Goal: Task Accomplishment & Management: Manage account settings

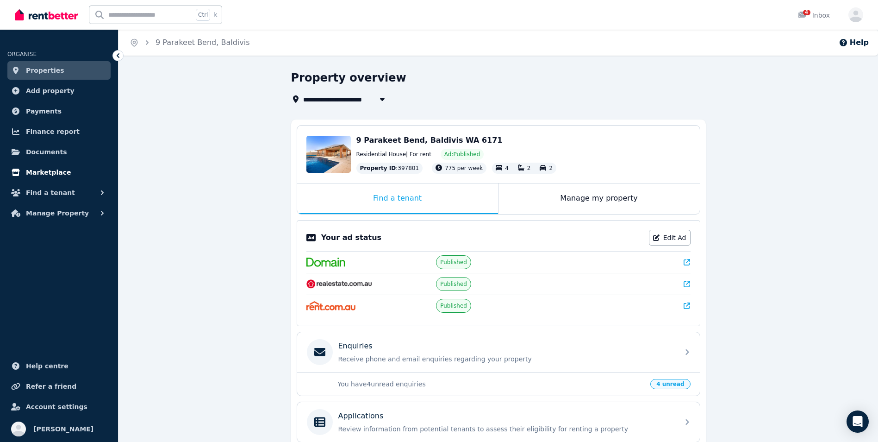
click at [63, 172] on link "Marketplace" at bounding box center [58, 172] width 103 height 19
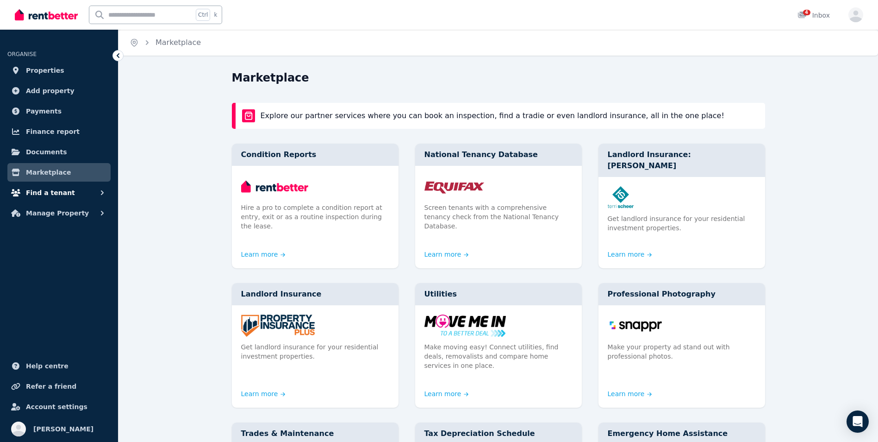
click at [59, 200] on button "Find a tenant" at bounding box center [58, 192] width 103 height 19
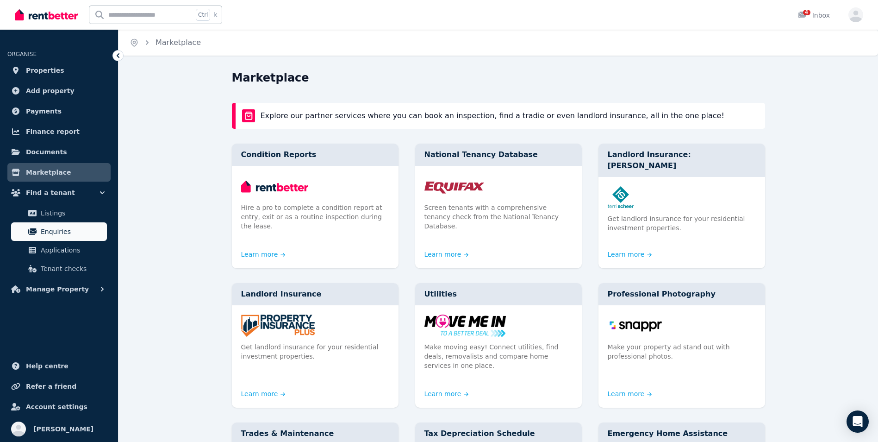
click at [53, 230] on span "Enquiries" at bounding box center [72, 231] width 63 height 11
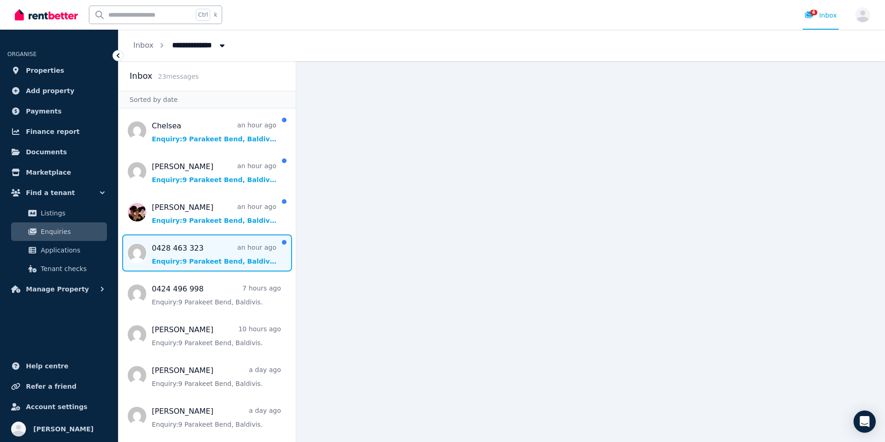
click at [238, 260] on span "Message list" at bounding box center [207, 252] width 177 height 37
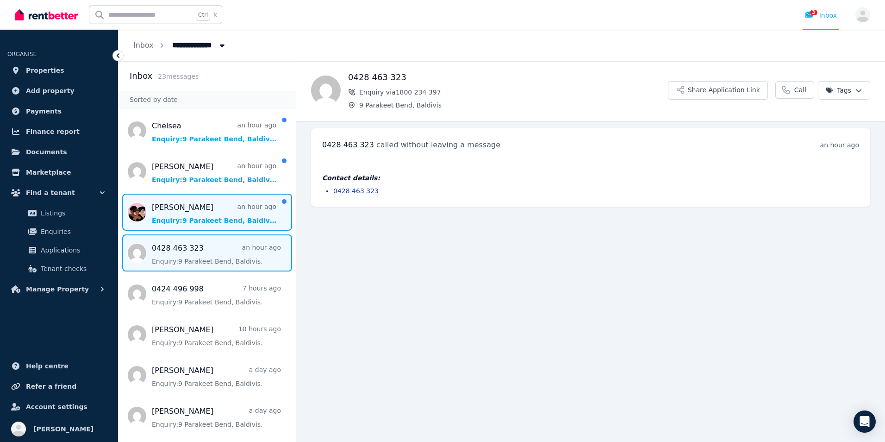
click at [202, 221] on span "Message list" at bounding box center [207, 212] width 177 height 37
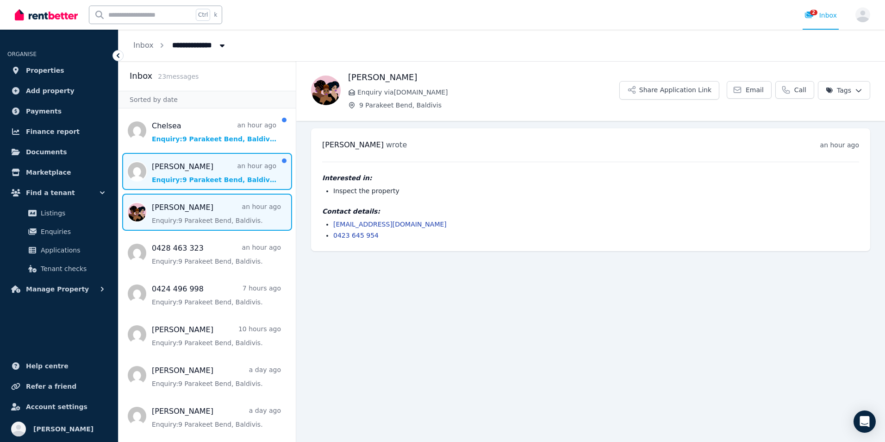
click at [172, 186] on span "Message list" at bounding box center [207, 171] width 177 height 37
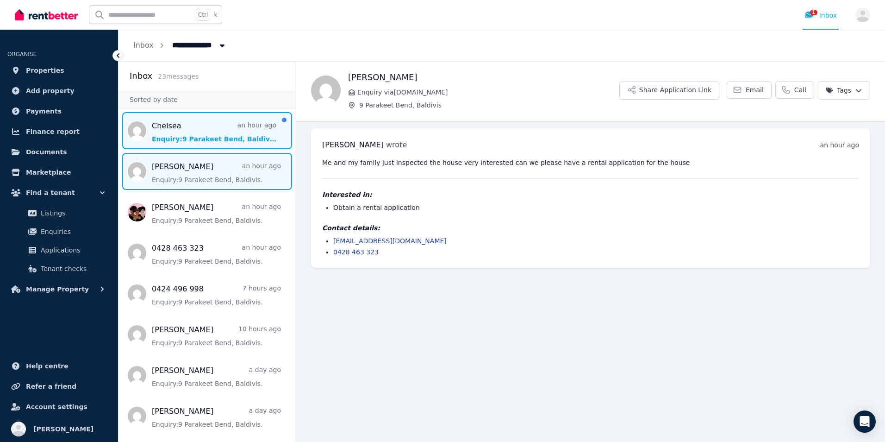
click at [170, 136] on span "Message list" at bounding box center [207, 130] width 177 height 37
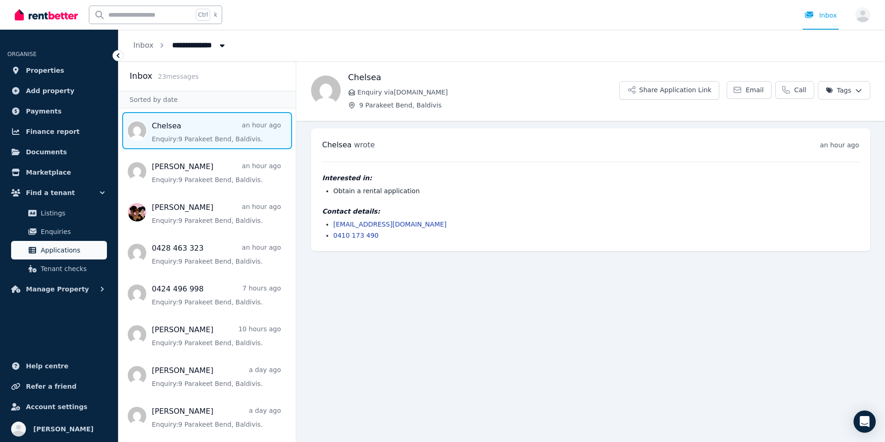
click at [57, 247] on span "Applications" at bounding box center [72, 249] width 63 height 11
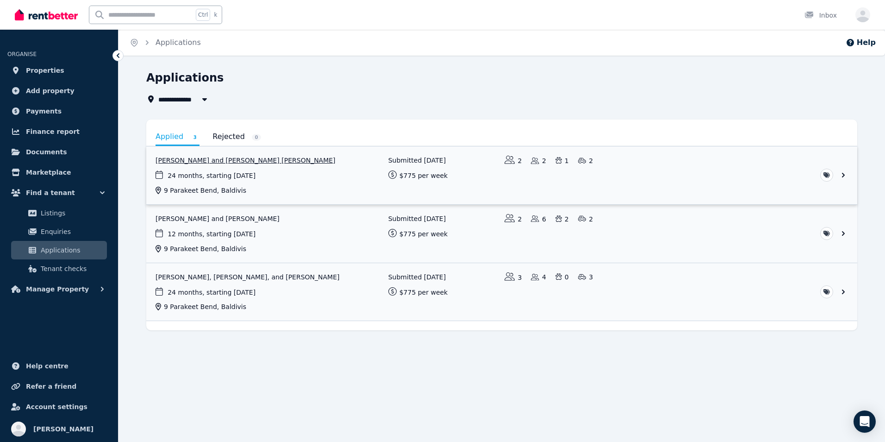
click at [206, 163] on link "View application: Fiona Elliot and ROSS MACGREGOR ELLIOT" at bounding box center [501, 175] width 711 height 58
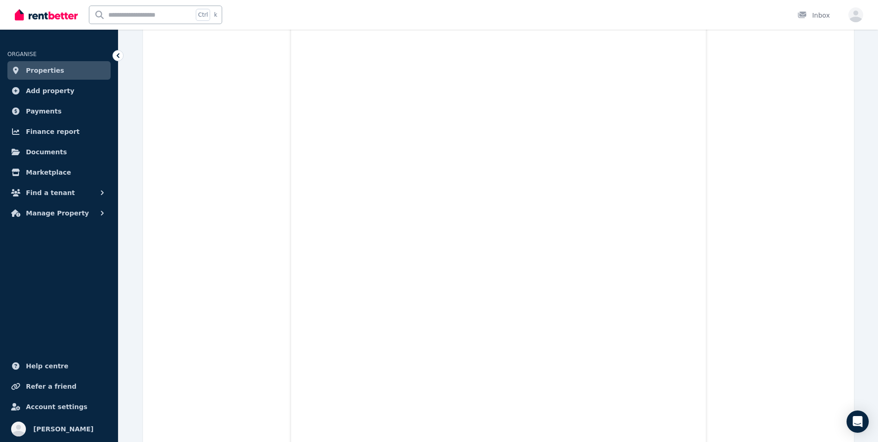
scroll to position [778, 0]
click at [54, 190] on span "Find a tenant" at bounding box center [50, 192] width 49 height 11
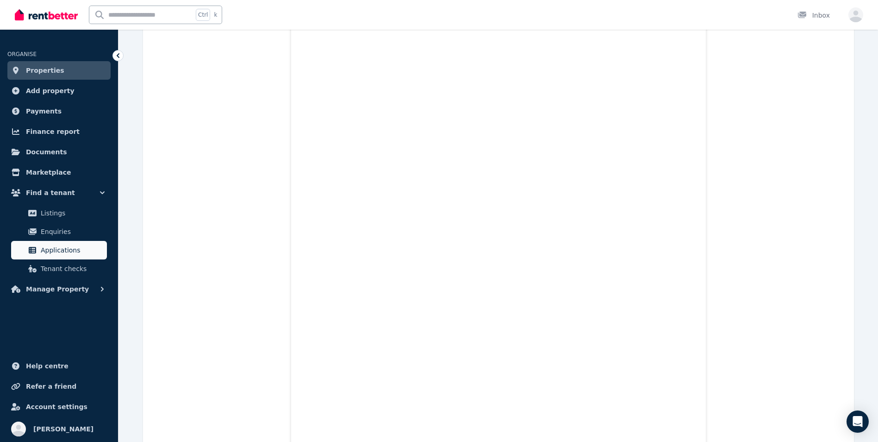
click at [62, 249] on span "Applications" at bounding box center [72, 249] width 63 height 11
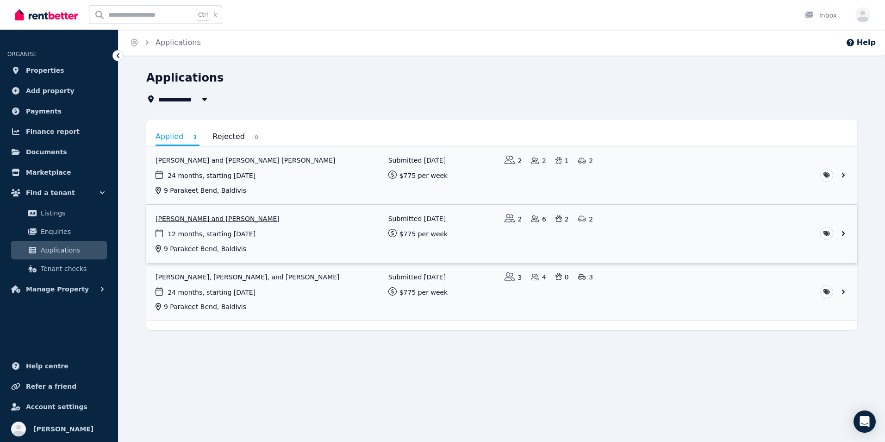
click at [214, 218] on link "View application: Megan Cheshire and Bradley Cheshire" at bounding box center [501, 234] width 711 height 58
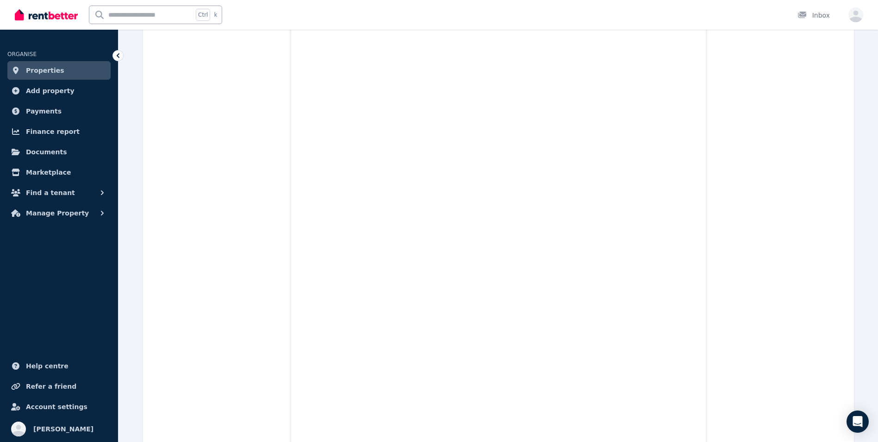
scroll to position [815, 0]
click at [60, 197] on span "Find a tenant" at bounding box center [50, 192] width 49 height 11
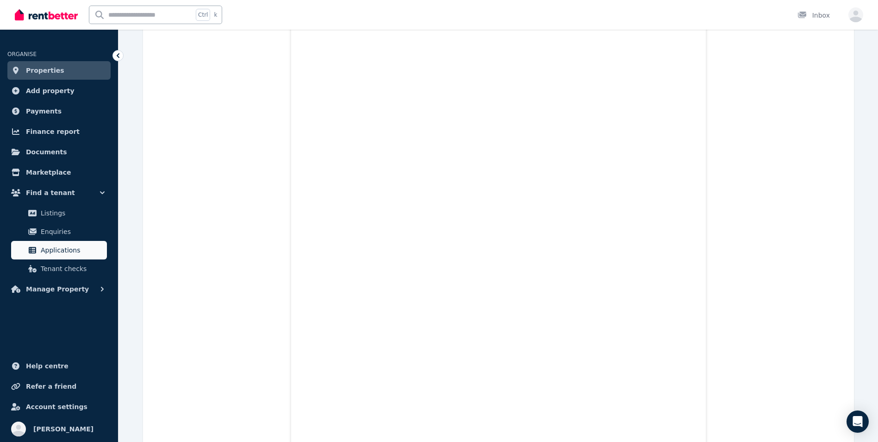
click at [69, 251] on span "Applications" at bounding box center [72, 249] width 63 height 11
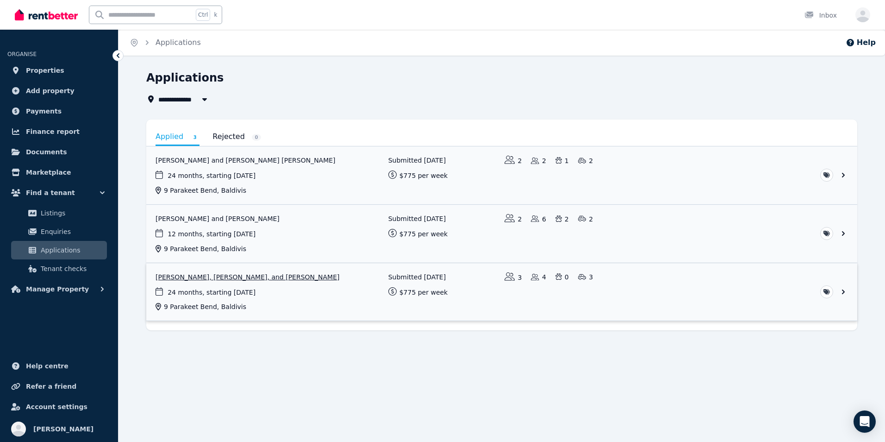
click at [199, 282] on link "View application: Daniel T, Siagigi Fale Maiava, and Tuli Fale" at bounding box center [501, 292] width 711 height 58
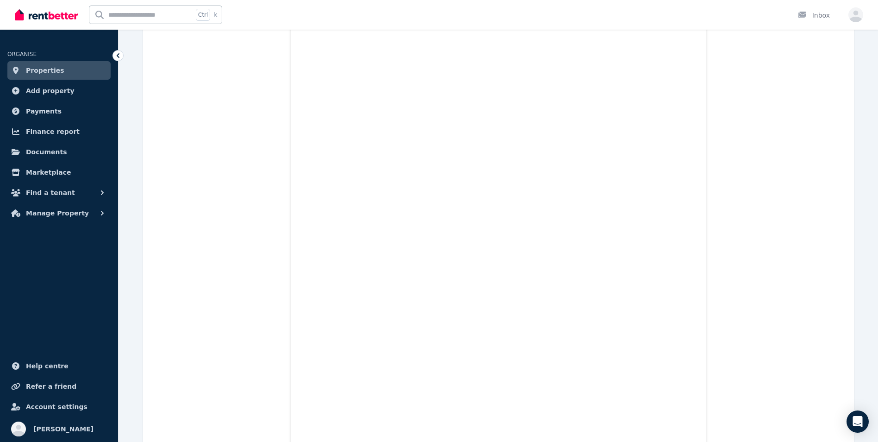
scroll to position [889, 0]
click at [45, 194] on span "Find a tenant" at bounding box center [50, 192] width 49 height 11
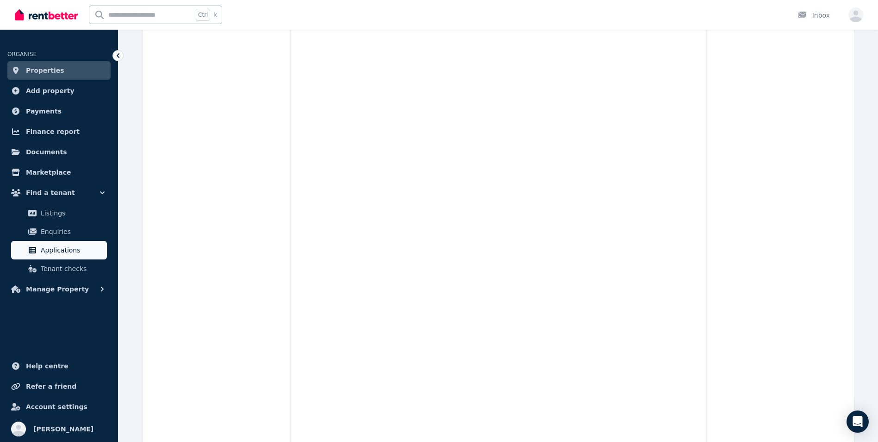
click at [62, 251] on span "Applications" at bounding box center [72, 249] width 63 height 11
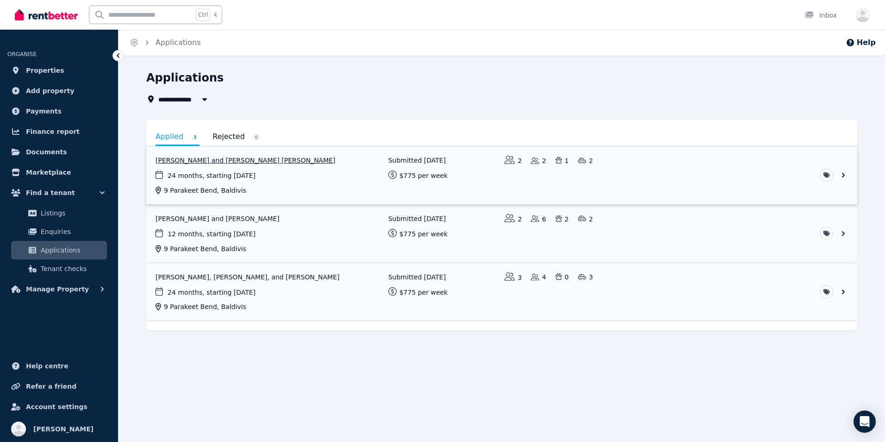
click at [213, 156] on link "View application: Fiona Elliot and ROSS MACGREGOR ELLIOT" at bounding box center [501, 175] width 711 height 58
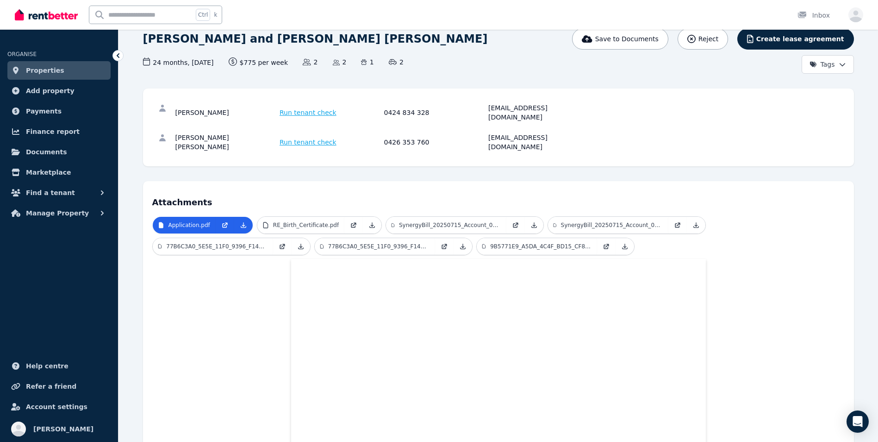
scroll to position [71, 0]
click at [61, 194] on span "Find a tenant" at bounding box center [50, 192] width 49 height 11
click at [44, 71] on span "Properties" at bounding box center [45, 70] width 38 height 11
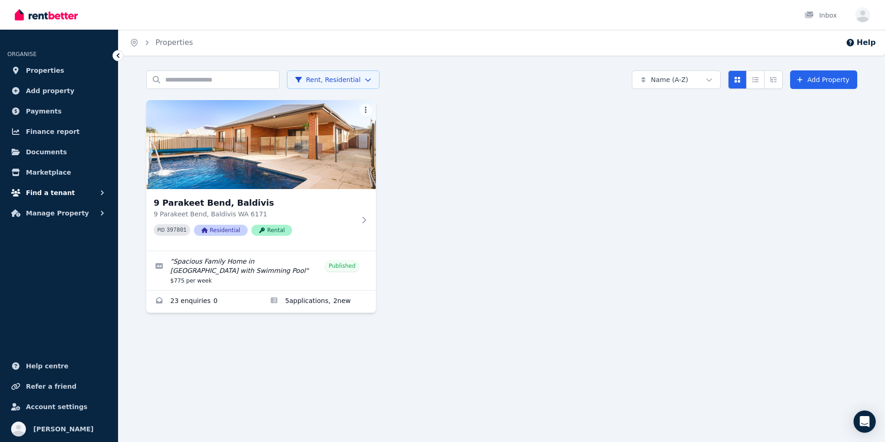
click at [47, 192] on span "Find a tenant" at bounding box center [50, 192] width 49 height 11
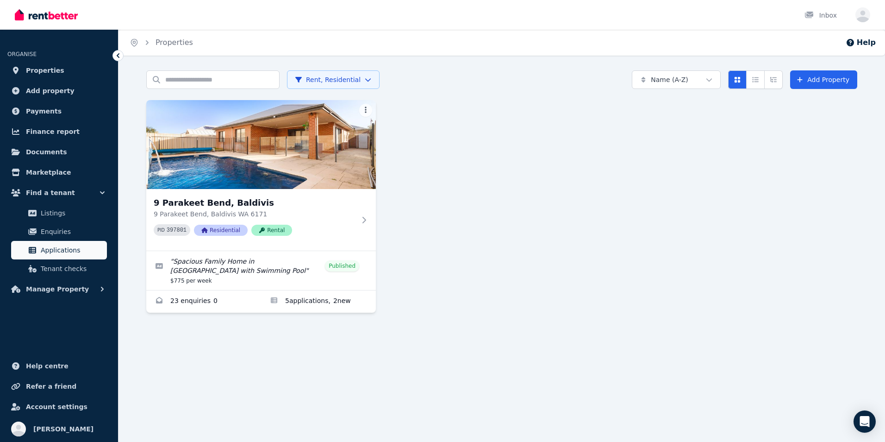
click at [53, 251] on span "Applications" at bounding box center [72, 249] width 63 height 11
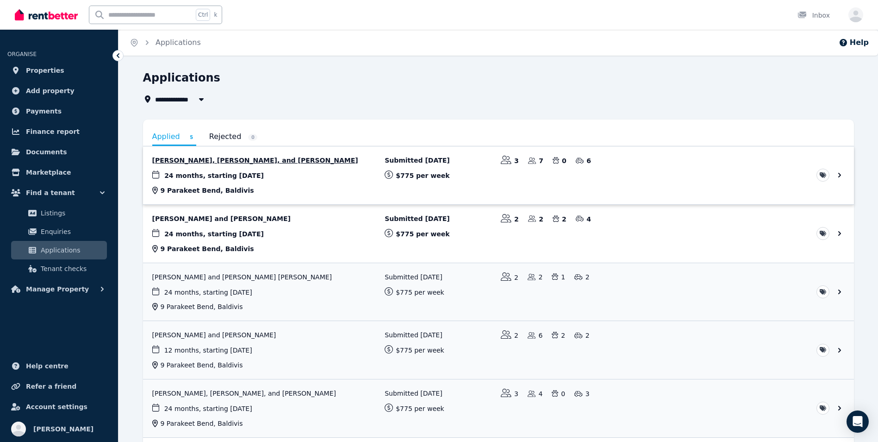
click at [251, 163] on link "View application: Kelly Marie Johansson, Chelsea Moriarty, and Mason Haynes" at bounding box center [498, 175] width 711 height 58
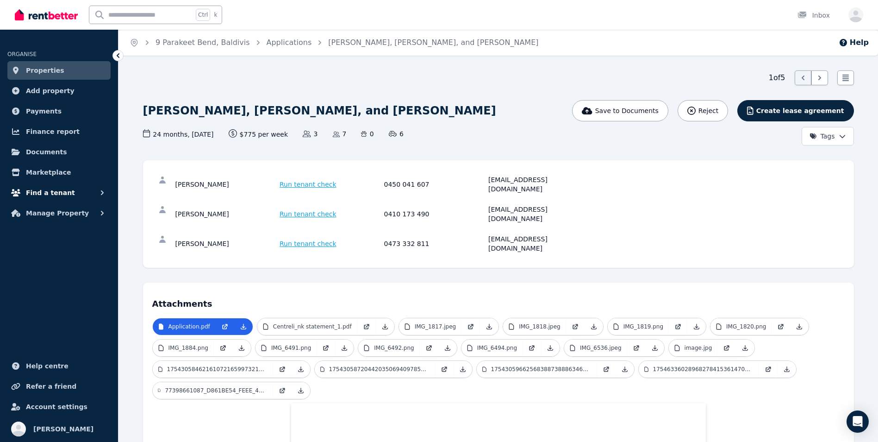
click at [52, 194] on span "Find a tenant" at bounding box center [50, 192] width 49 height 11
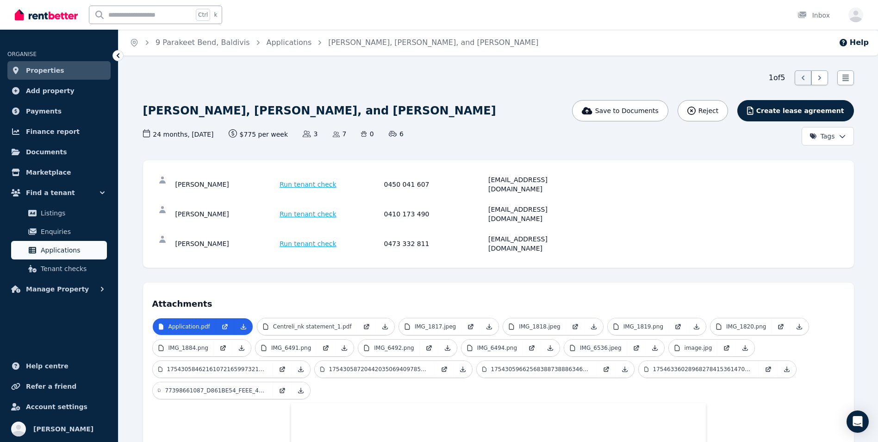
click at [69, 253] on span "Applications" at bounding box center [72, 249] width 63 height 11
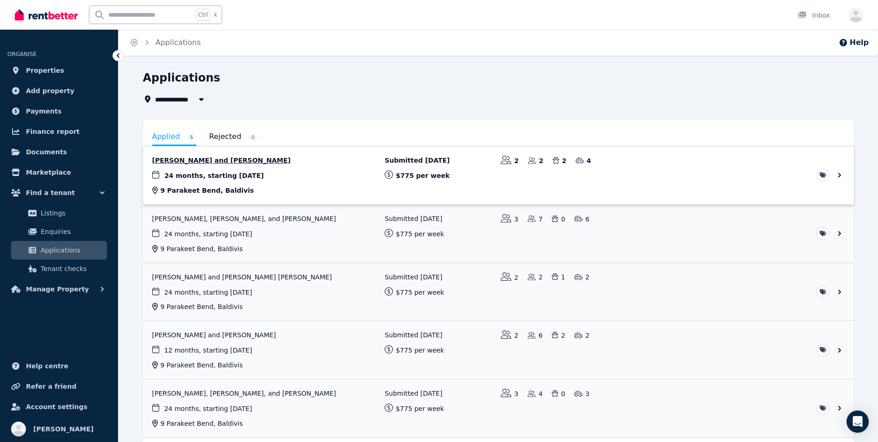
click at [201, 170] on link "View application: Amber Hicks and Brayden King" at bounding box center [498, 175] width 711 height 58
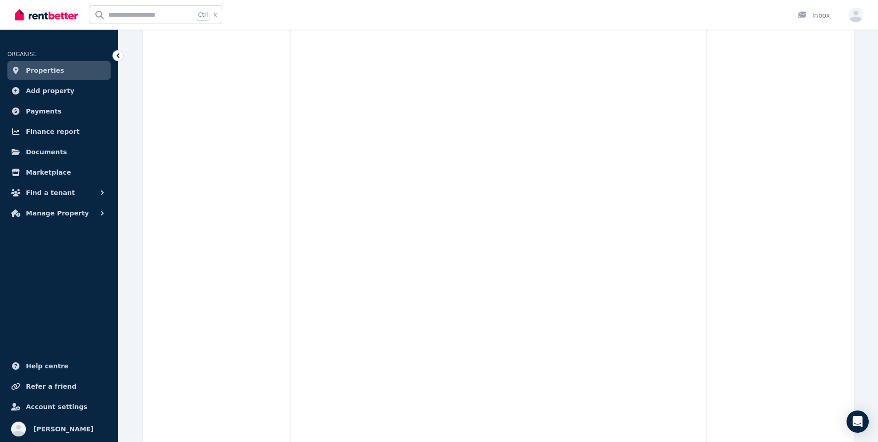
scroll to position [15384, 0]
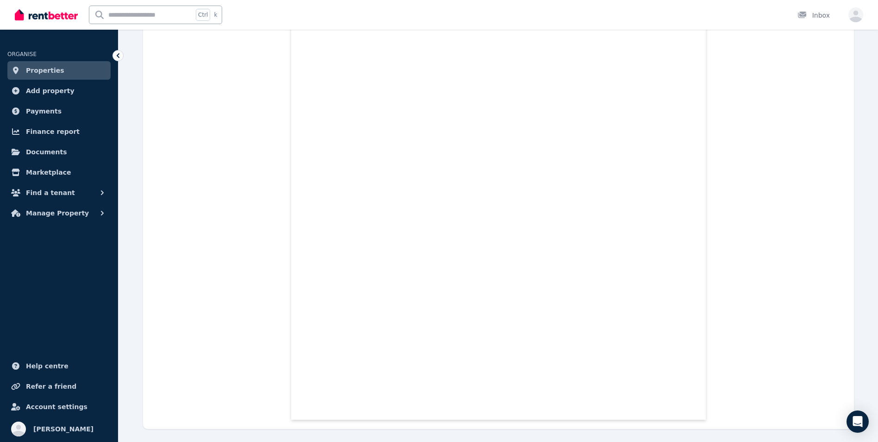
click at [29, 68] on span "Properties" at bounding box center [45, 70] width 38 height 11
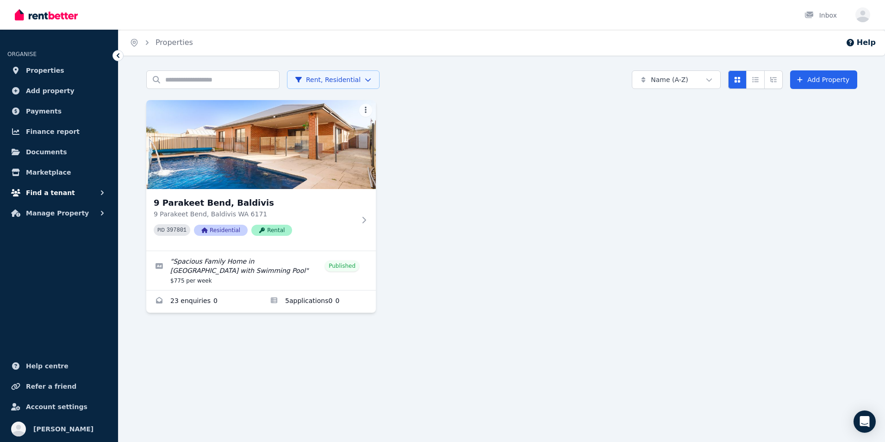
click at [41, 192] on span "Find a tenant" at bounding box center [50, 192] width 49 height 11
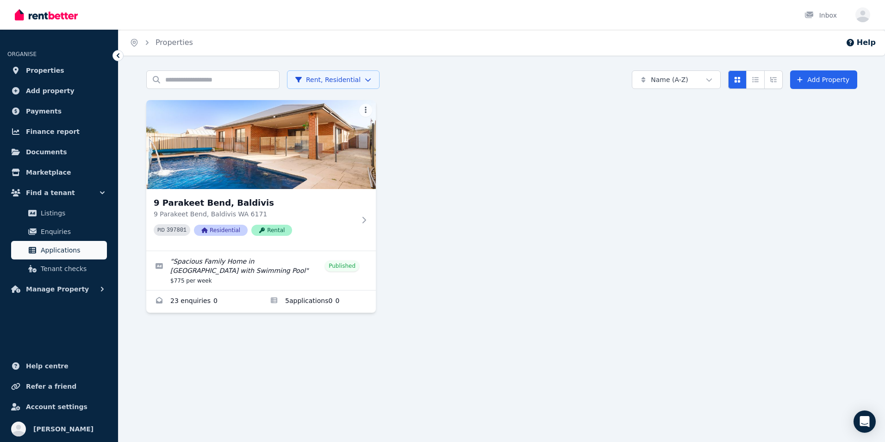
click at [63, 251] on span "Applications" at bounding box center [72, 249] width 63 height 11
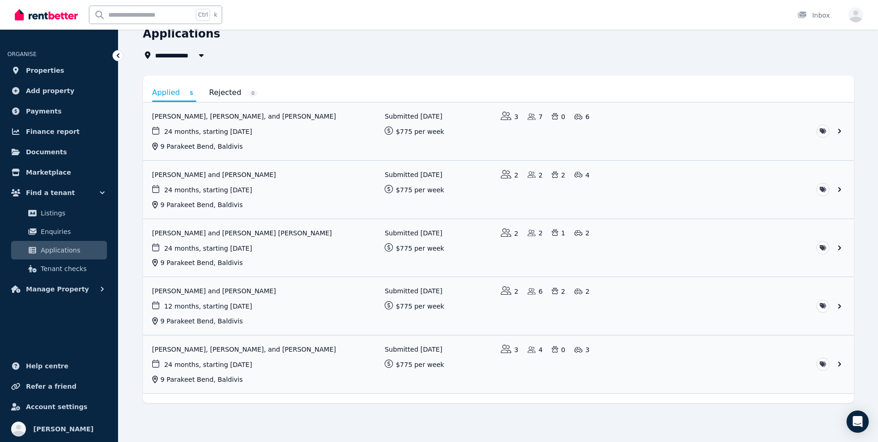
scroll to position [25, 0]
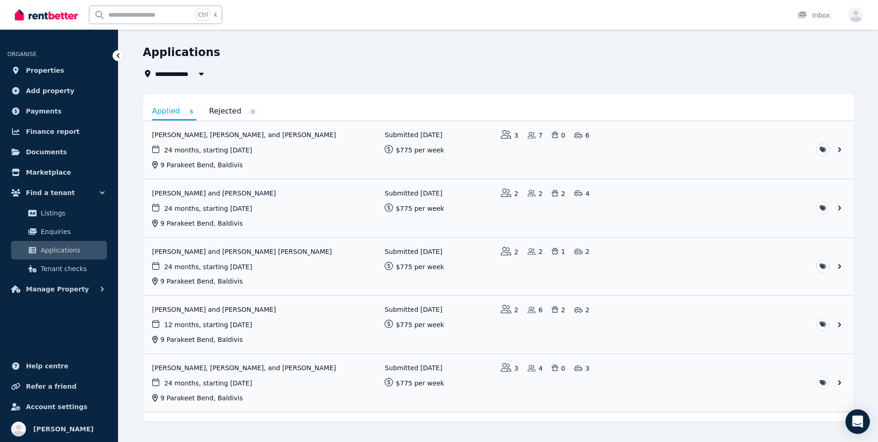
click at [856, 421] on icon "Open Intercom Messenger" at bounding box center [858, 421] width 11 height 12
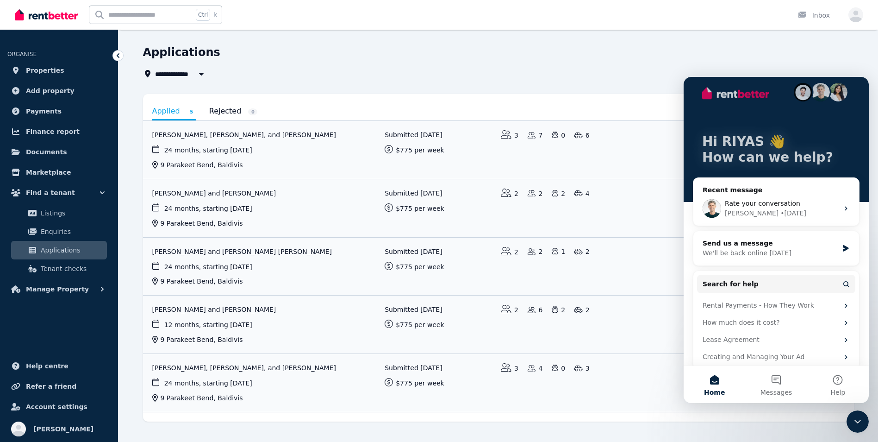
scroll to position [18, 0]
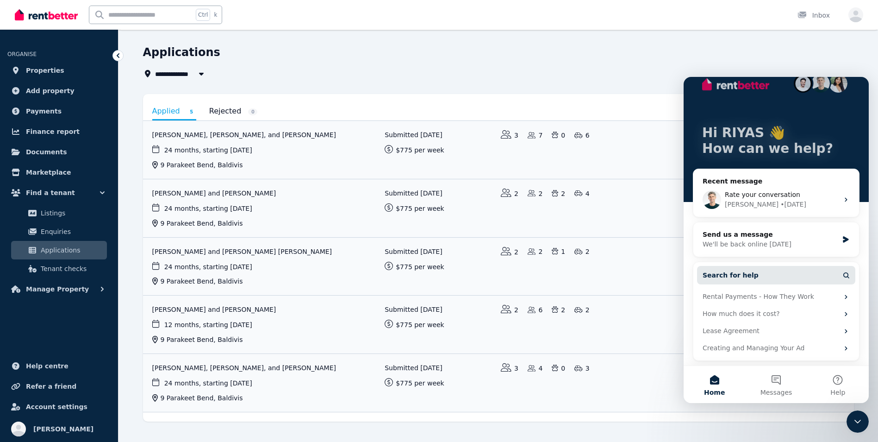
click at [723, 270] on span "Search for help" at bounding box center [731, 275] width 56 height 10
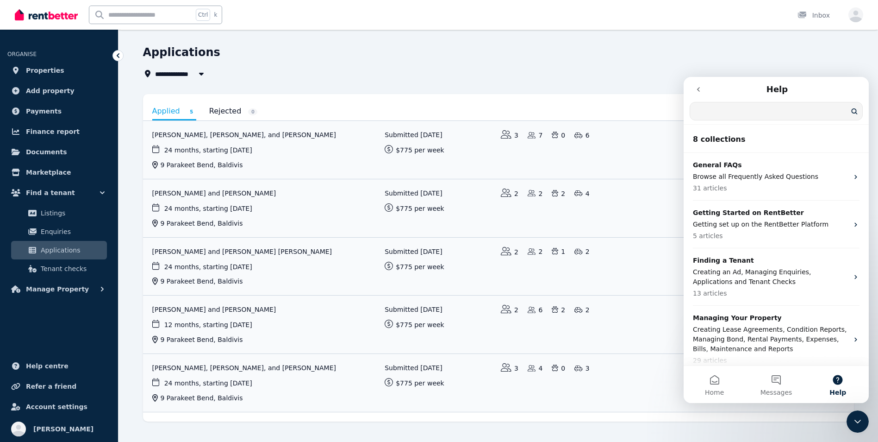
scroll to position [0, 0]
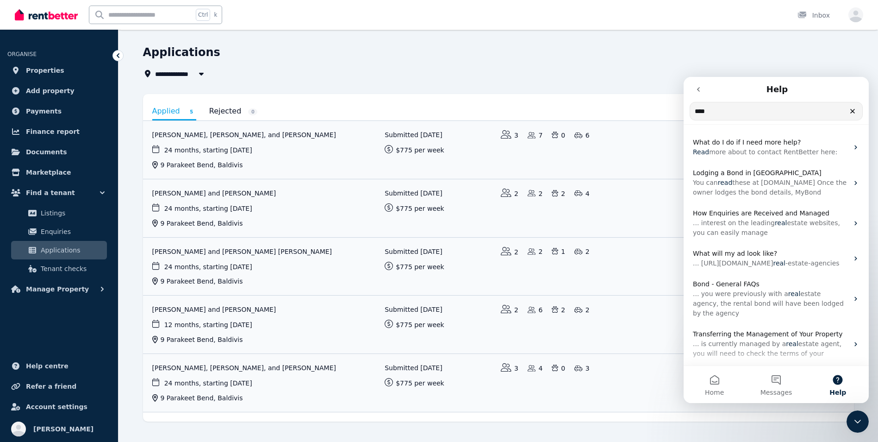
type input "****"
click at [852, 112] on icon "Clear" at bounding box center [853, 111] width 4 height 4
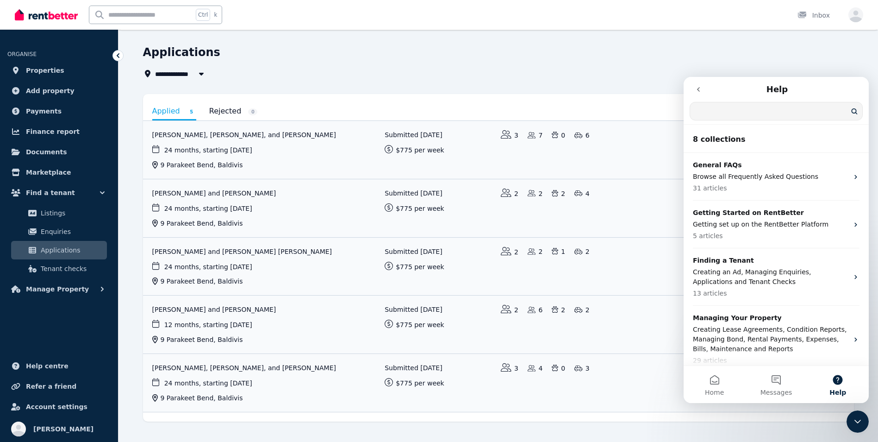
click at [852, 112] on input "Search for help" at bounding box center [776, 111] width 172 height 18
click at [702, 91] on icon "go back" at bounding box center [698, 89] width 7 height 7
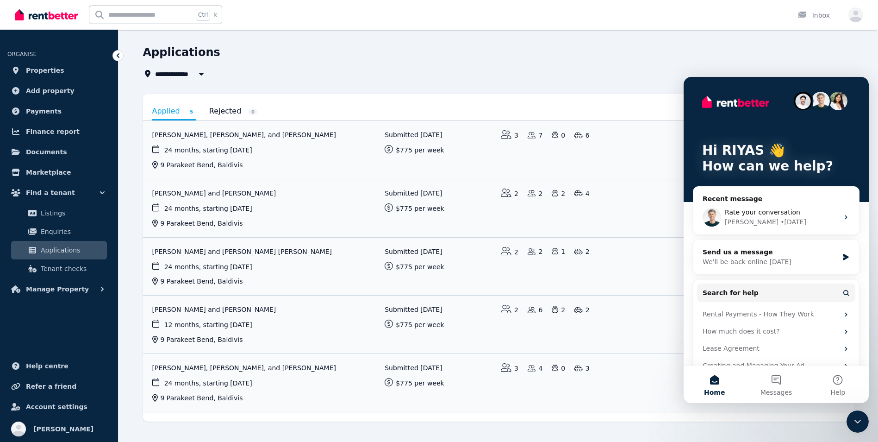
click at [582, 77] on div "**********" at bounding box center [496, 73] width 706 height 11
click at [858, 420] on icon "Close Intercom Messenger" at bounding box center [858, 421] width 11 height 11
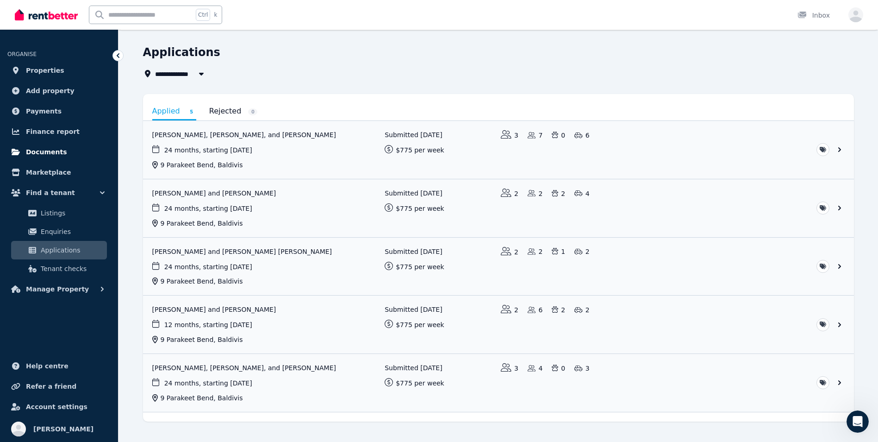
click at [51, 148] on span "Documents" at bounding box center [46, 151] width 41 height 11
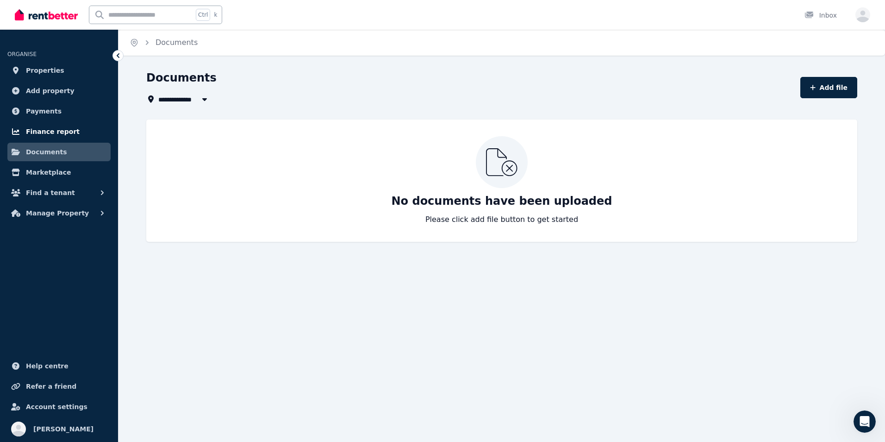
click at [45, 134] on span "Finance report" at bounding box center [53, 131] width 54 height 11
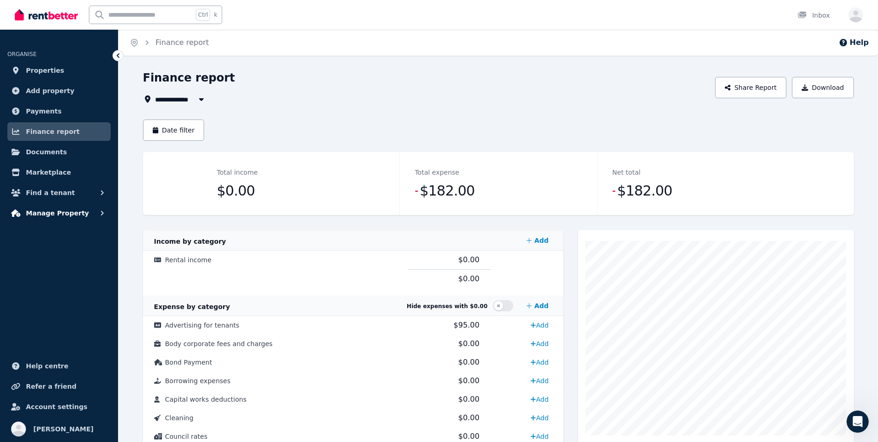
click at [69, 214] on span "Manage Property" at bounding box center [57, 212] width 63 height 11
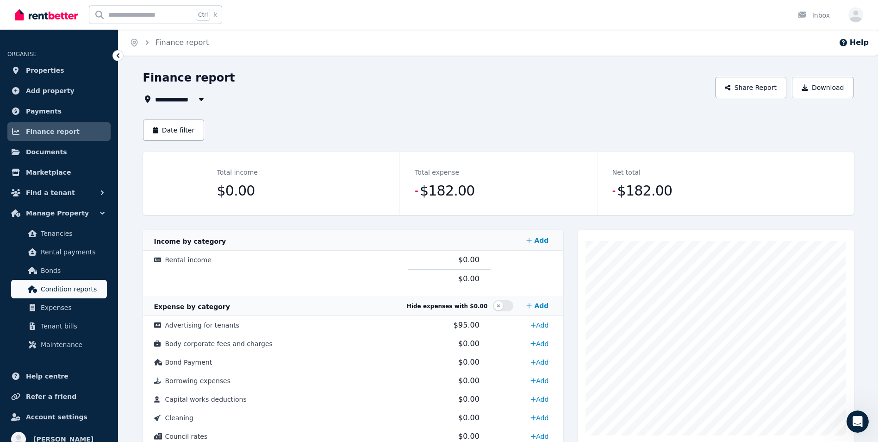
click at [82, 288] on span "Condition reports" at bounding box center [72, 288] width 63 height 11
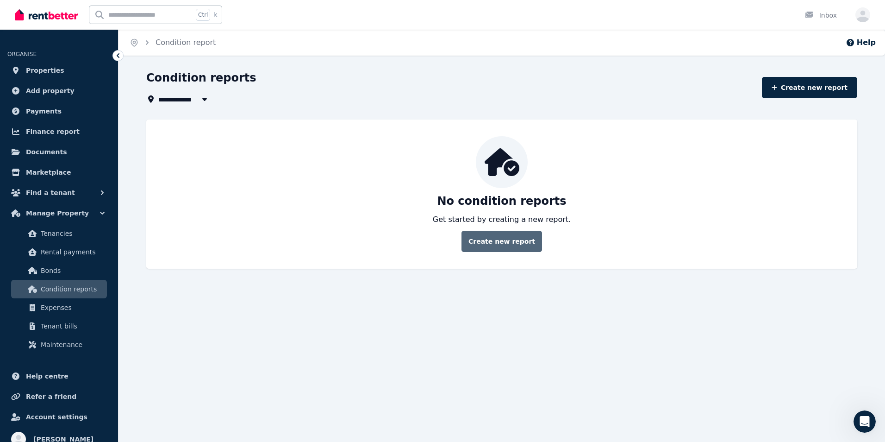
click at [509, 238] on link "Create new report" at bounding box center [502, 241] width 81 height 21
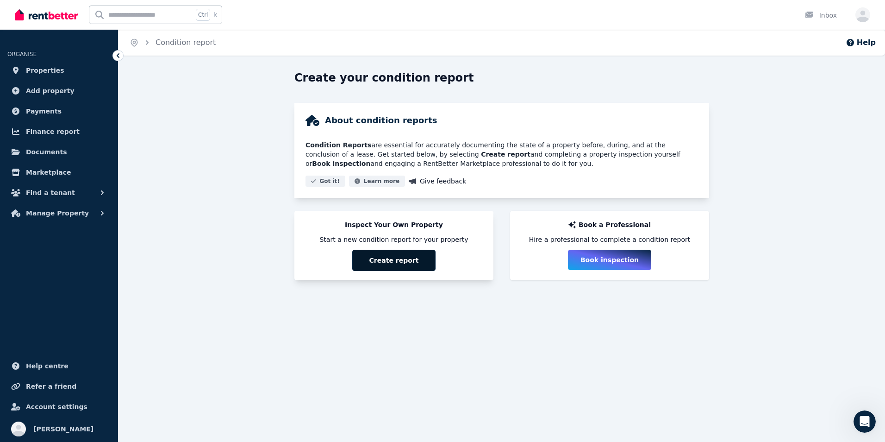
click at [389, 259] on button "Create report" at bounding box center [393, 260] width 83 height 21
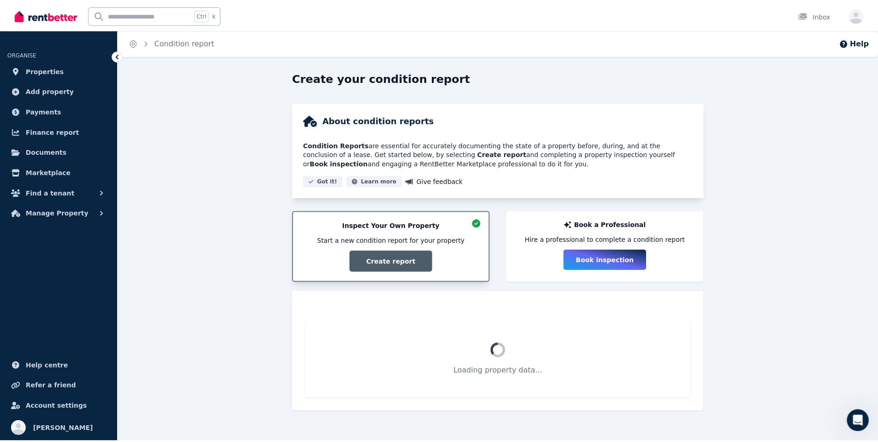
scroll to position [191, 0]
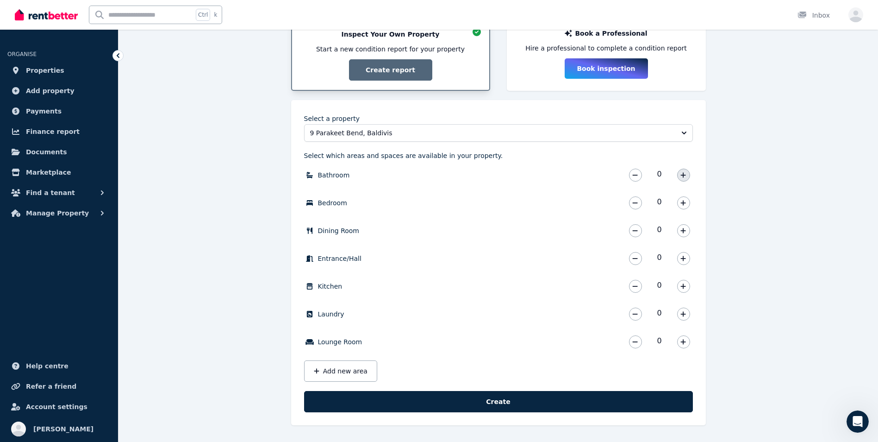
click at [681, 176] on icon "button" at bounding box center [684, 175] width 6 height 6
click at [684, 203] on icon "button" at bounding box center [683, 202] width 5 height 5
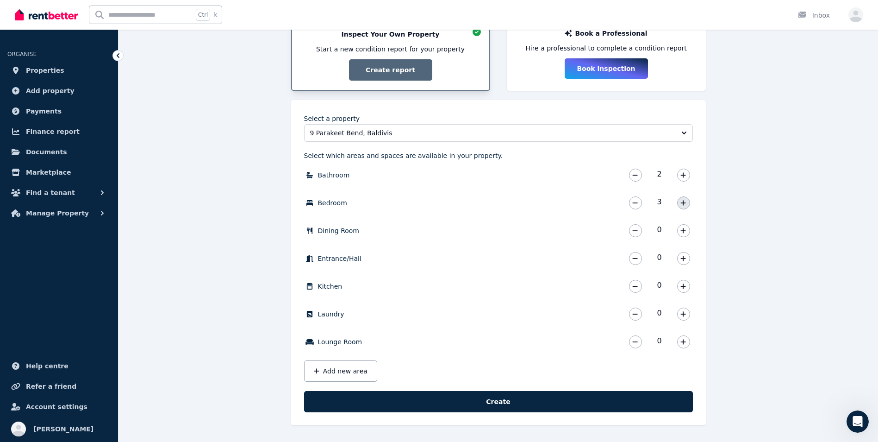
click at [684, 203] on icon "button" at bounding box center [683, 202] width 5 height 5
click at [688, 231] on button "button" at bounding box center [683, 230] width 13 height 13
click at [682, 260] on icon "button" at bounding box center [684, 258] width 6 height 6
click at [686, 291] on button "button" at bounding box center [683, 286] width 13 height 13
click at [686, 315] on icon "button" at bounding box center [684, 314] width 6 height 6
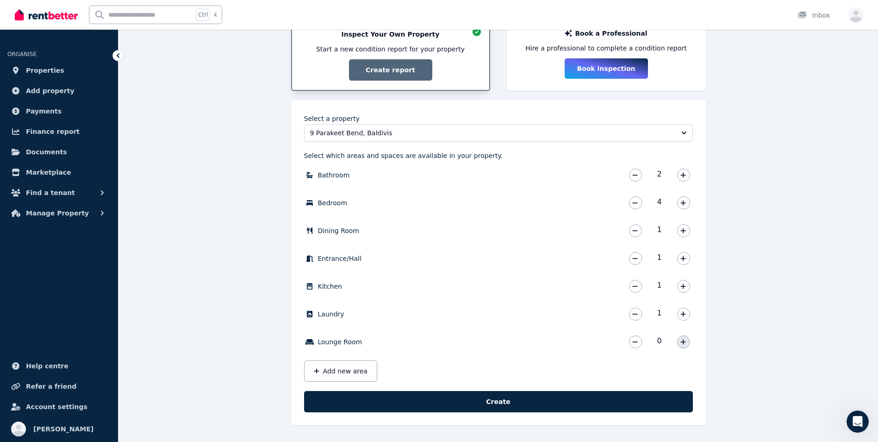
click at [683, 345] on button "button" at bounding box center [683, 341] width 13 height 13
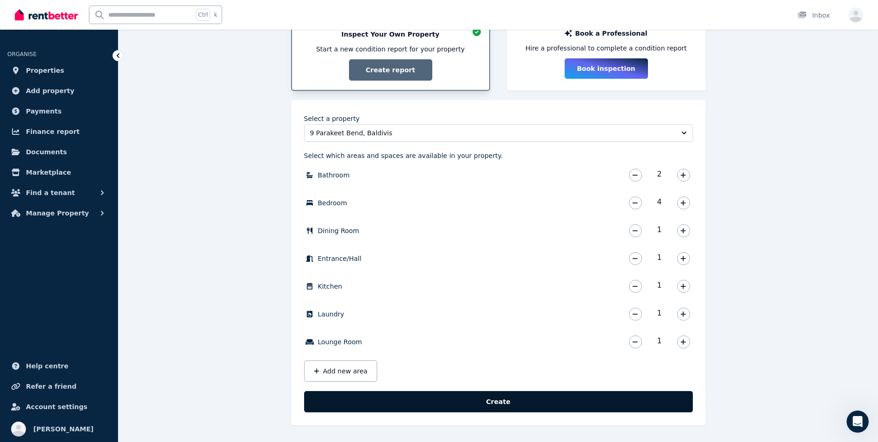
click at [483, 397] on button "Create" at bounding box center [498, 401] width 389 height 21
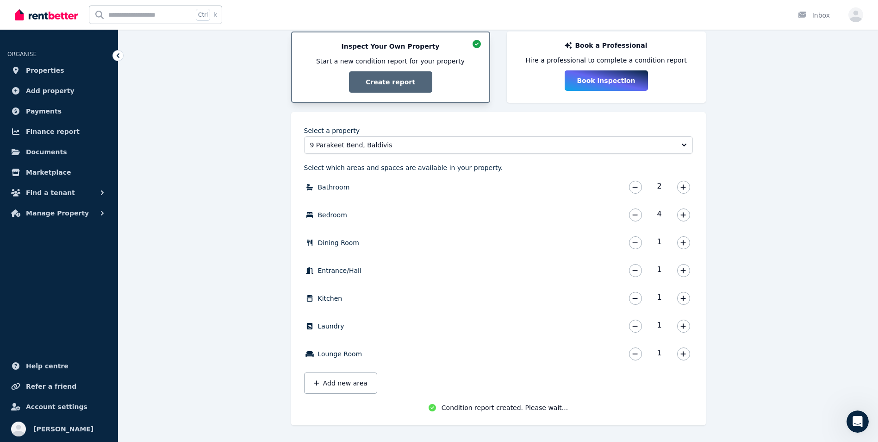
scroll to position [181, 0]
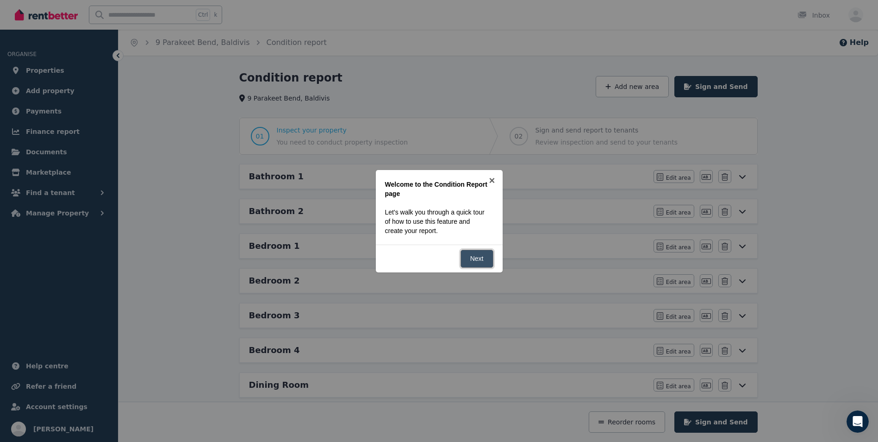
click at [492, 256] on link "Next" at bounding box center [477, 259] width 33 height 18
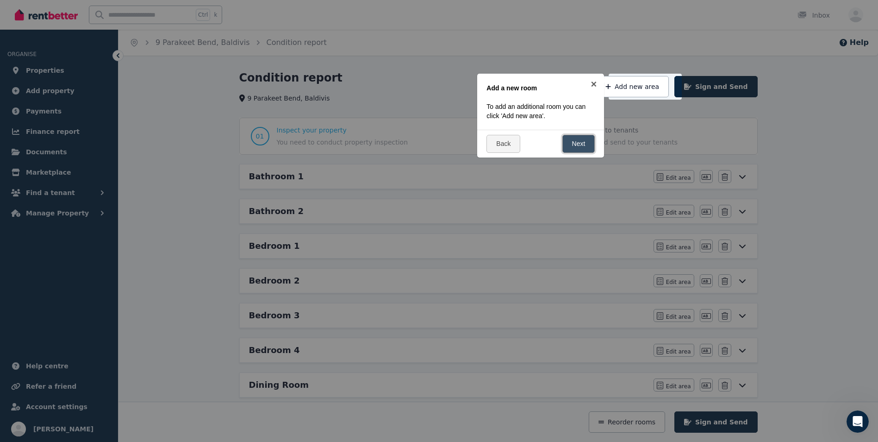
click at [583, 146] on link "Next" at bounding box center [579, 144] width 33 height 18
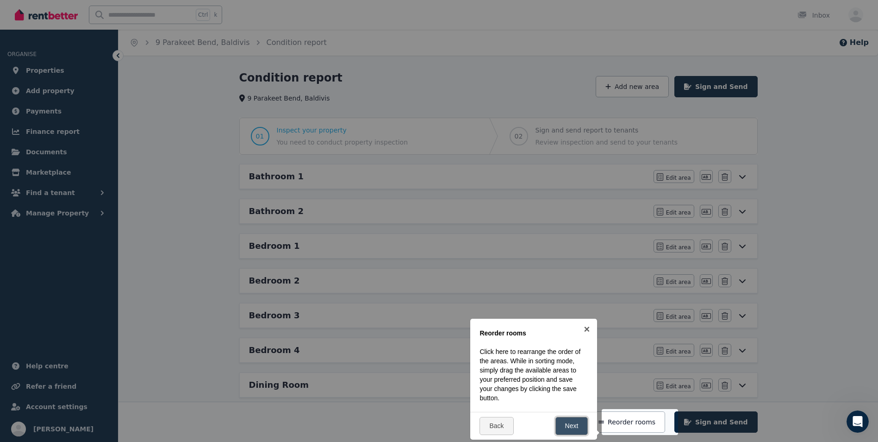
scroll to position [215, 0]
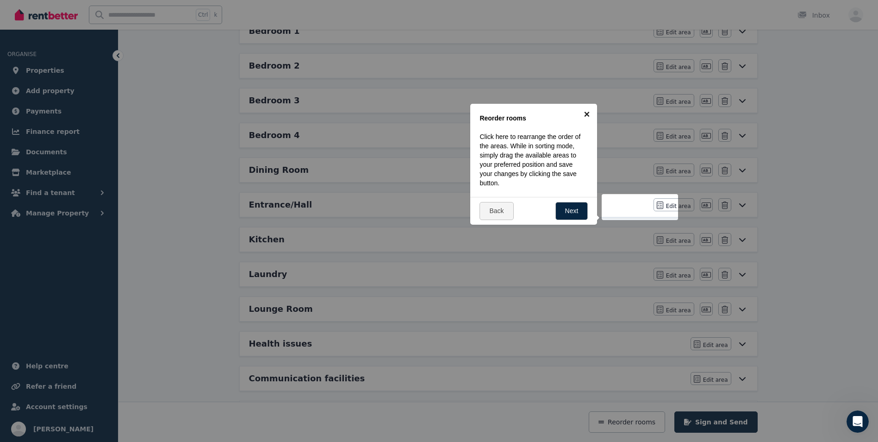
click at [585, 113] on link "×" at bounding box center [587, 114] width 21 height 21
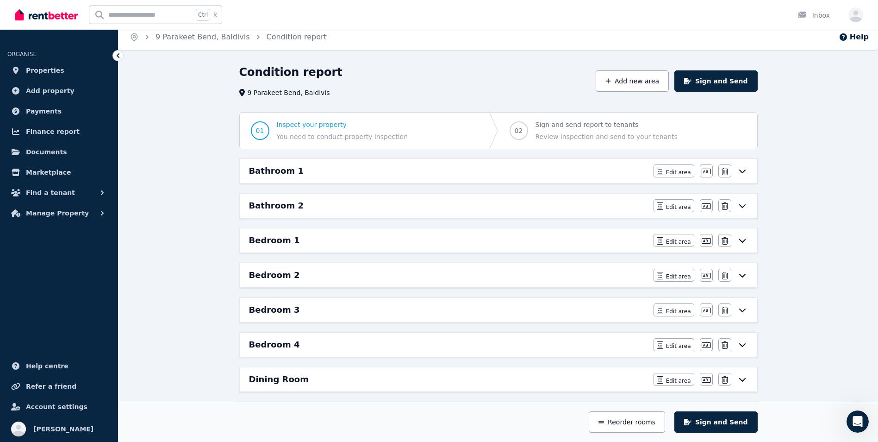
scroll to position [0, 0]
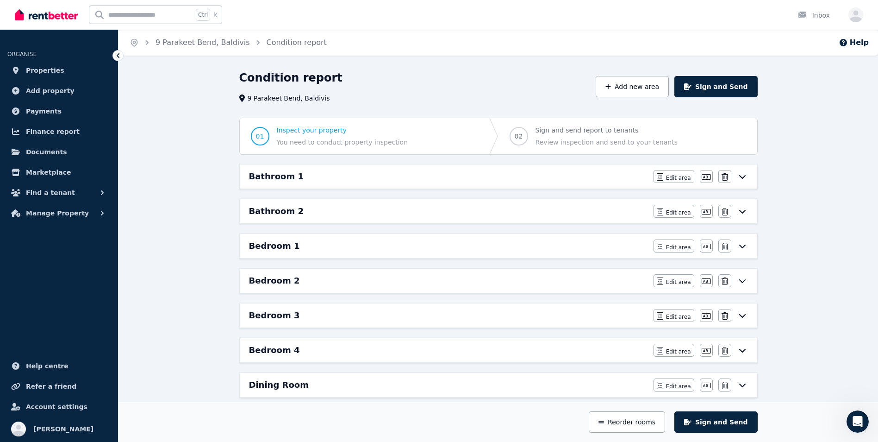
click at [118, 55] on icon at bounding box center [118, 55] width 3 height 5
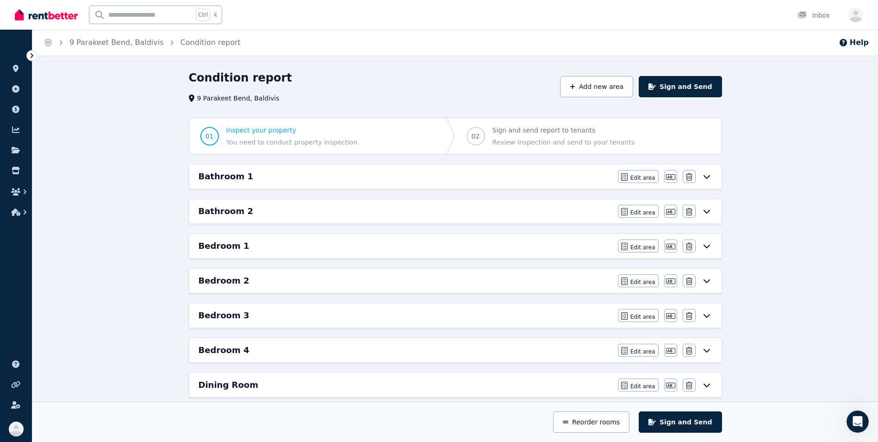
click at [118, 55] on ol "Home 9 Parakeet Bend, Baldivis Condition report" at bounding box center [141, 43] width 219 height 26
click at [32, 53] on icon at bounding box center [31, 55] width 9 height 9
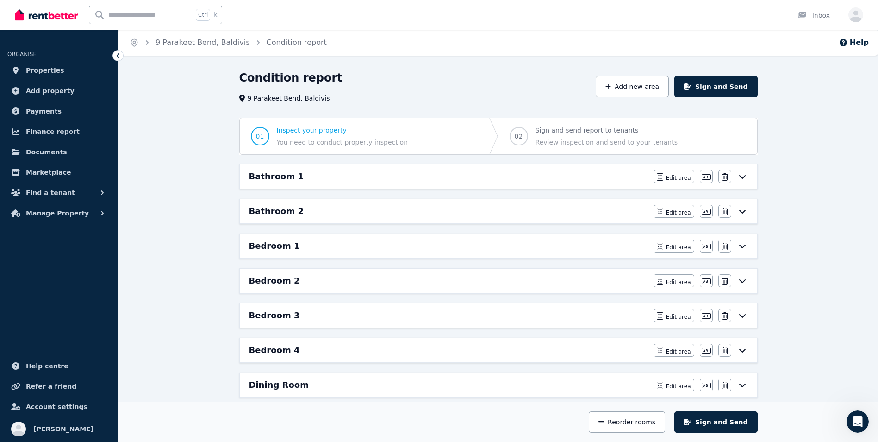
click at [339, 178] on div "Bathroom 1" at bounding box center [448, 176] width 399 height 13
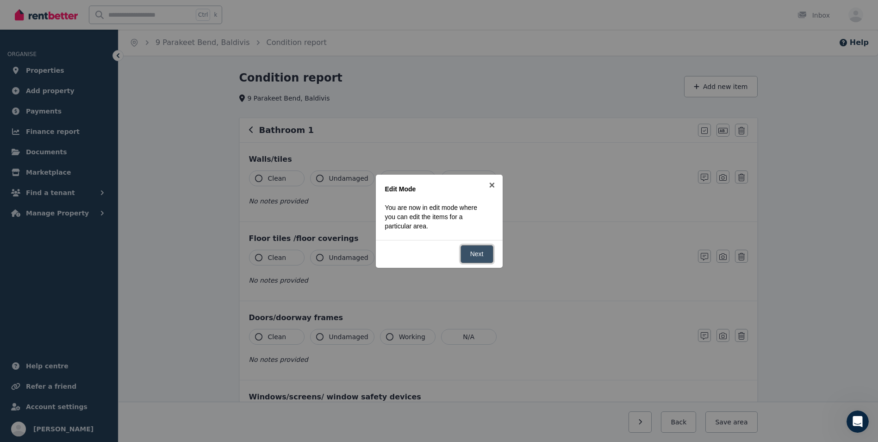
click at [472, 252] on link "Next" at bounding box center [477, 254] width 33 height 18
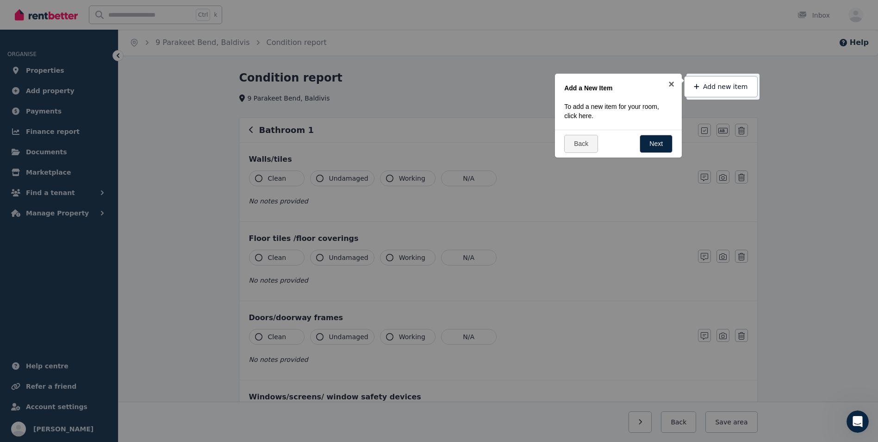
click at [463, 209] on div at bounding box center [439, 221] width 878 height 442
click at [274, 172] on div at bounding box center [439, 221] width 878 height 442
click at [659, 145] on link "Next" at bounding box center [656, 144] width 33 height 18
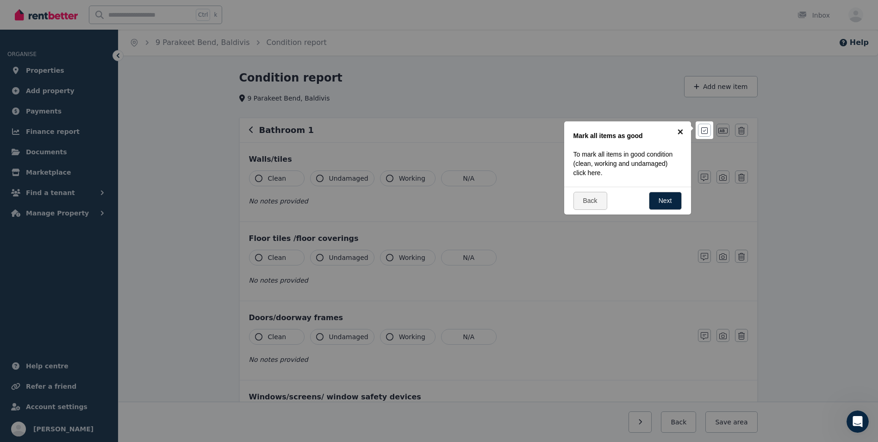
click at [679, 133] on link "×" at bounding box center [681, 131] width 21 height 21
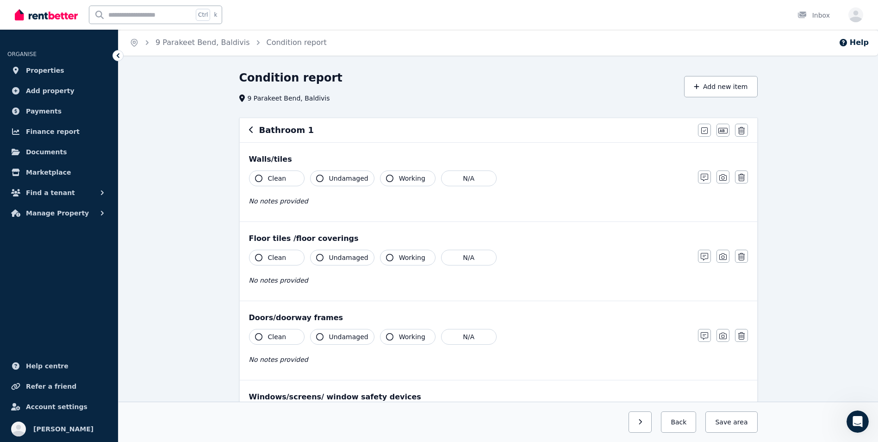
click at [284, 176] on button "Clean" at bounding box center [277, 178] width 56 height 16
click at [324, 179] on button "Undamaged" at bounding box center [342, 178] width 64 height 16
click at [389, 182] on button "Working" at bounding box center [408, 178] width 56 height 16
click at [386, 177] on icon "button" at bounding box center [389, 178] width 7 height 7
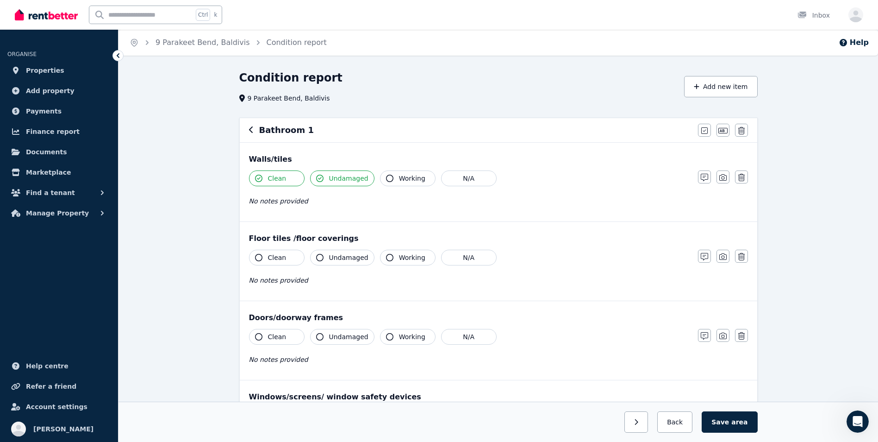
click at [383, 154] on div "Walls/tiles" at bounding box center [498, 159] width 499 height 11
click at [463, 177] on button "N/A" at bounding box center [469, 178] width 56 height 16
click at [262, 181] on button "Clean" at bounding box center [277, 178] width 56 height 16
click at [463, 178] on button "N/A" at bounding box center [469, 178] width 56 height 16
click at [261, 179] on icon "button" at bounding box center [258, 178] width 7 height 7
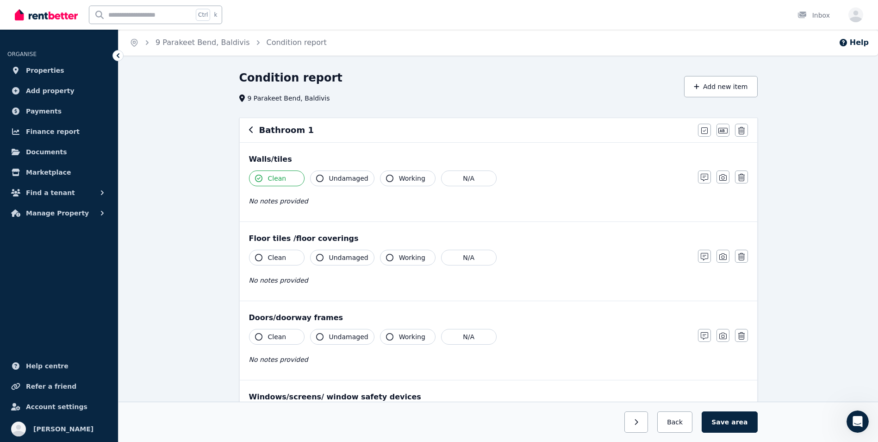
click at [320, 179] on icon "button" at bounding box center [319, 178] width 7 height 7
click at [708, 177] on icon "button" at bounding box center [704, 177] width 7 height 7
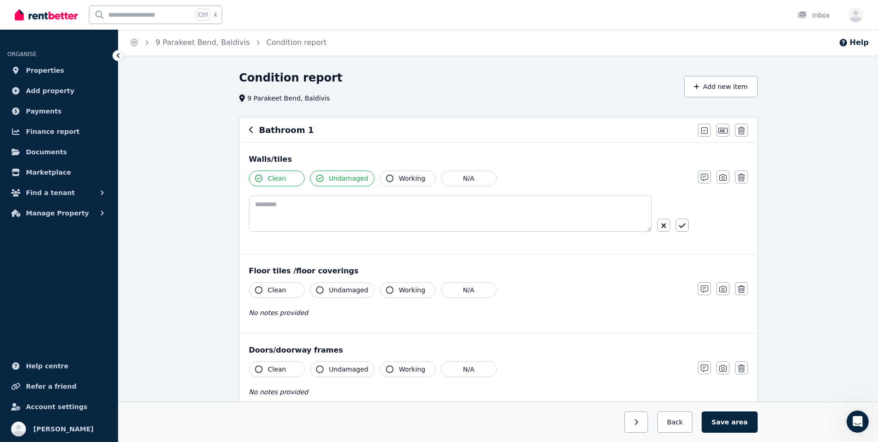
click at [386, 177] on icon "button" at bounding box center [389, 178] width 7 height 7
click at [313, 207] on textarea at bounding box center [450, 213] width 403 height 36
click at [663, 226] on icon "button" at bounding box center [664, 225] width 6 height 7
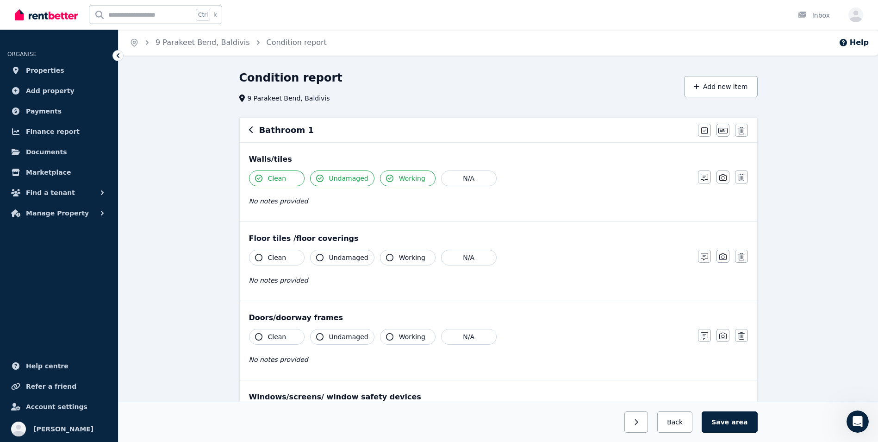
click at [257, 258] on icon "button" at bounding box center [258, 257] width 7 height 7
click at [323, 262] on button "Undamaged" at bounding box center [342, 258] width 64 height 16
click at [389, 177] on button "Working" at bounding box center [408, 178] width 56 height 16
click at [406, 177] on span "Working" at bounding box center [412, 178] width 26 height 9
click at [261, 336] on icon "button" at bounding box center [258, 336] width 7 height 7
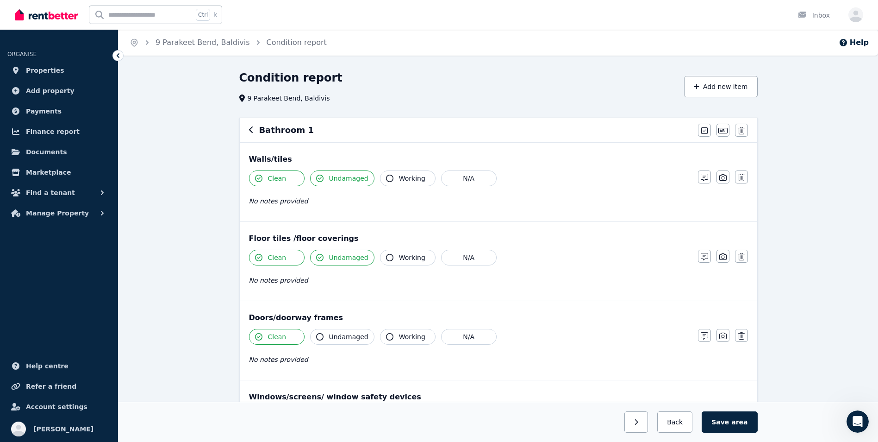
click at [324, 338] on button "Undamaged" at bounding box center [342, 337] width 64 height 16
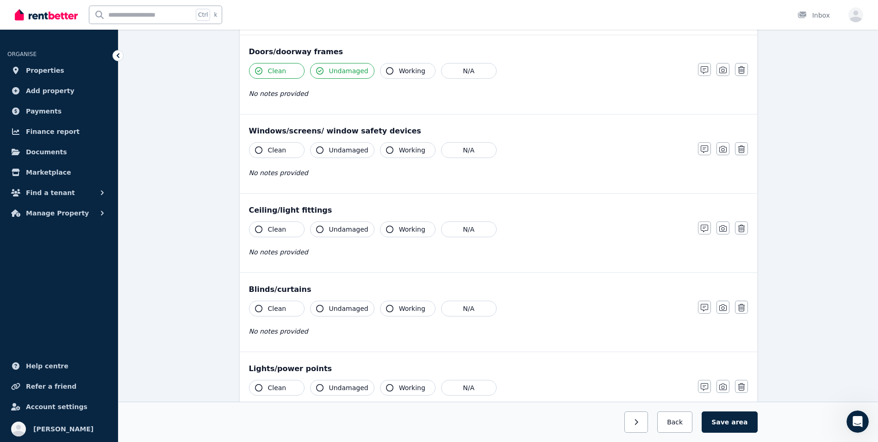
scroll to position [270, 0]
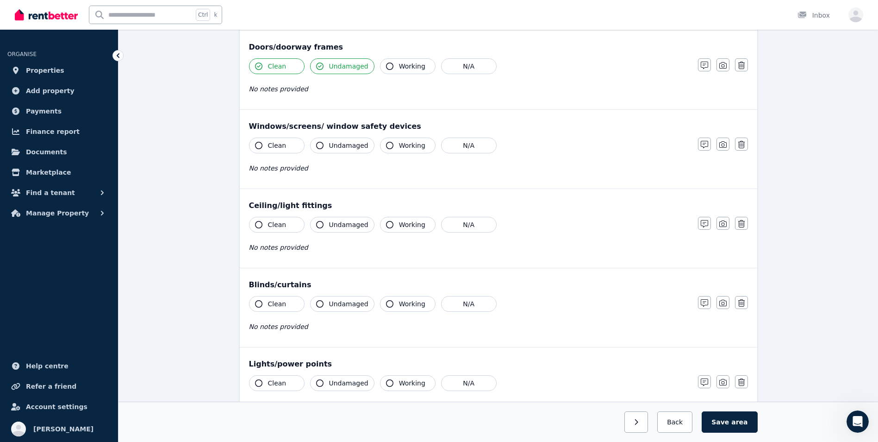
click at [261, 143] on icon "button" at bounding box center [258, 145] width 7 height 7
click at [324, 146] on button "Undamaged" at bounding box center [342, 146] width 64 height 16
click at [382, 150] on button "Working" at bounding box center [408, 146] width 56 height 16
click at [254, 228] on button "Clean" at bounding box center [277, 225] width 56 height 16
click at [320, 225] on icon "button" at bounding box center [319, 224] width 7 height 7
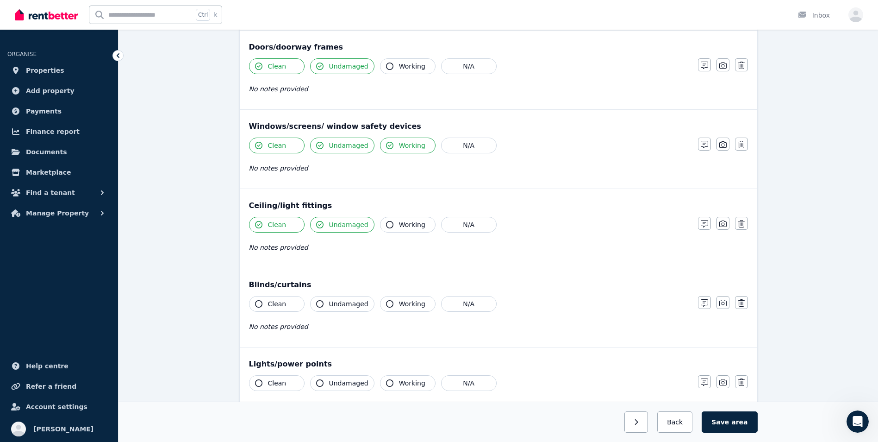
click at [388, 225] on icon "button" at bounding box center [389, 224] width 7 height 7
click at [257, 303] on icon "button" at bounding box center [258, 303] width 7 height 7
click at [322, 303] on icon "button" at bounding box center [319, 303] width 7 height 7
click at [387, 304] on icon "button" at bounding box center [389, 303] width 7 height 7
click at [257, 379] on button "Clean" at bounding box center [277, 383] width 56 height 16
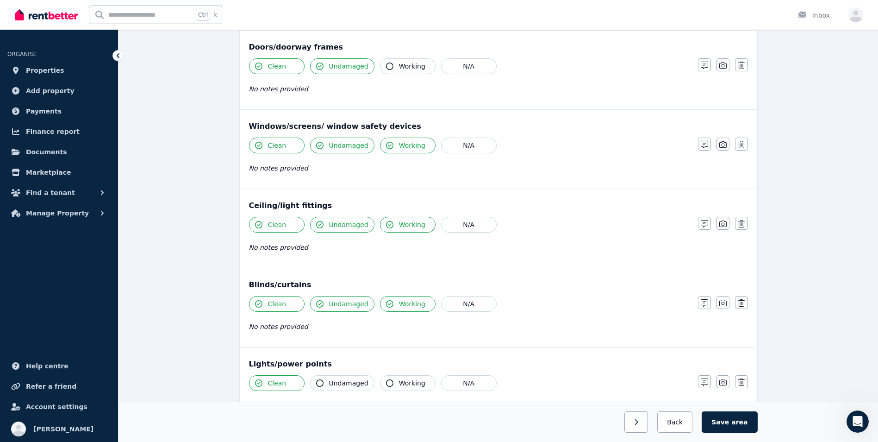
click at [318, 383] on icon "button" at bounding box center [319, 382] width 7 height 7
click at [386, 384] on icon "button" at bounding box center [389, 382] width 7 height 7
click at [726, 424] on button "Save area" at bounding box center [730, 421] width 56 height 21
click at [668, 420] on icon "button" at bounding box center [666, 422] width 4 height 6
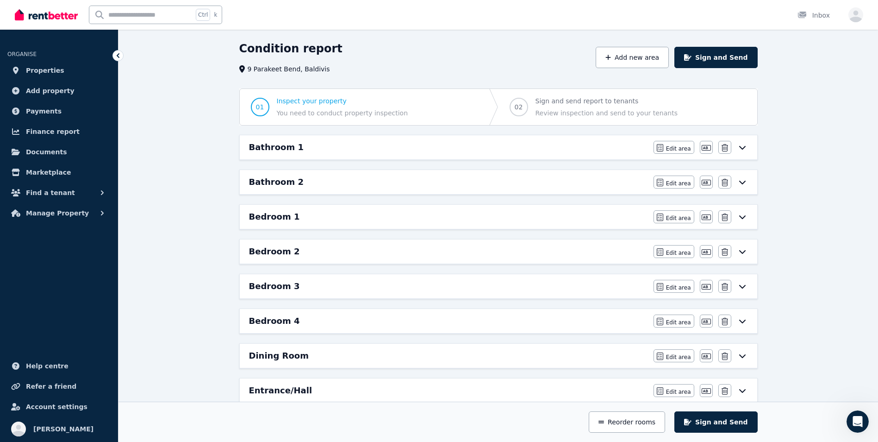
scroll to position [25, 0]
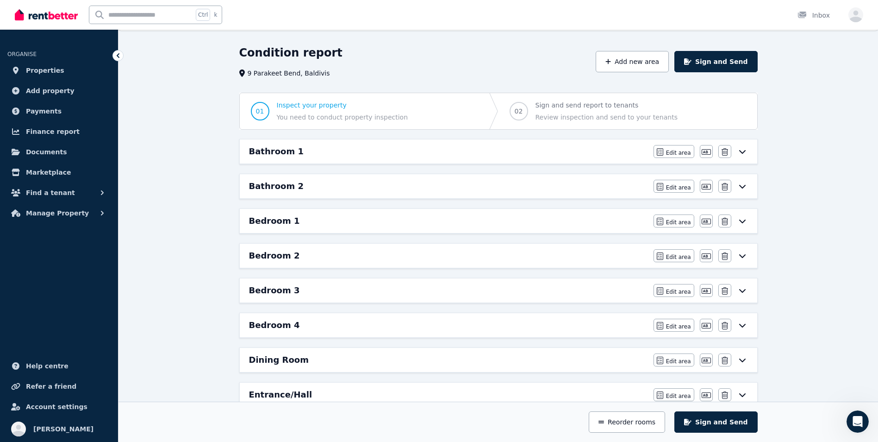
click at [457, 149] on div "Bathroom 1" at bounding box center [448, 151] width 399 height 13
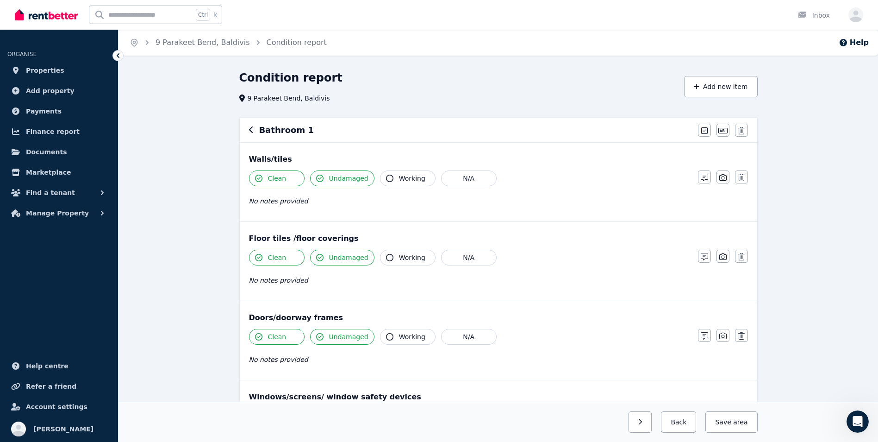
click at [250, 131] on icon "button" at bounding box center [251, 129] width 4 height 6
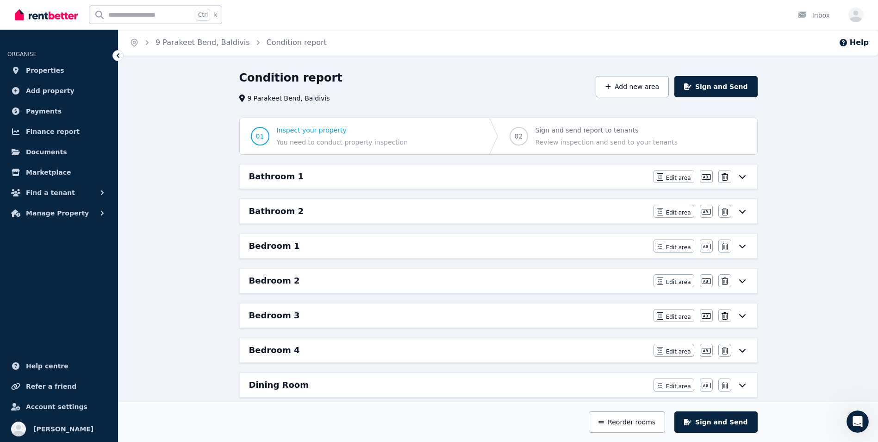
click at [301, 244] on div "Bedroom 1" at bounding box center [448, 245] width 399 height 13
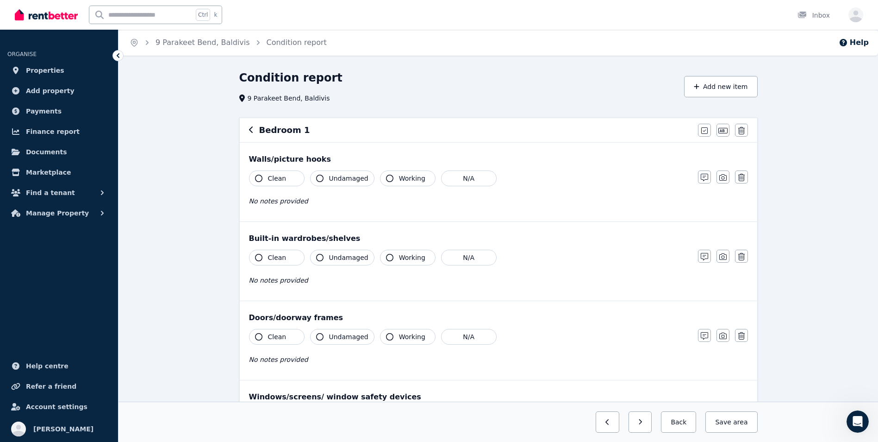
click at [276, 182] on span "Clean" at bounding box center [277, 178] width 19 height 9
click at [320, 180] on icon "button" at bounding box center [319, 178] width 7 height 7
click at [261, 260] on icon "button" at bounding box center [258, 257] width 7 height 7
click at [325, 260] on button "Undamaged" at bounding box center [342, 258] width 64 height 16
click at [254, 340] on button "Clean" at bounding box center [277, 337] width 56 height 16
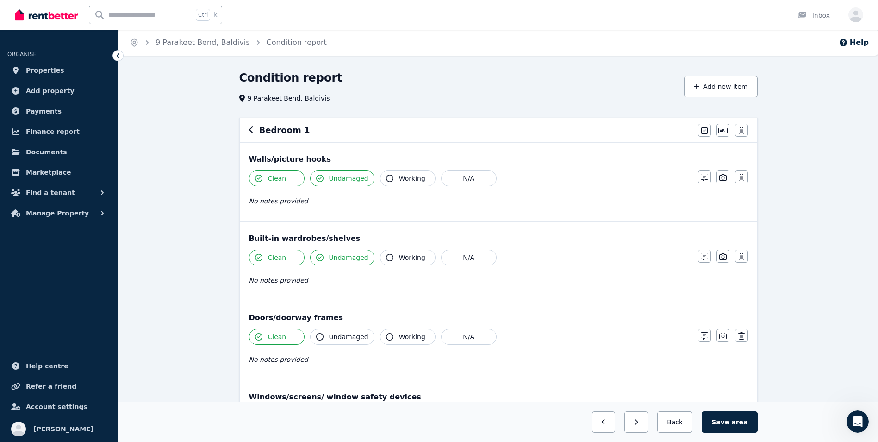
click at [322, 339] on icon "button" at bounding box center [319, 336] width 7 height 7
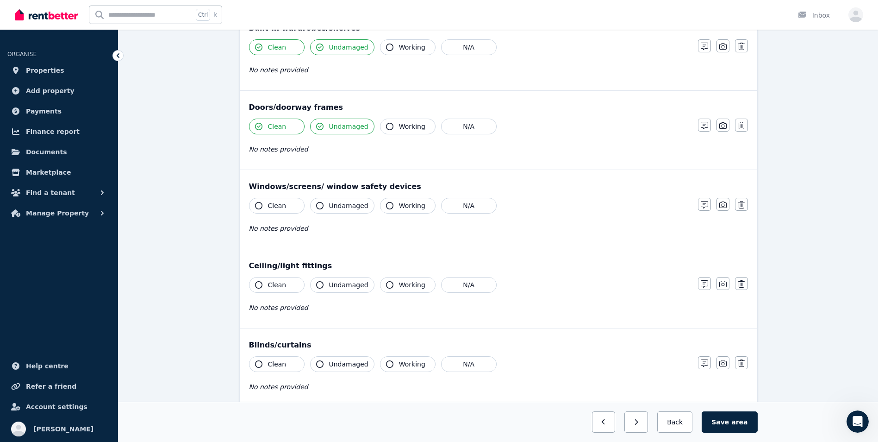
scroll to position [222, 0]
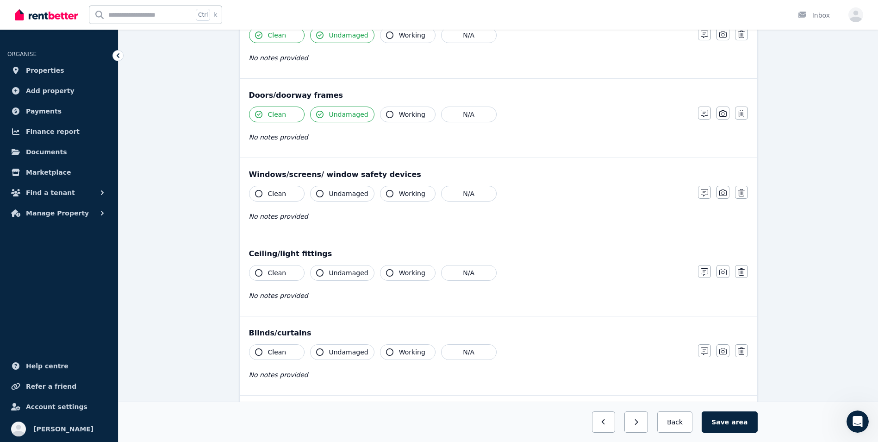
click at [256, 196] on icon "button" at bounding box center [258, 193] width 7 height 7
click at [318, 195] on icon "button" at bounding box center [319, 193] width 7 height 7
click at [388, 198] on button "Working" at bounding box center [408, 194] width 56 height 16
click at [263, 272] on button "Clean" at bounding box center [277, 273] width 56 height 16
click at [320, 276] on icon "button" at bounding box center [319, 272] width 7 height 7
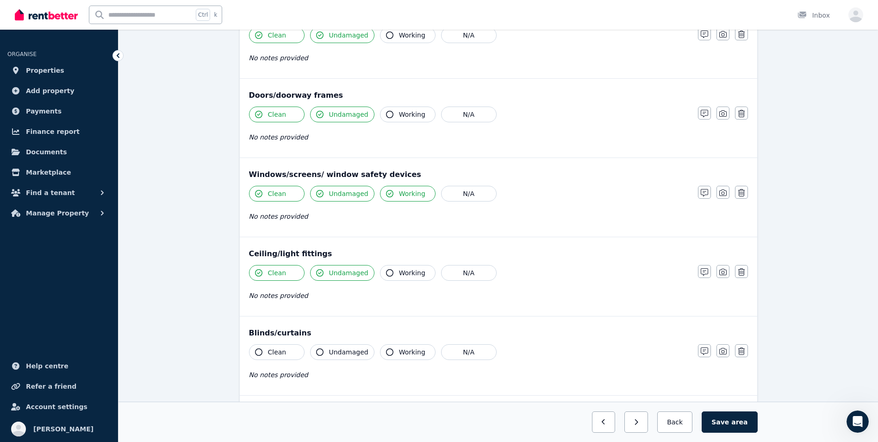
click at [386, 272] on icon "button" at bounding box center [389, 272] width 7 height 7
click at [252, 351] on button "Clean" at bounding box center [277, 352] width 56 height 16
click at [316, 352] on icon "button" at bounding box center [319, 351] width 7 height 7
click at [386, 352] on icon "button" at bounding box center [389, 351] width 7 height 7
click at [730, 421] on button "Save area" at bounding box center [730, 421] width 56 height 21
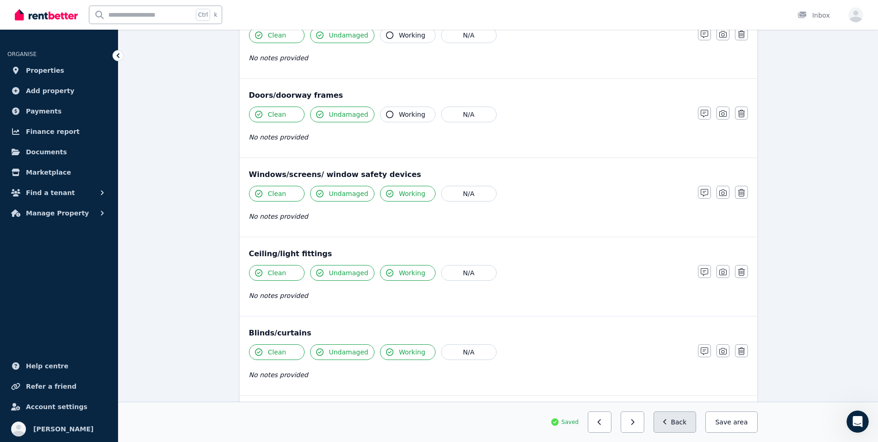
click at [689, 424] on button "Back" at bounding box center [675, 421] width 43 height 21
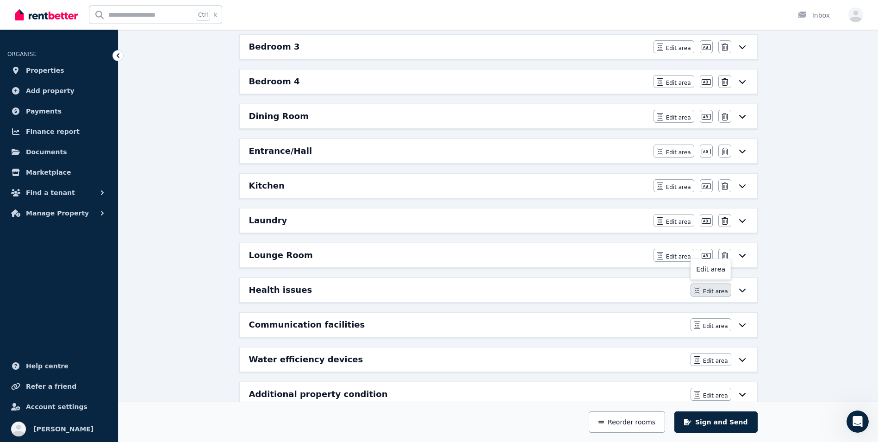
click at [710, 293] on span "Edit area" at bounding box center [715, 291] width 25 height 7
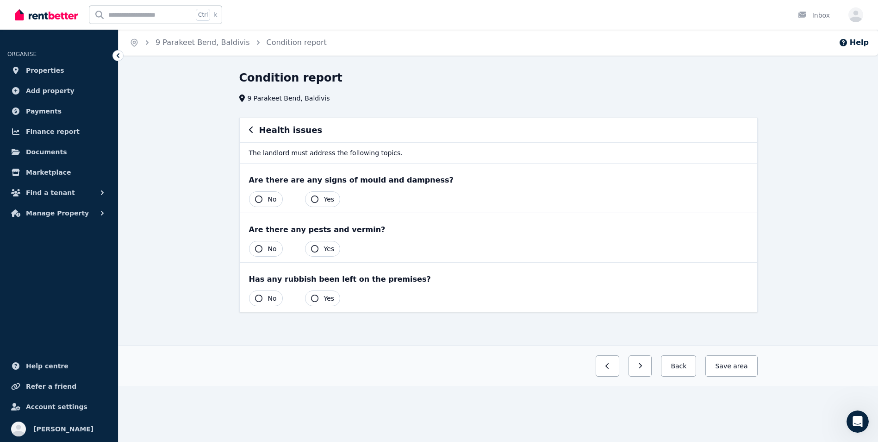
scroll to position [0, 0]
click at [255, 130] on icon "button" at bounding box center [254, 129] width 5 height 7
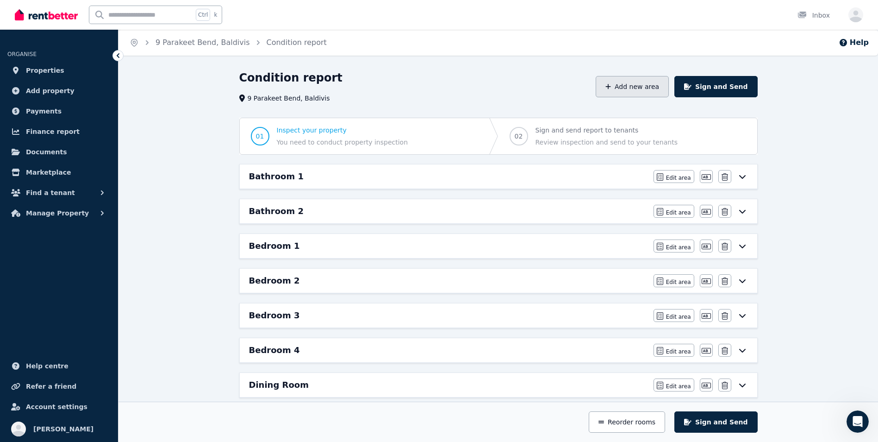
click at [639, 82] on button "Add new area" at bounding box center [632, 86] width 73 height 21
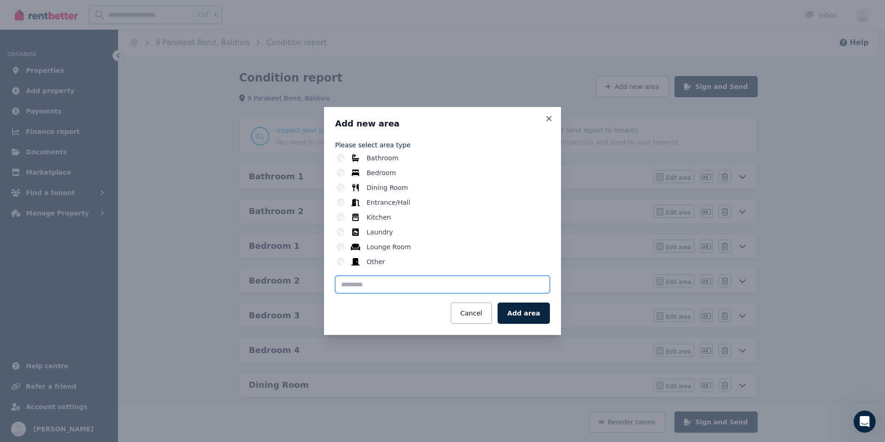
click at [351, 287] on input "text" at bounding box center [442, 285] width 215 height 18
click at [426, 325] on div "Add new area Please select area type Bathroom Bedroom Dining Room Entrance/Hall…" at bounding box center [442, 221] width 237 height 228
click at [394, 280] on input "*******" at bounding box center [442, 285] width 215 height 18
type input "**********"
click at [525, 314] on button "Add area" at bounding box center [524, 312] width 52 height 21
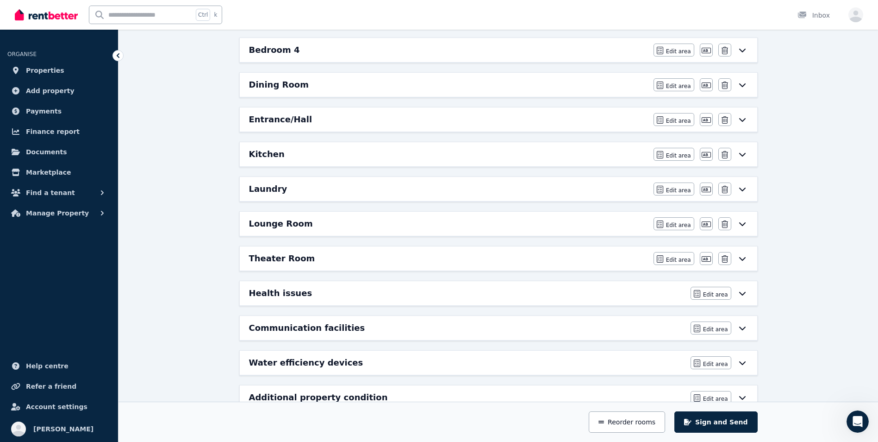
scroll to position [326, 0]
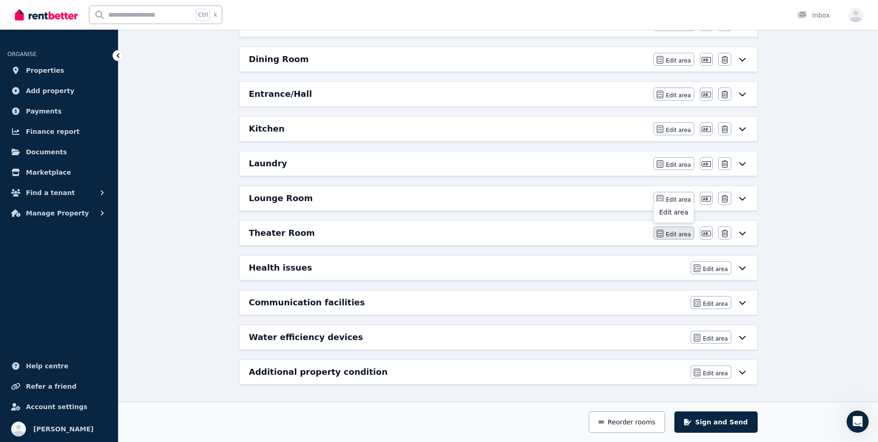
click at [674, 235] on span "Edit area" at bounding box center [678, 234] width 25 height 7
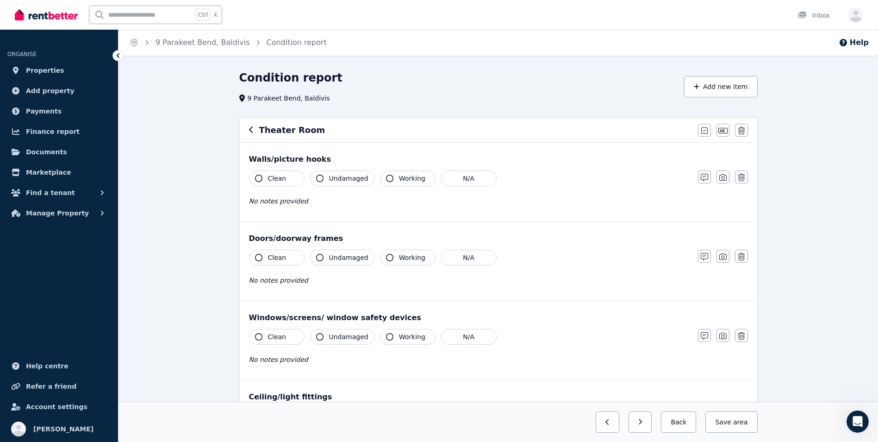
click at [259, 179] on icon "button" at bounding box center [258, 178] width 7 height 7
click at [323, 180] on icon "button" at bounding box center [319, 178] width 7 height 7
click at [253, 257] on button "Clean" at bounding box center [277, 258] width 56 height 16
click at [320, 260] on icon "button" at bounding box center [319, 257] width 7 height 7
click at [258, 336] on icon "button" at bounding box center [258, 336] width 7 height 7
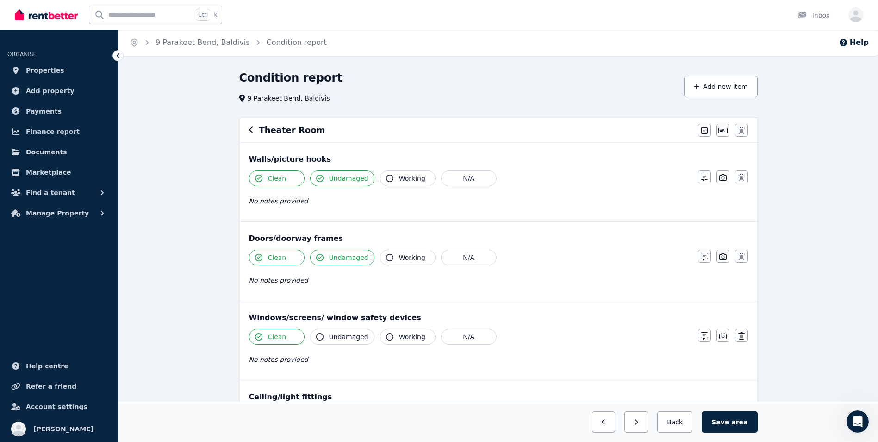
click at [319, 334] on icon "button" at bounding box center [319, 336] width 7 height 7
click at [386, 336] on icon "button" at bounding box center [389, 336] width 7 height 7
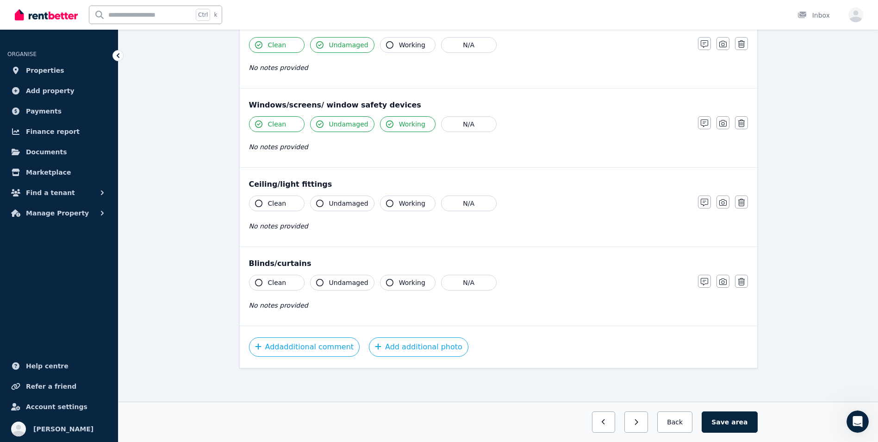
click at [257, 204] on icon "button" at bounding box center [258, 203] width 7 height 7
click at [322, 206] on icon "button" at bounding box center [319, 203] width 7 height 7
click at [386, 205] on icon "button" at bounding box center [389, 203] width 7 height 7
click at [260, 283] on icon "button" at bounding box center [258, 282] width 7 height 7
click at [322, 283] on icon "button" at bounding box center [319, 282] width 7 height 7
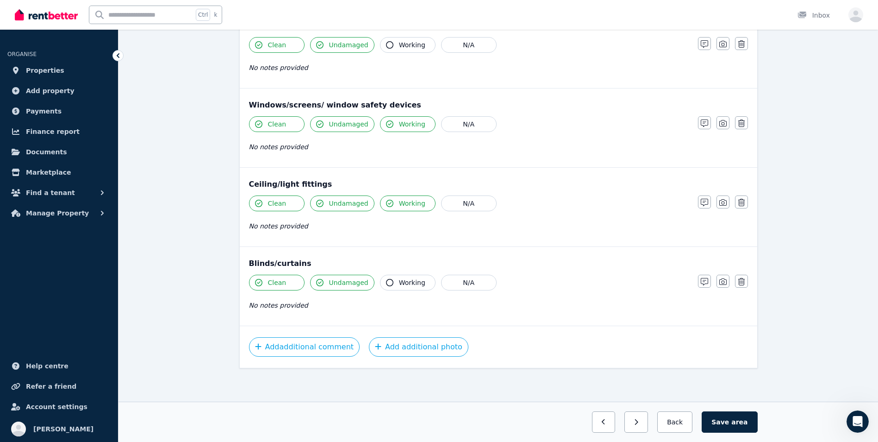
click at [386, 285] on icon "button" at bounding box center [389, 282] width 7 height 7
click at [728, 423] on button "Save area" at bounding box center [730, 421] width 56 height 21
click at [683, 420] on button "Back" at bounding box center [675, 421] width 43 height 21
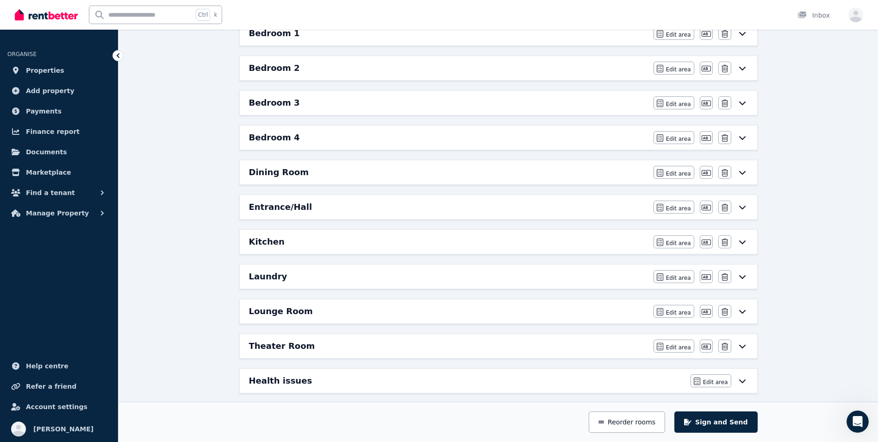
scroll to position [259, 0]
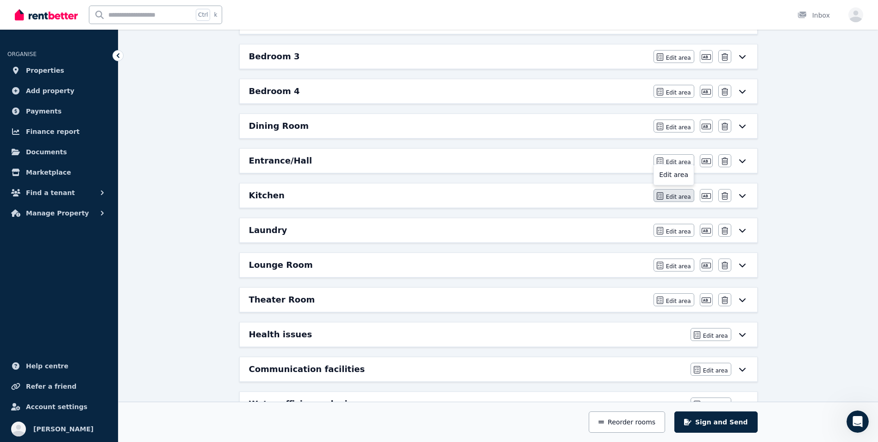
click at [658, 195] on button "Edit area" at bounding box center [674, 195] width 41 height 13
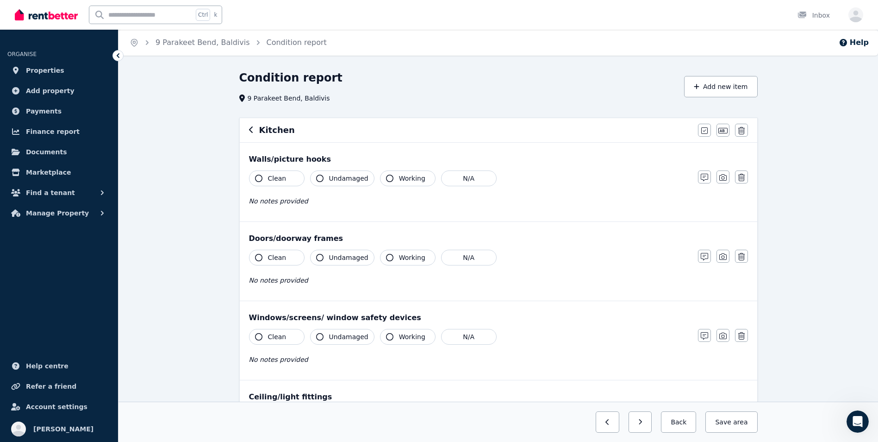
click at [255, 179] on button "Clean" at bounding box center [277, 178] width 56 height 16
click at [320, 181] on icon "button" at bounding box center [319, 178] width 7 height 7
click at [258, 259] on icon "button" at bounding box center [258, 257] width 7 height 7
click at [321, 258] on icon "button" at bounding box center [319, 257] width 7 height 7
click at [386, 257] on icon "button" at bounding box center [389, 257] width 7 height 7
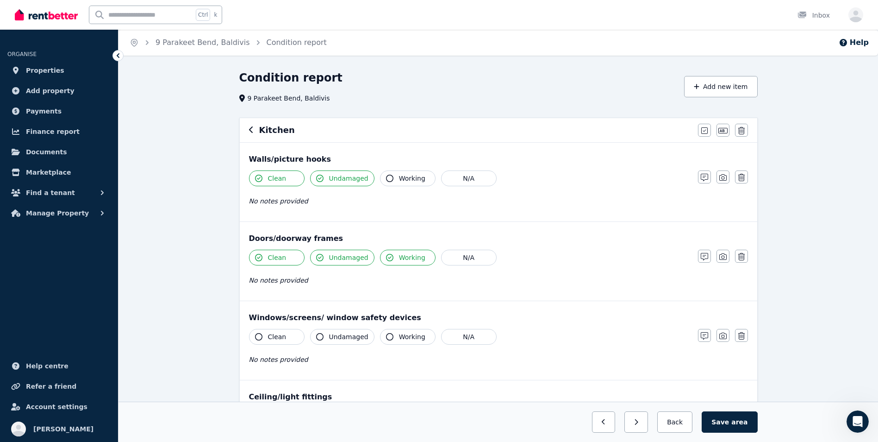
drag, startPoint x: 256, startPoint y: 333, endPoint x: 251, endPoint y: 341, distance: 8.9
click at [251, 341] on button "Clean" at bounding box center [277, 337] width 56 height 16
click at [257, 337] on icon "button" at bounding box center [258, 336] width 7 height 7
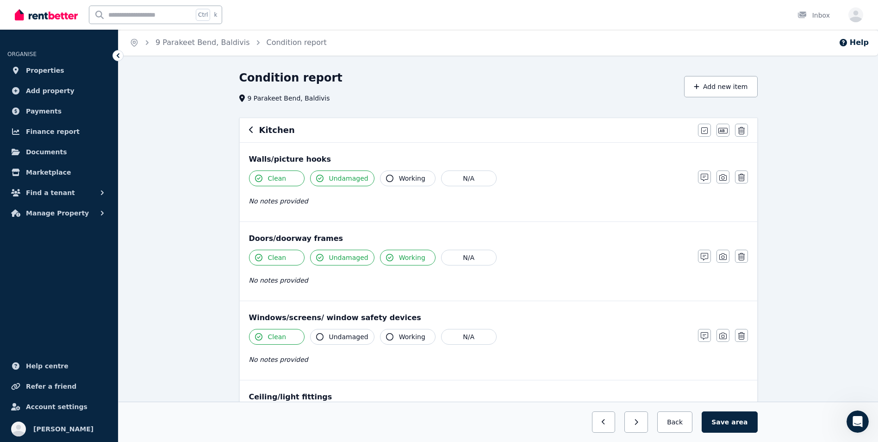
click at [314, 336] on button "Undamaged" at bounding box center [342, 337] width 64 height 16
click at [390, 337] on button "Working" at bounding box center [408, 337] width 56 height 16
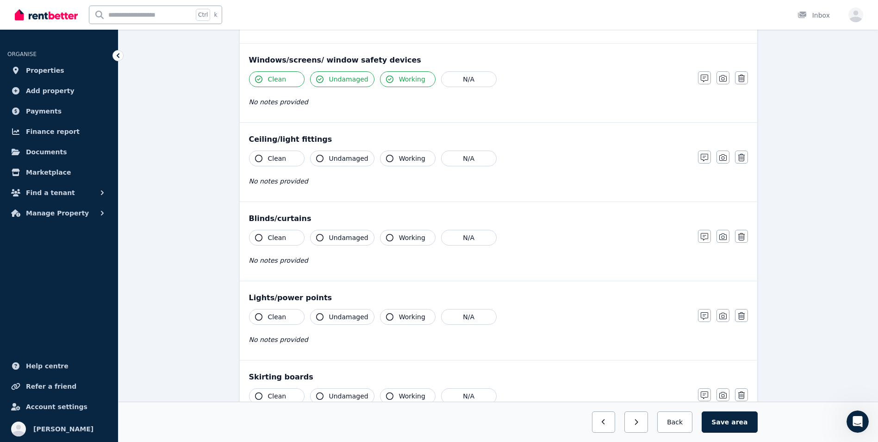
scroll to position [259, 0]
click at [257, 157] on icon "button" at bounding box center [258, 156] width 7 height 7
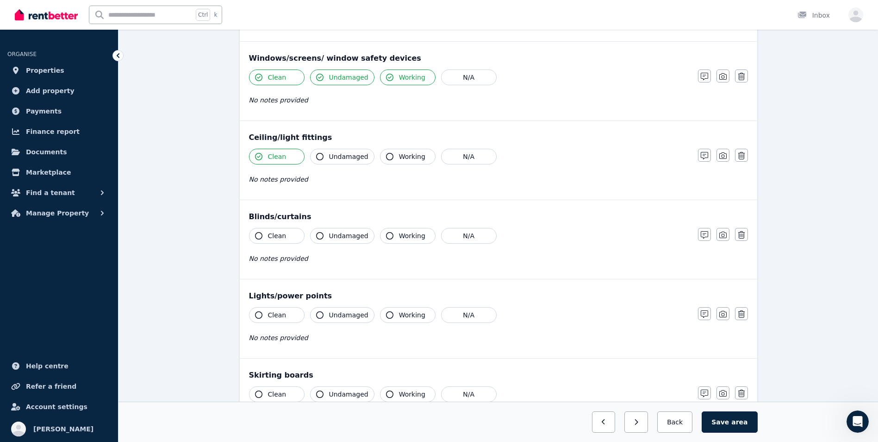
click at [322, 157] on icon "button" at bounding box center [319, 156] width 7 height 7
click at [386, 156] on icon "button" at bounding box center [389, 156] width 7 height 7
click at [257, 239] on button "Clean" at bounding box center [277, 236] width 56 height 16
click at [319, 235] on icon "button" at bounding box center [319, 235] width 7 height 7
click at [389, 235] on icon "button" at bounding box center [389, 235] width 7 height 7
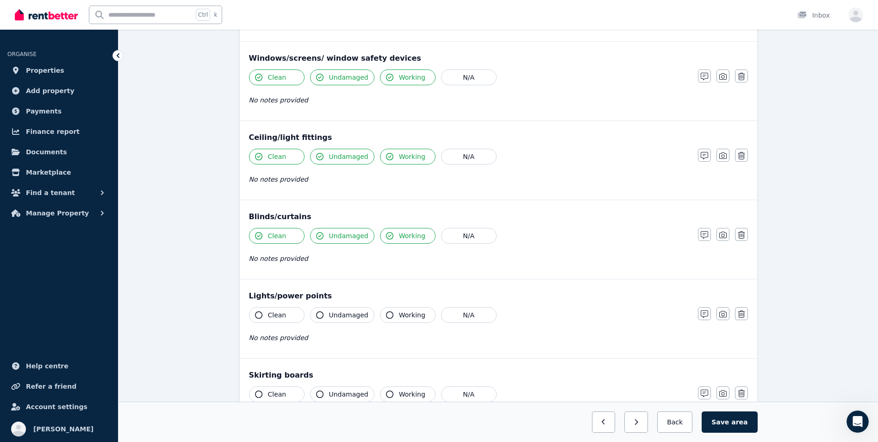
click at [253, 316] on button "Clean" at bounding box center [277, 315] width 56 height 16
click at [324, 314] on button "Undamaged" at bounding box center [342, 315] width 64 height 16
click at [380, 313] on button "Working" at bounding box center [408, 315] width 56 height 16
click at [263, 395] on button "Clean" at bounding box center [277, 394] width 56 height 16
click at [317, 397] on button "Undamaged" at bounding box center [342, 394] width 64 height 16
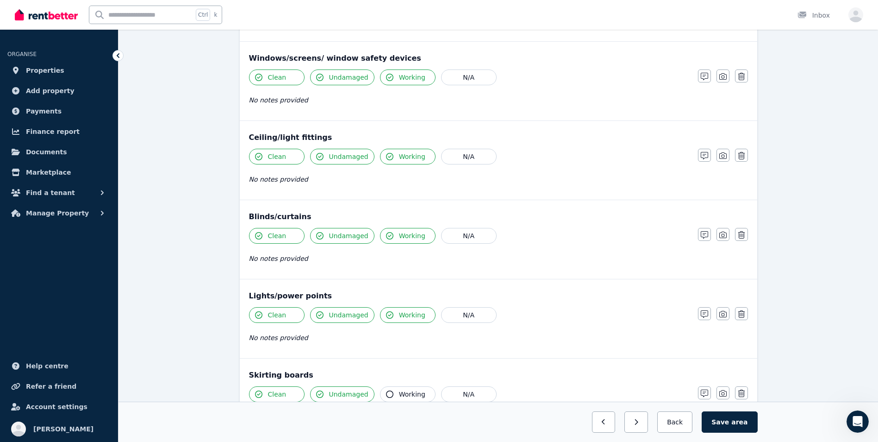
click at [386, 392] on icon "button" at bounding box center [389, 393] width 7 height 7
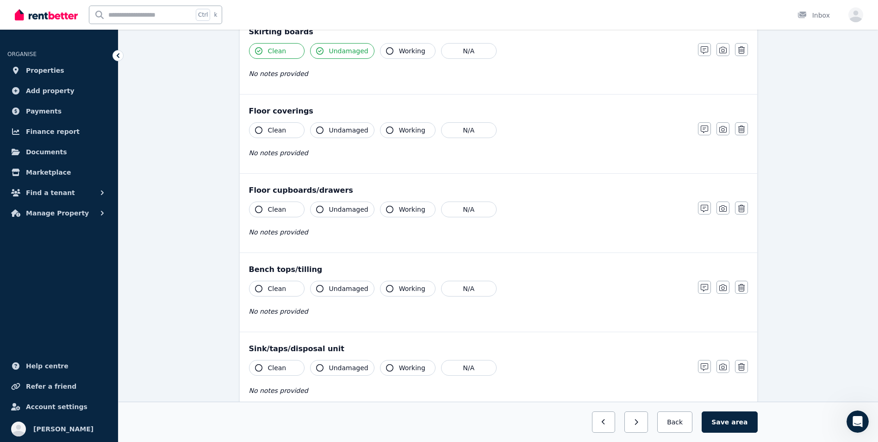
scroll to position [606, 0]
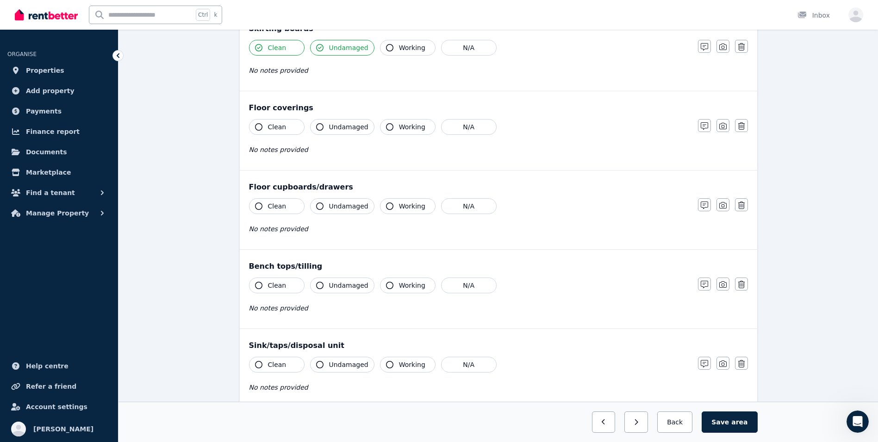
click at [257, 125] on icon "button" at bounding box center [258, 126] width 7 height 7
click at [319, 125] on icon "button" at bounding box center [319, 126] width 7 height 7
click at [259, 206] on icon "button" at bounding box center [258, 205] width 7 height 7
click at [323, 207] on icon "button" at bounding box center [319, 205] width 7 height 7
click at [389, 205] on icon "button" at bounding box center [389, 205] width 7 height 7
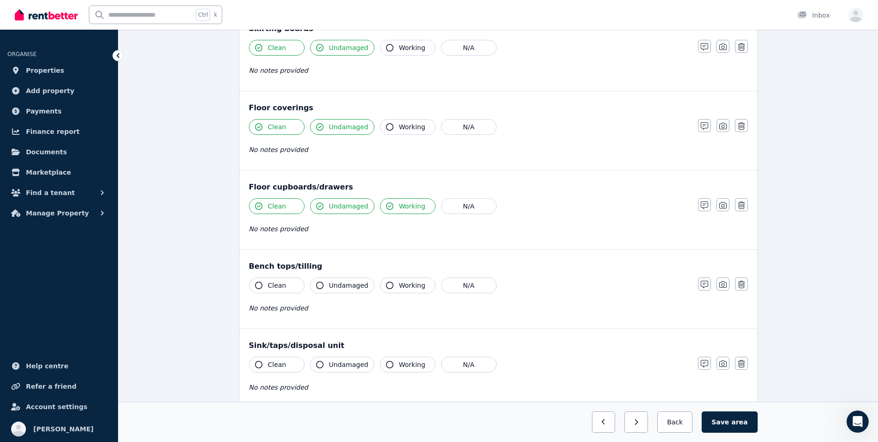
click at [258, 282] on icon "button" at bounding box center [258, 285] width 7 height 7
click at [317, 286] on icon "button" at bounding box center [319, 285] width 7 height 7
click at [255, 364] on icon "button" at bounding box center [258, 364] width 7 height 7
click at [320, 363] on icon "button" at bounding box center [319, 364] width 7 height 7
click at [386, 366] on icon "button" at bounding box center [389, 364] width 7 height 7
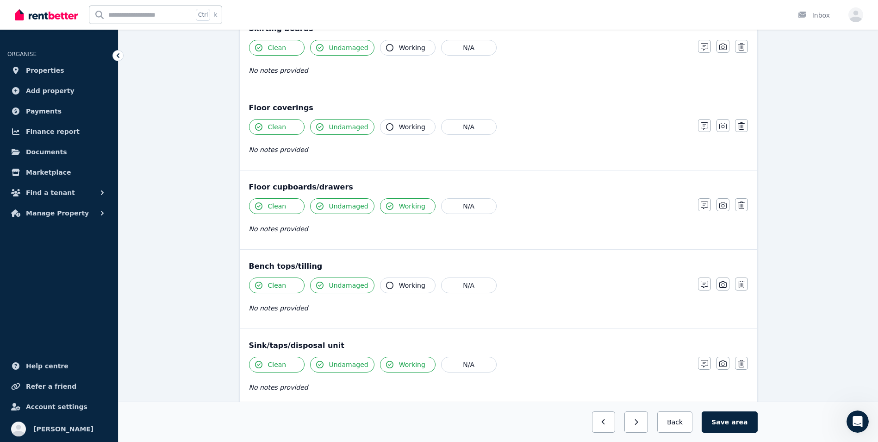
scroll to position [992, 0]
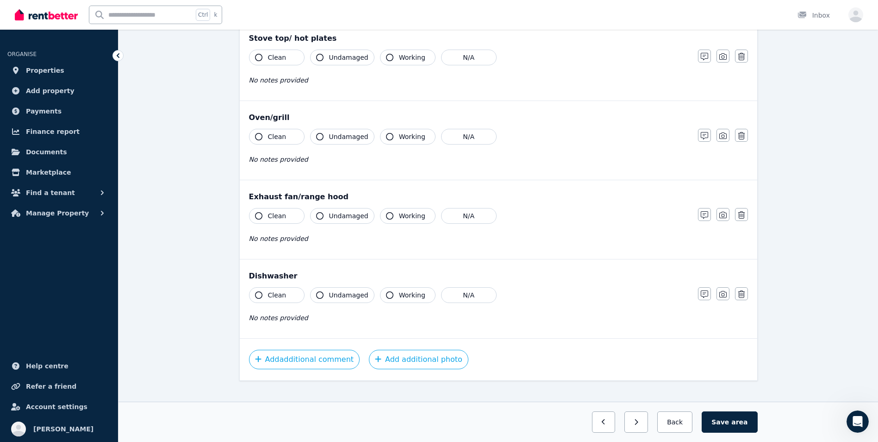
click at [255, 59] on icon "button" at bounding box center [258, 57] width 7 height 7
click at [321, 56] on icon "button" at bounding box center [319, 57] width 7 height 7
click at [386, 61] on icon "button" at bounding box center [389, 57] width 7 height 7
click at [260, 134] on icon "button" at bounding box center [258, 136] width 7 height 7
click at [322, 135] on icon "button" at bounding box center [319, 136] width 7 height 7
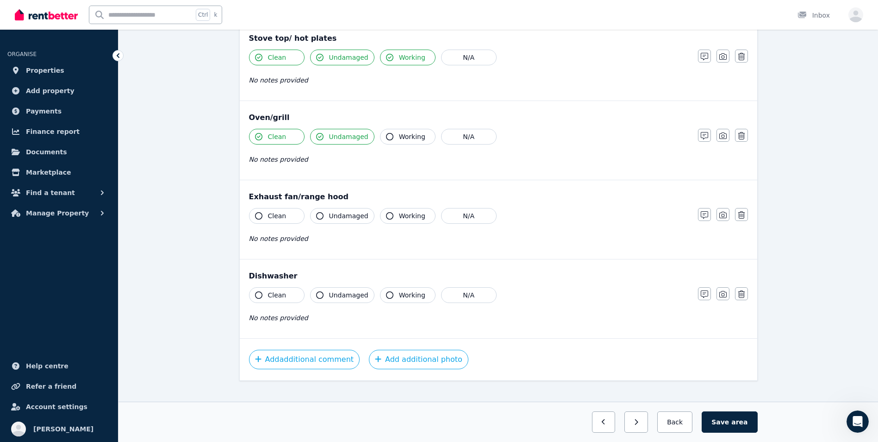
click at [386, 138] on icon "button" at bounding box center [389, 136] width 7 height 7
click at [258, 216] on icon "button" at bounding box center [258, 215] width 7 height 7
click at [322, 215] on icon "button" at bounding box center [319, 215] width 7 height 7
click at [388, 217] on icon "button" at bounding box center [389, 215] width 7 height 7
click at [255, 298] on button "Clean" at bounding box center [277, 295] width 56 height 16
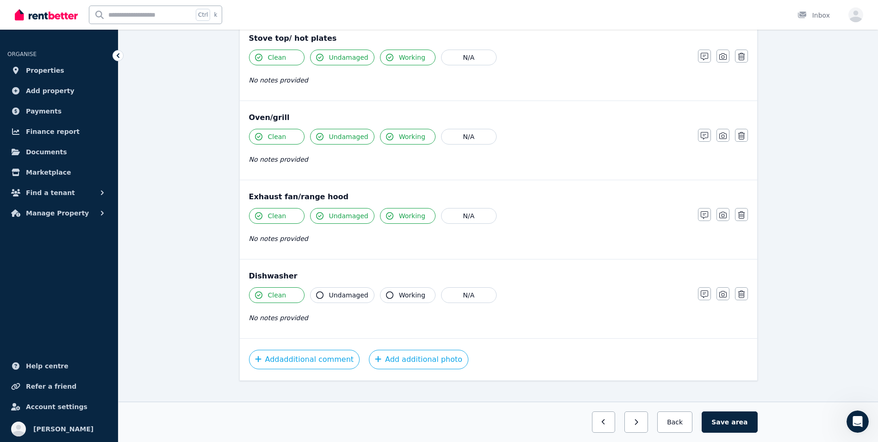
click at [320, 293] on icon "button" at bounding box center [319, 294] width 7 height 7
click at [380, 296] on button "Working" at bounding box center [408, 295] width 56 height 16
click at [722, 421] on button "Save area" at bounding box center [730, 421] width 56 height 21
click at [689, 422] on button "Back" at bounding box center [675, 421] width 43 height 21
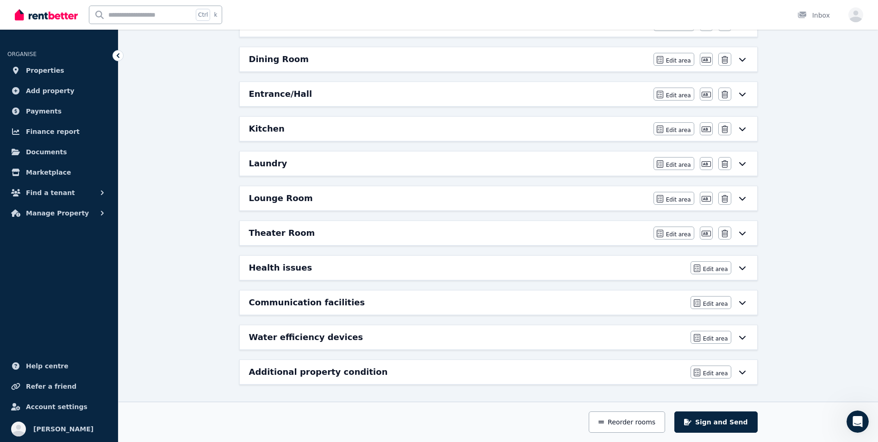
scroll to position [326, 0]
click at [689, 163] on span "Edit area" at bounding box center [678, 164] width 25 height 7
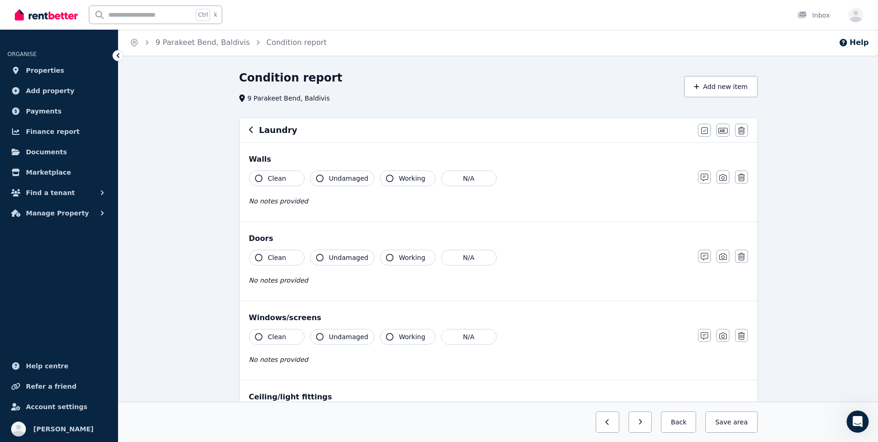
click at [259, 182] on icon "button" at bounding box center [258, 178] width 7 height 7
click at [320, 181] on icon "button" at bounding box center [319, 178] width 7 height 7
click at [386, 177] on icon "button" at bounding box center [389, 178] width 7 height 7
click at [256, 255] on icon "button" at bounding box center [258, 257] width 7 height 7
click at [319, 258] on icon "button" at bounding box center [319, 257] width 7 height 7
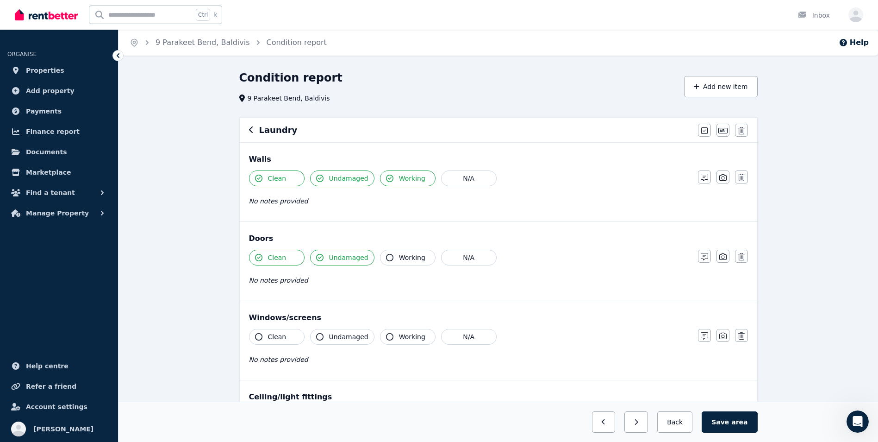
click at [386, 262] on button "Working" at bounding box center [408, 258] width 56 height 16
click at [258, 337] on icon "button" at bounding box center [258, 336] width 7 height 7
click at [321, 338] on icon "button" at bounding box center [319, 336] width 7 height 7
click at [388, 338] on icon "button" at bounding box center [389, 336] width 7 height 7
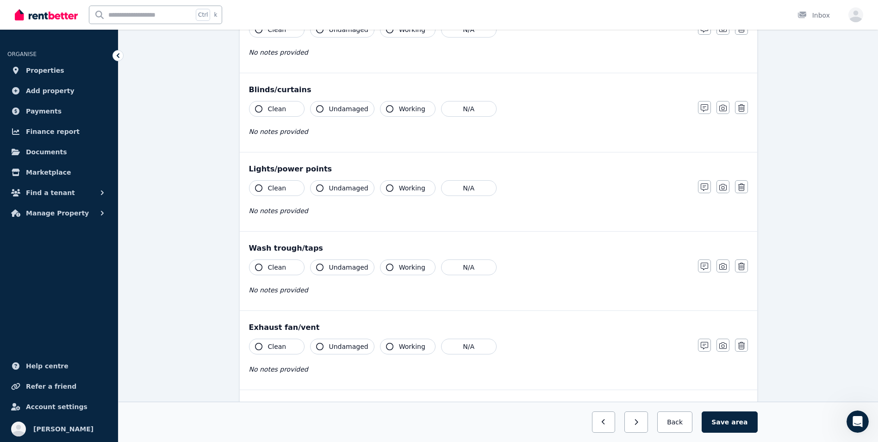
click at [256, 108] on icon "button" at bounding box center [258, 108] width 7 height 7
click at [321, 112] on icon "button" at bounding box center [319, 108] width 7 height 7
click at [383, 113] on button "Working" at bounding box center [408, 109] width 56 height 16
click at [257, 189] on icon "button" at bounding box center [258, 187] width 7 height 7
click at [324, 192] on button "Undamaged" at bounding box center [342, 188] width 64 height 16
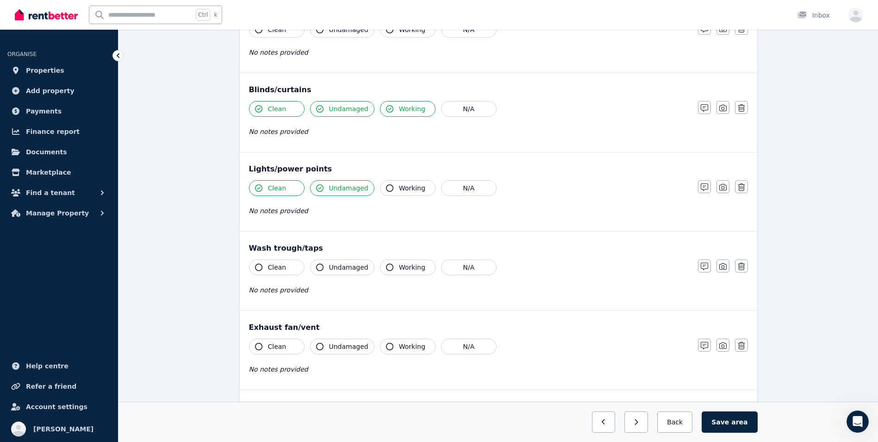
click at [386, 190] on icon "button" at bounding box center [389, 187] width 7 height 7
click at [261, 268] on icon "button" at bounding box center [258, 266] width 7 height 7
click at [321, 266] on icon "button" at bounding box center [319, 266] width 7 height 7
click at [259, 348] on icon "button" at bounding box center [258, 346] width 7 height 7
click at [314, 345] on button "Undamaged" at bounding box center [342, 346] width 64 height 16
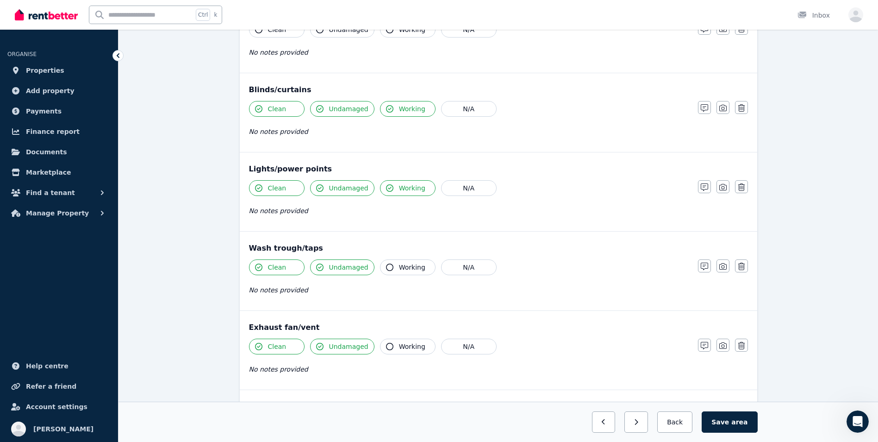
click at [387, 347] on icon "button" at bounding box center [389, 346] width 7 height 7
click at [721, 421] on button "Save area" at bounding box center [730, 421] width 56 height 21
click at [677, 420] on button "Back" at bounding box center [675, 421] width 43 height 21
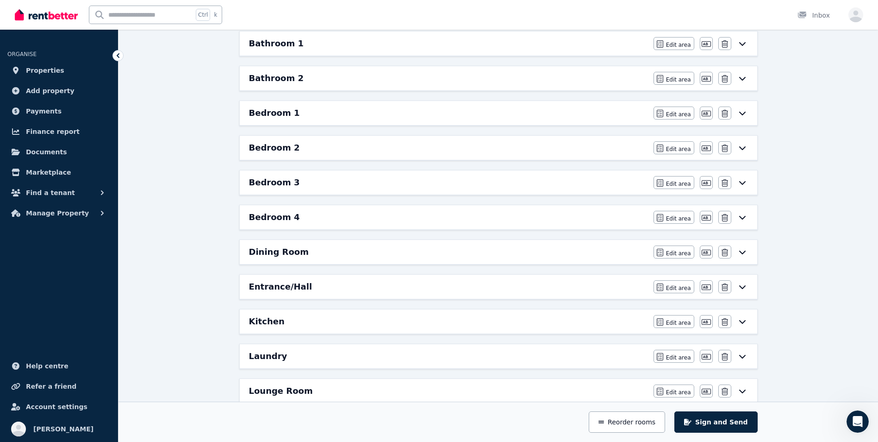
scroll to position [66, 0]
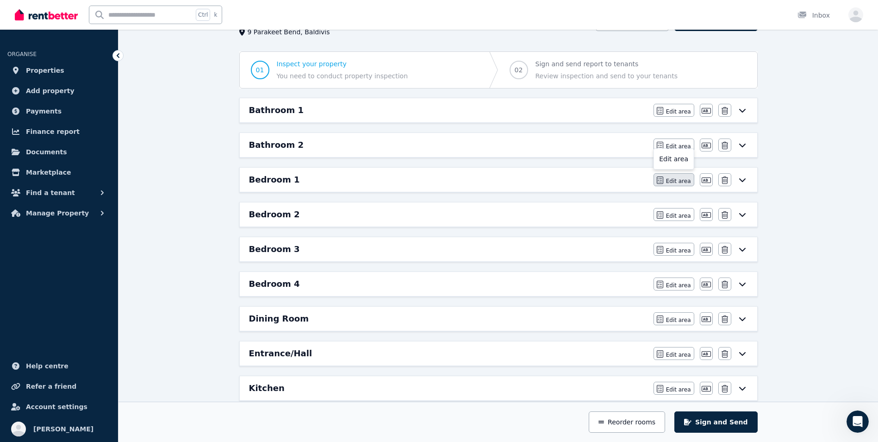
click at [682, 186] on button "Edit area" at bounding box center [674, 179] width 41 height 13
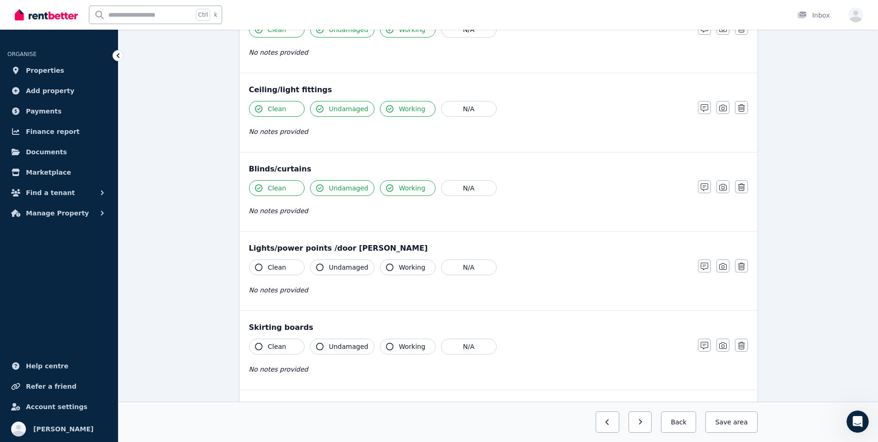
scroll to position [529, 0]
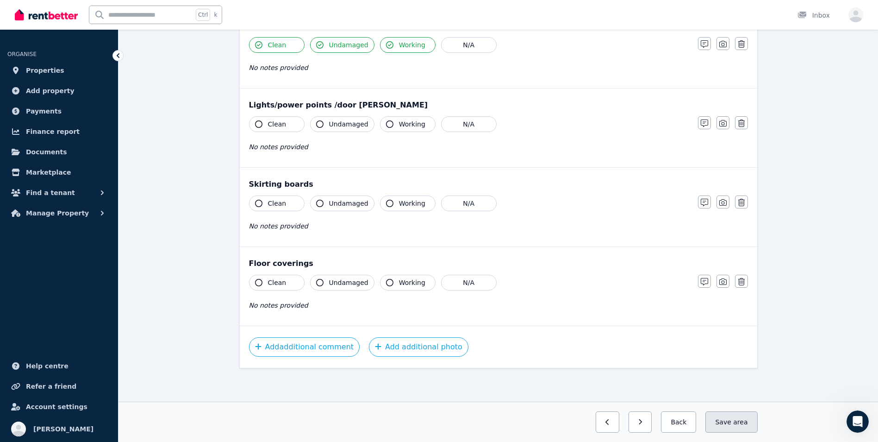
click at [743, 422] on span "area" at bounding box center [740, 421] width 14 height 9
click at [683, 423] on button "Back" at bounding box center [675, 421] width 43 height 21
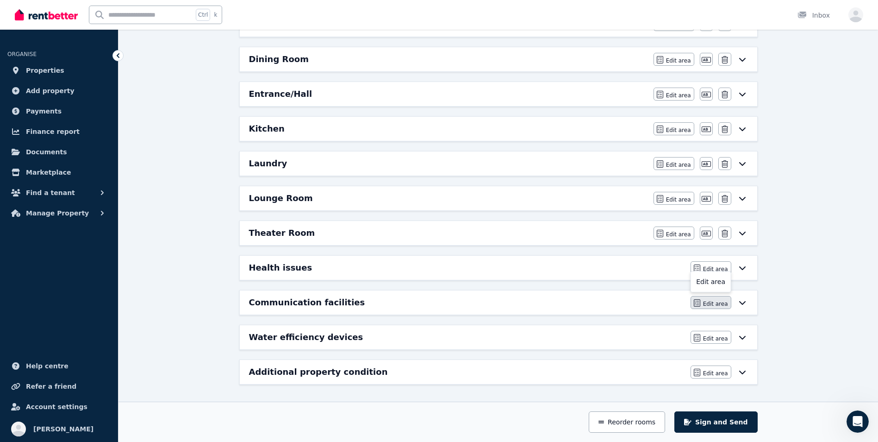
click at [708, 304] on span "Edit area" at bounding box center [715, 303] width 25 height 7
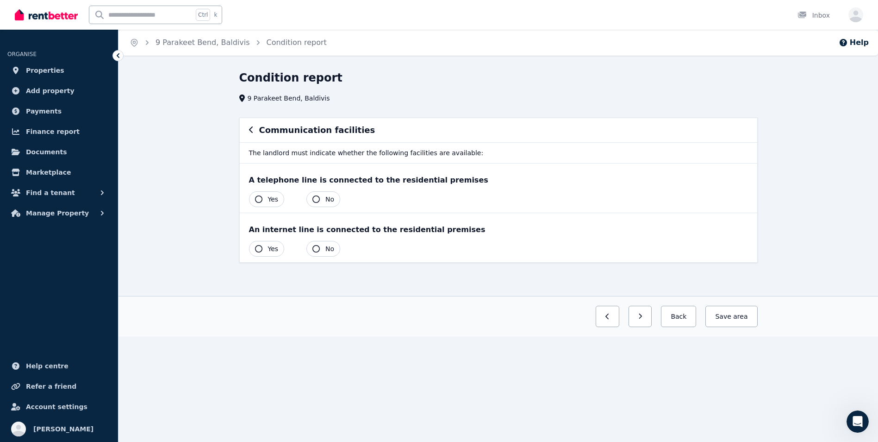
scroll to position [0, 0]
click at [686, 321] on button "Back" at bounding box center [682, 316] width 35 height 21
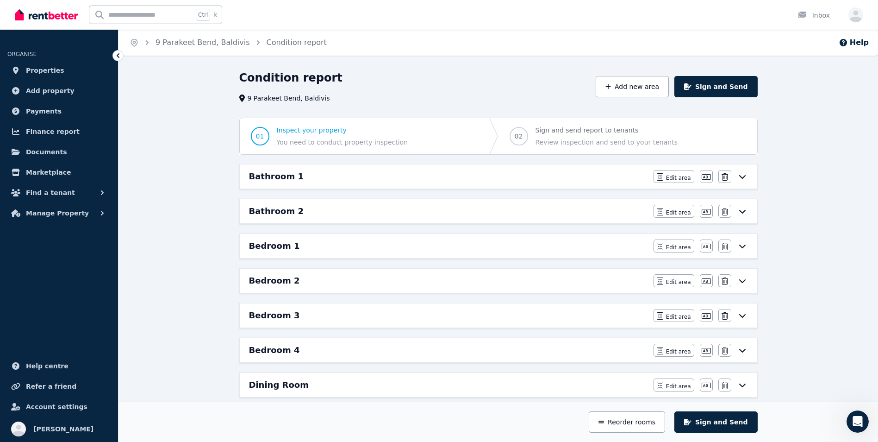
scroll to position [326, 0]
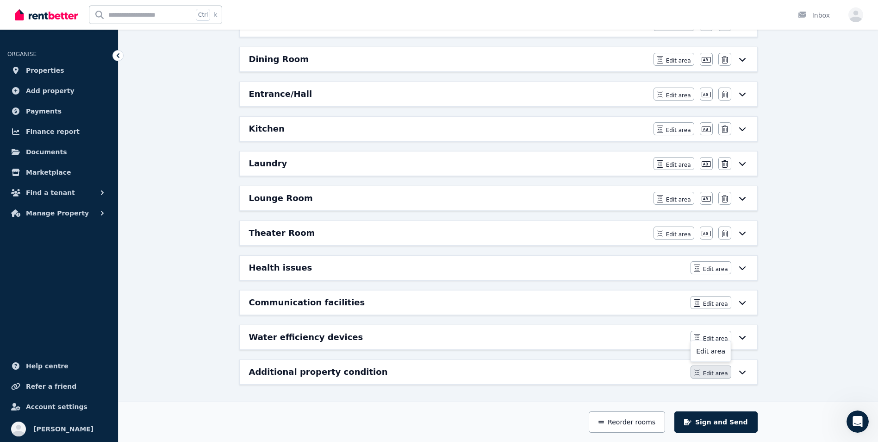
click at [713, 373] on span "Edit area" at bounding box center [715, 373] width 25 height 7
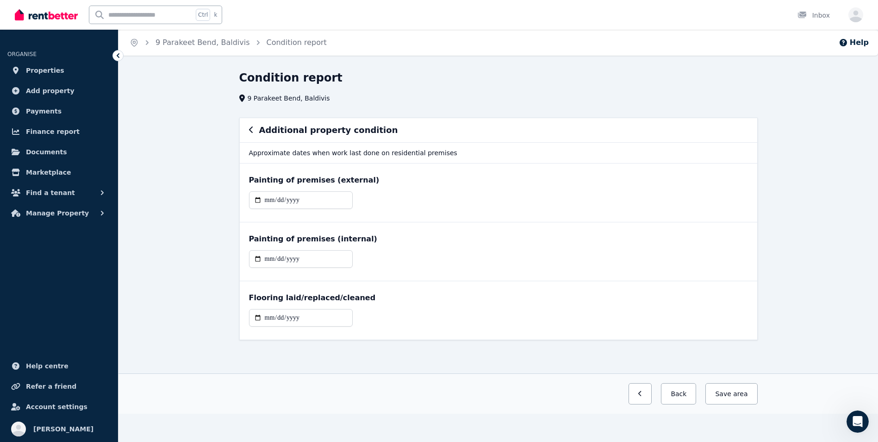
scroll to position [0, 0]
click at [689, 396] on button "Back" at bounding box center [682, 393] width 35 height 21
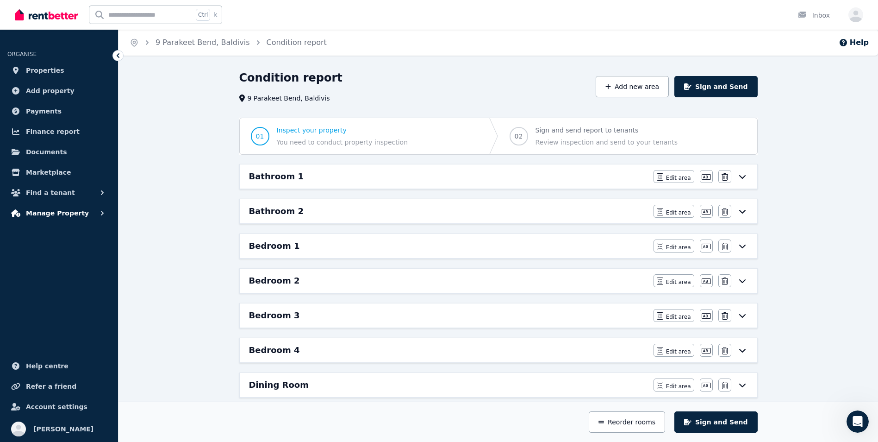
click at [103, 216] on icon "button" at bounding box center [102, 212] width 9 height 9
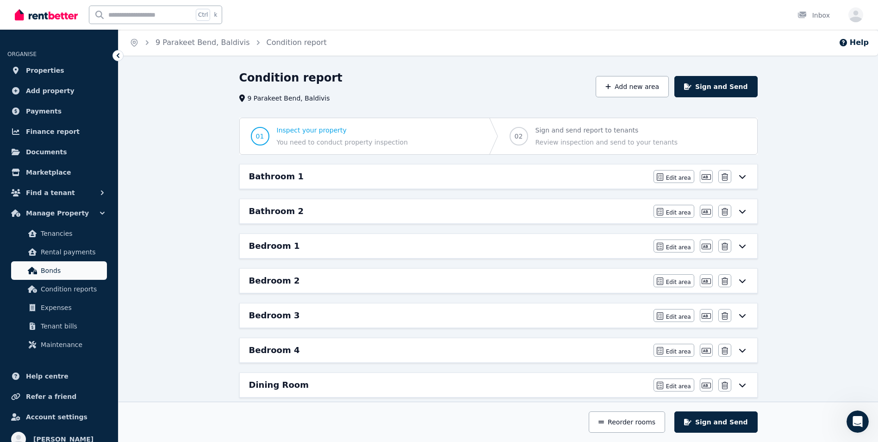
click at [67, 275] on span "Bonds" at bounding box center [72, 270] width 63 height 11
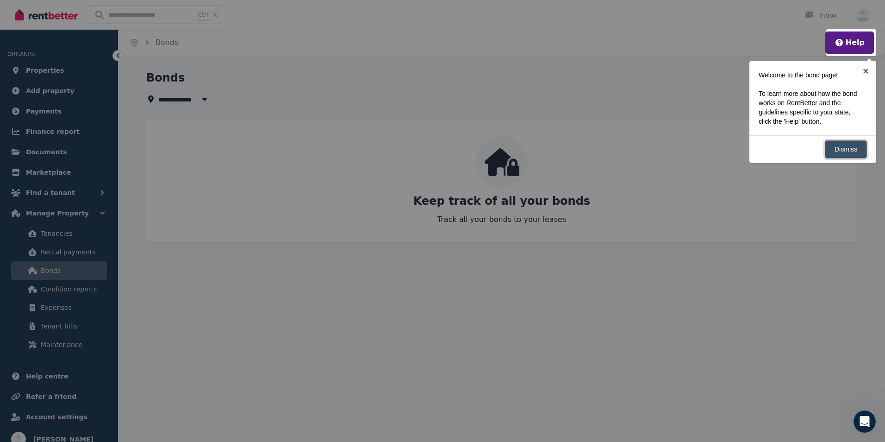
click at [840, 150] on link "Dismiss" at bounding box center [846, 149] width 42 height 18
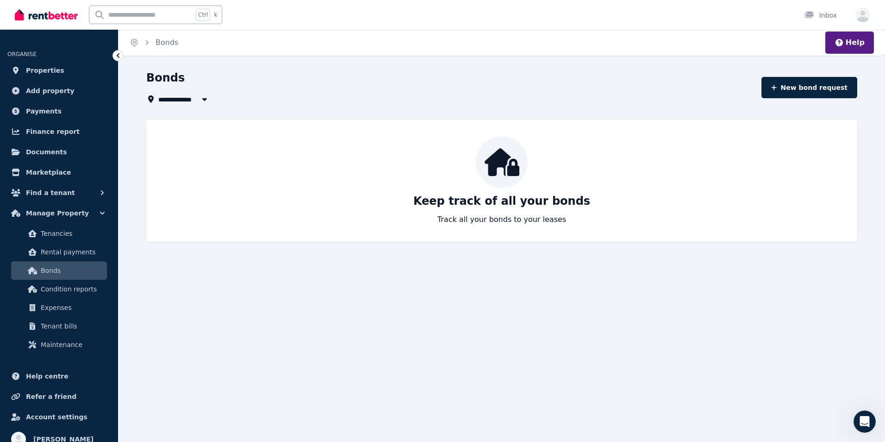
click at [515, 174] on icon at bounding box center [502, 162] width 35 height 28
click at [158, 98] on span "All Properties" at bounding box center [188, 99] width 60 height 11
type input "**********"
click at [246, 83] on div "Bonds" at bounding box center [451, 79] width 610 height 18
click at [69, 313] on link "Expenses" at bounding box center [59, 307] width 96 height 19
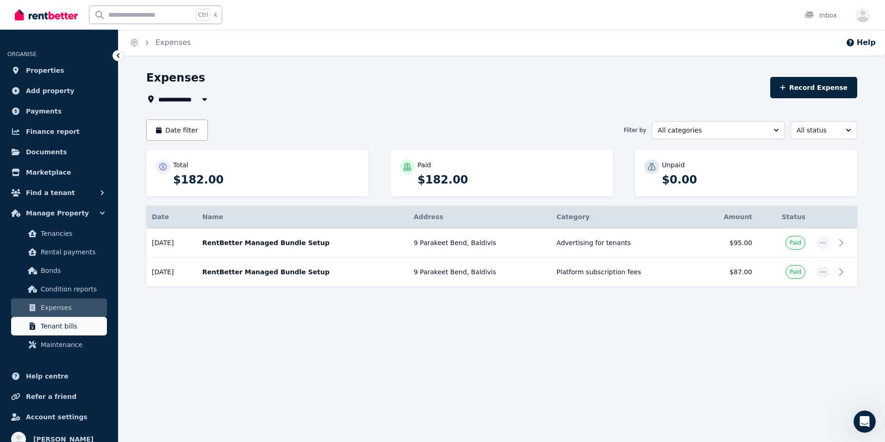
click at [67, 330] on span "Tenant bills" at bounding box center [72, 325] width 63 height 11
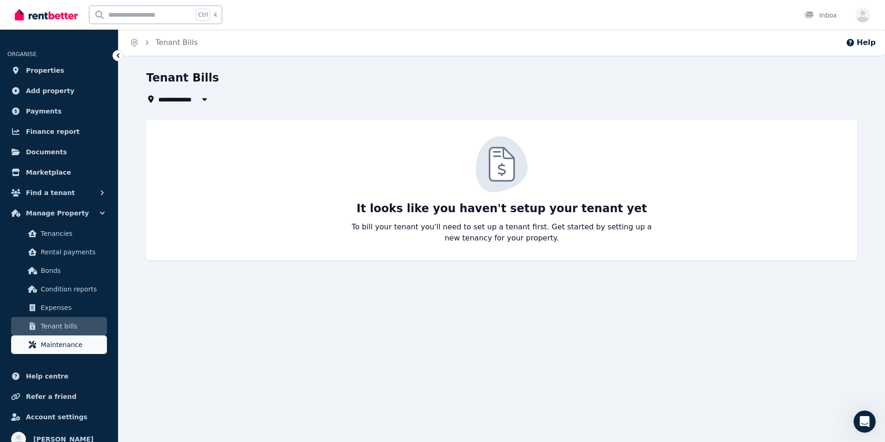
click at [61, 349] on span "Maintenance" at bounding box center [72, 344] width 63 height 11
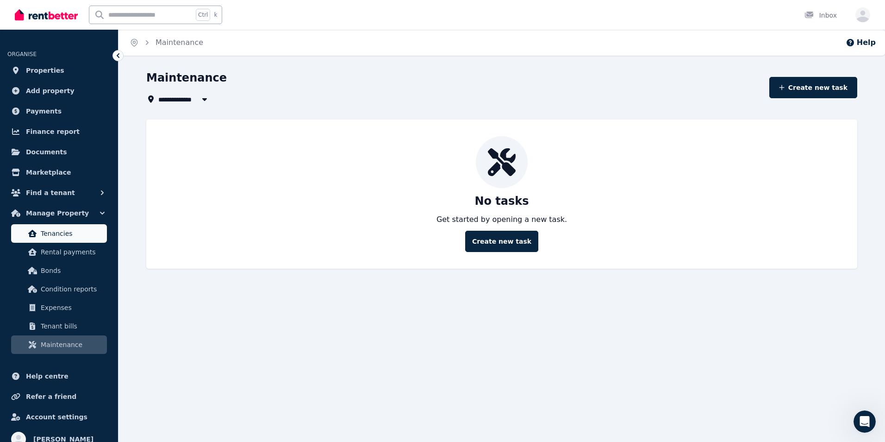
click at [62, 228] on span "Tenancies" at bounding box center [72, 233] width 63 height 11
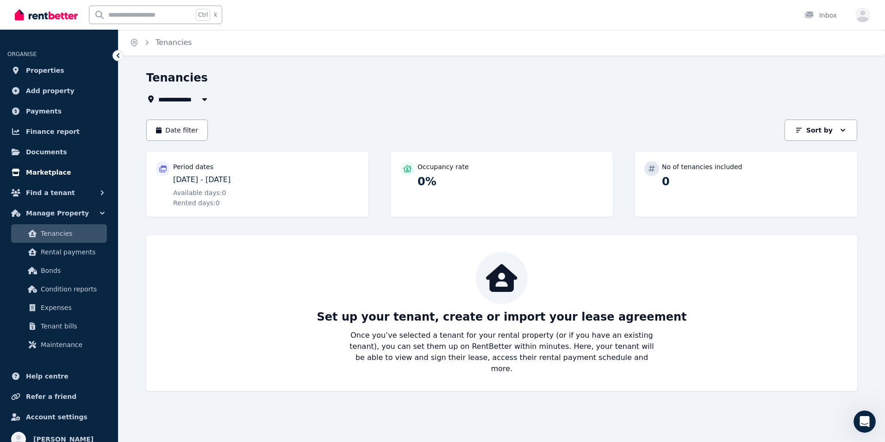
click at [45, 177] on span "Marketplace" at bounding box center [48, 172] width 45 height 11
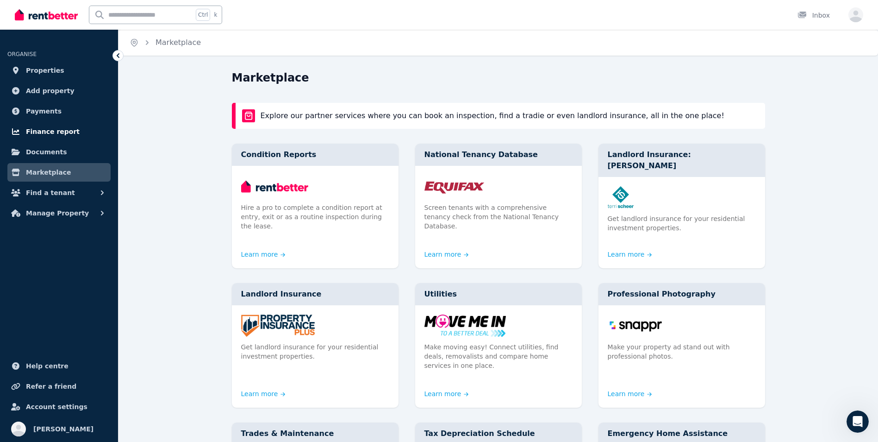
click at [34, 131] on span "Finance report" at bounding box center [53, 131] width 54 height 11
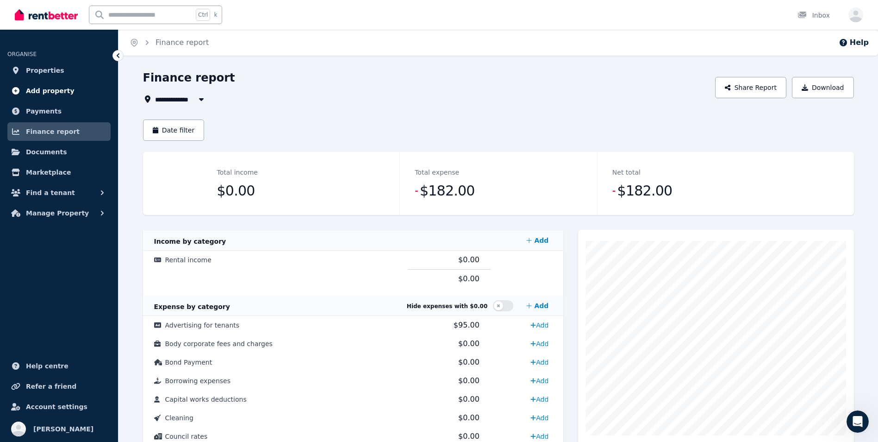
click at [26, 93] on span "Add property" at bounding box center [50, 90] width 49 height 11
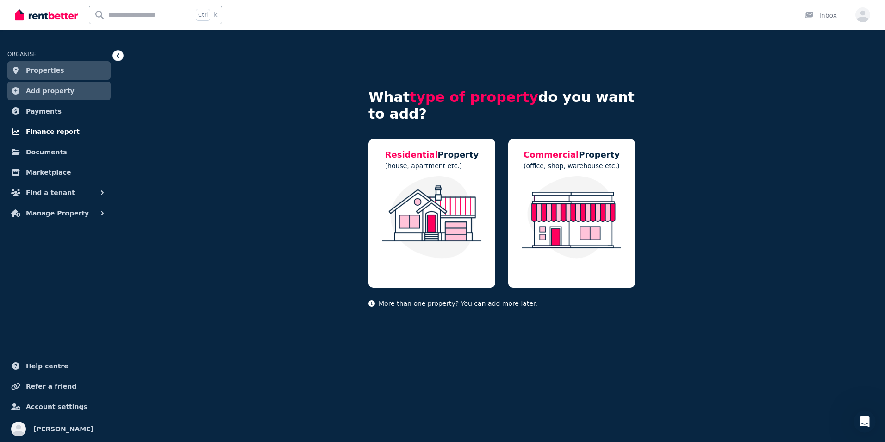
click at [39, 122] on link "Finance report" at bounding box center [58, 131] width 103 height 19
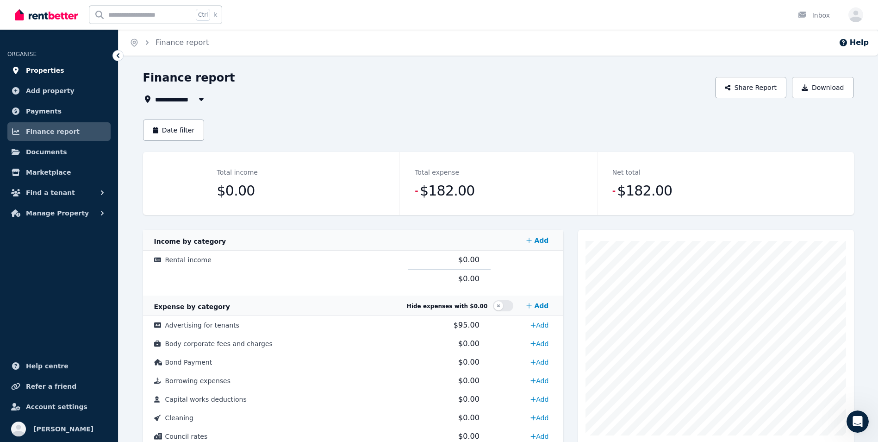
click at [33, 72] on span "Properties" at bounding box center [45, 70] width 38 height 11
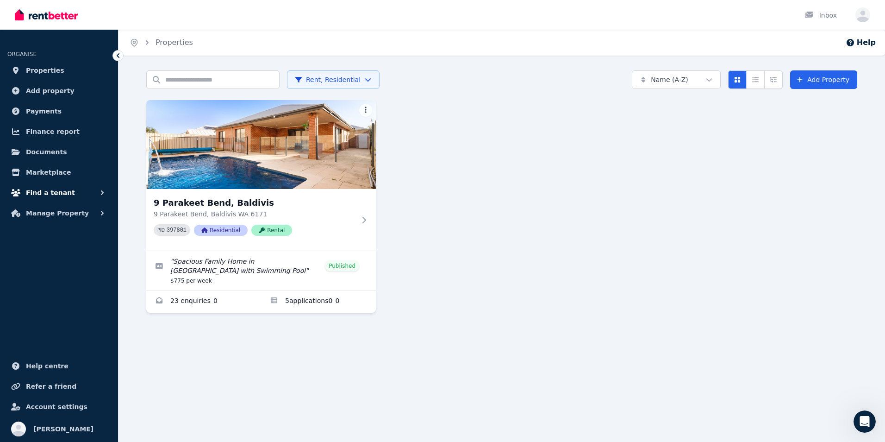
click at [75, 197] on button "Find a tenant" at bounding box center [58, 192] width 103 height 19
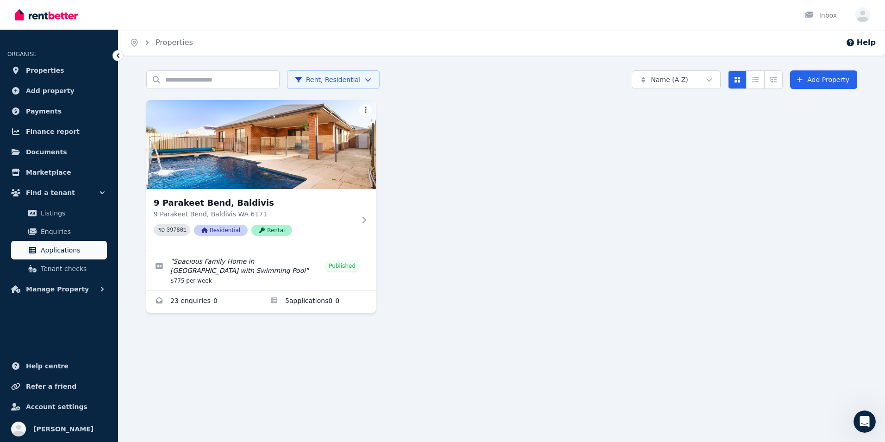
click at [73, 253] on span "Applications" at bounding box center [72, 249] width 63 height 11
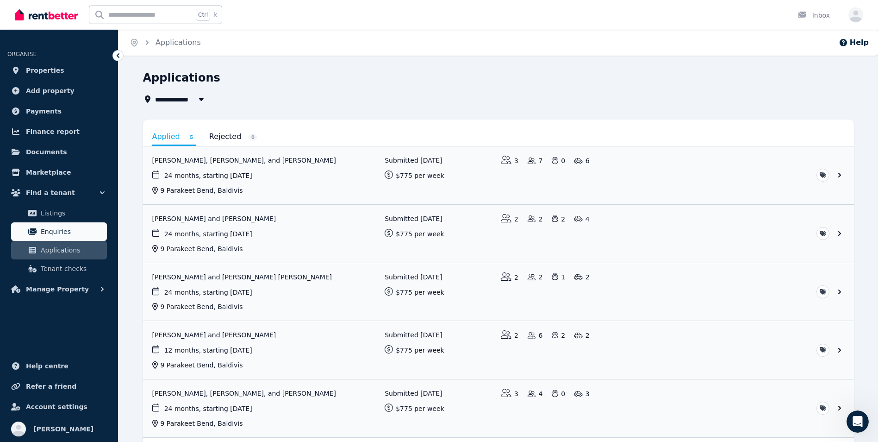
click at [56, 233] on span "Enquiries" at bounding box center [72, 231] width 63 height 11
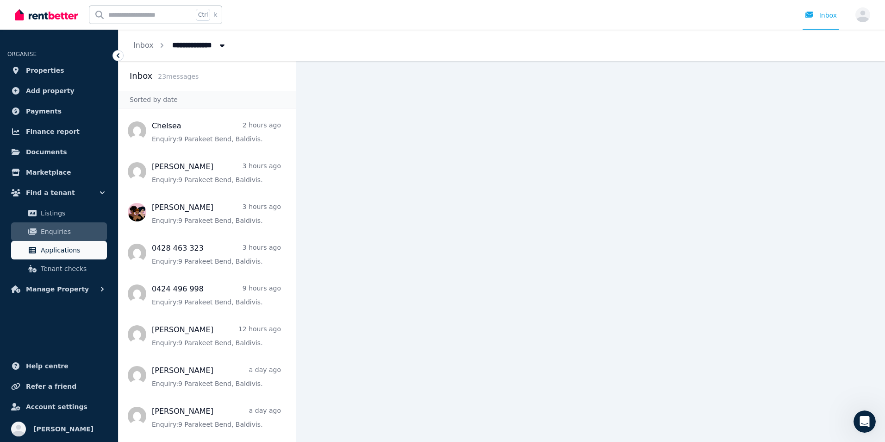
click at [82, 247] on span "Applications" at bounding box center [72, 249] width 63 height 11
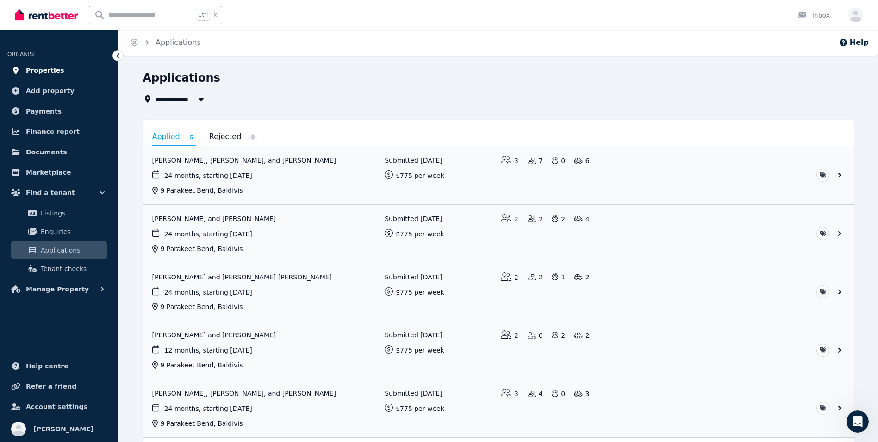
click at [58, 71] on link "Properties" at bounding box center [58, 70] width 103 height 19
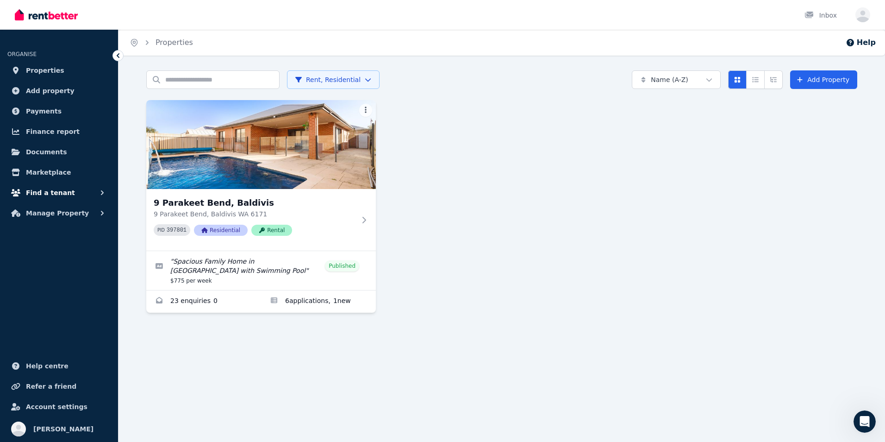
click at [56, 196] on span "Find a tenant" at bounding box center [50, 192] width 49 height 11
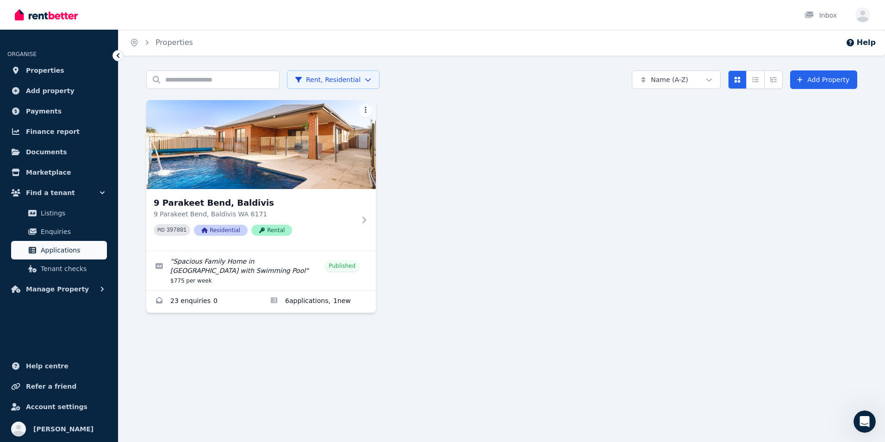
click at [61, 254] on span "Applications" at bounding box center [72, 249] width 63 height 11
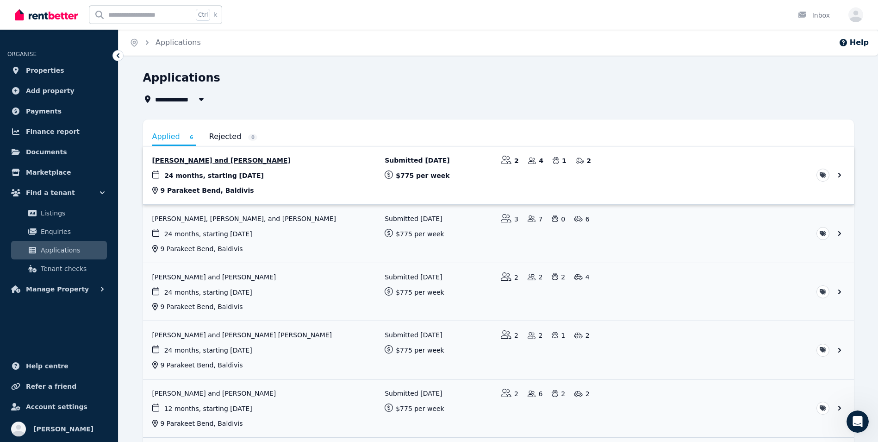
click at [203, 165] on link "View application: Lloyd Williams and Rachel Lilwall" at bounding box center [498, 175] width 711 height 58
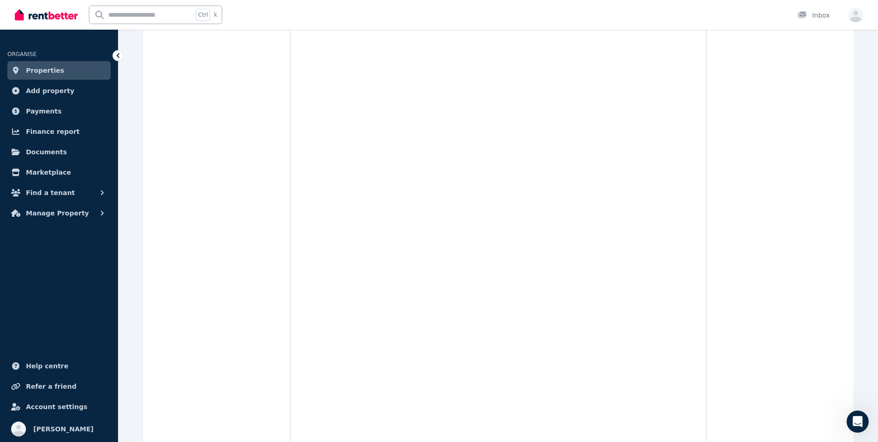
scroll to position [286, 0]
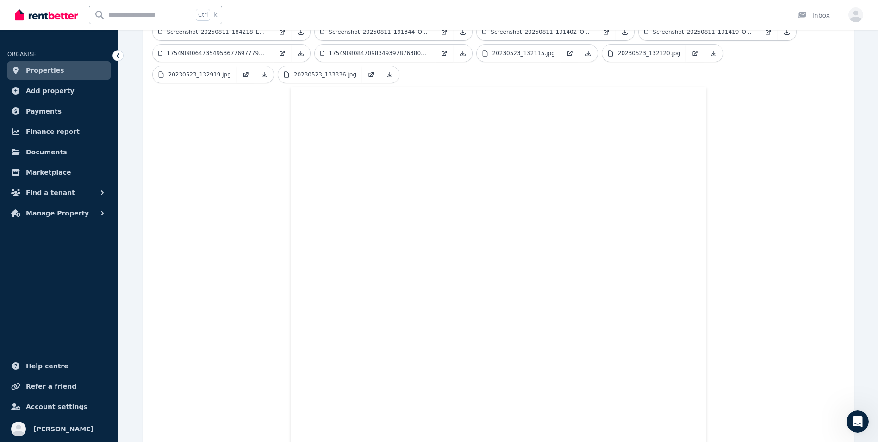
click at [48, 68] on span "Properties" at bounding box center [45, 70] width 38 height 11
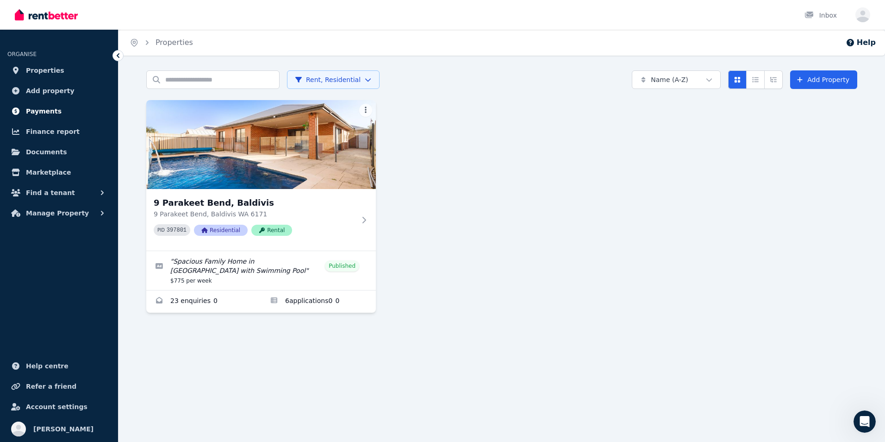
click at [46, 109] on span "Payments" at bounding box center [44, 111] width 36 height 11
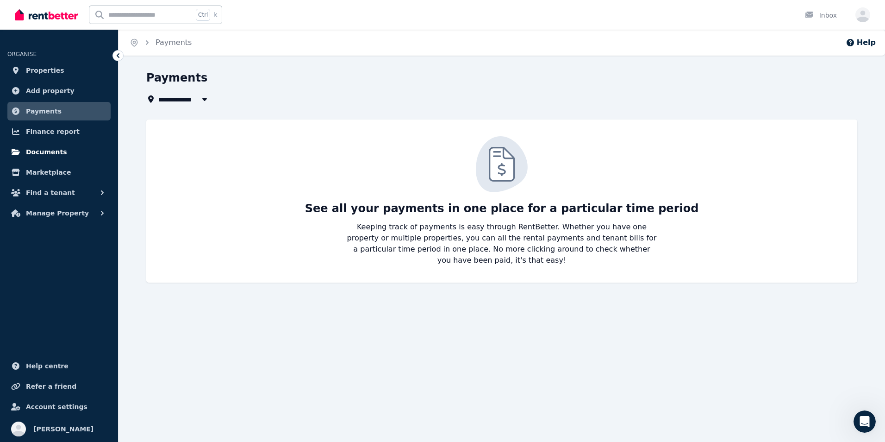
click at [40, 154] on span "Documents" at bounding box center [46, 151] width 41 height 11
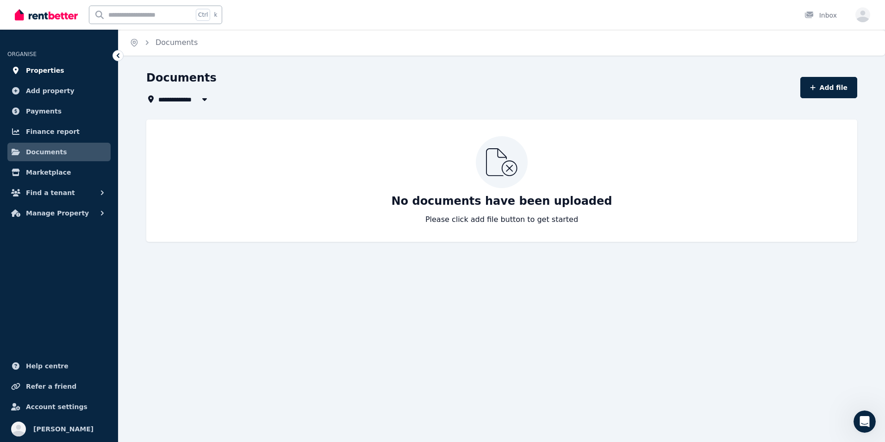
click at [43, 71] on span "Properties" at bounding box center [45, 70] width 38 height 11
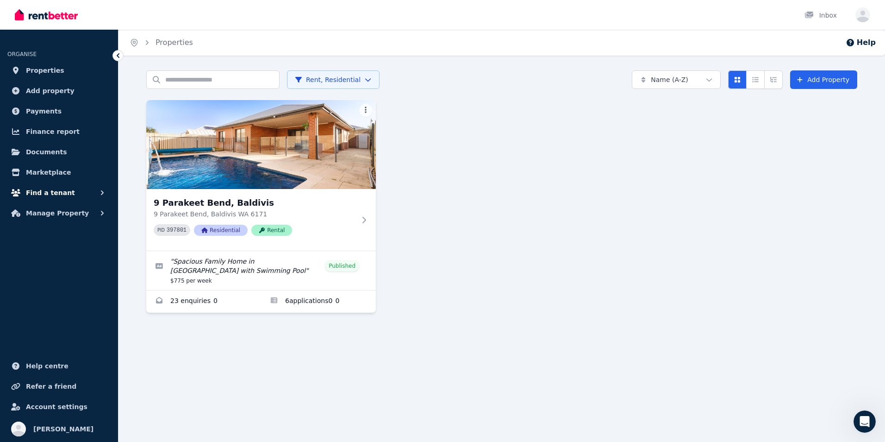
click at [57, 193] on span "Find a tenant" at bounding box center [50, 192] width 49 height 11
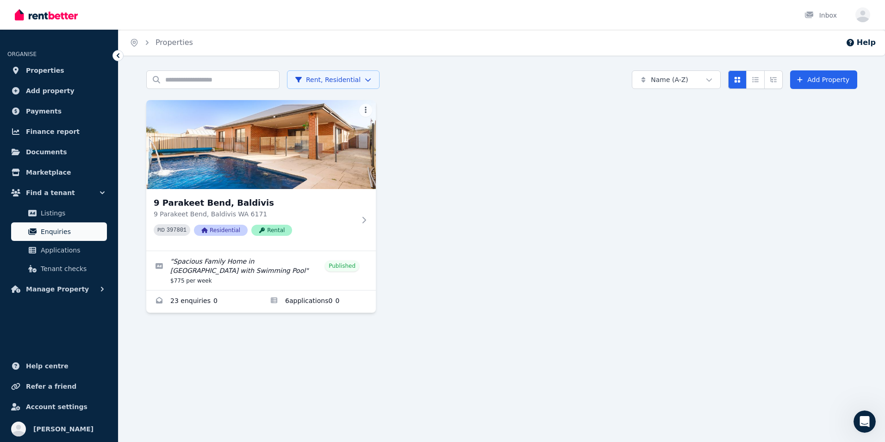
click at [56, 231] on span "Enquiries" at bounding box center [72, 231] width 63 height 11
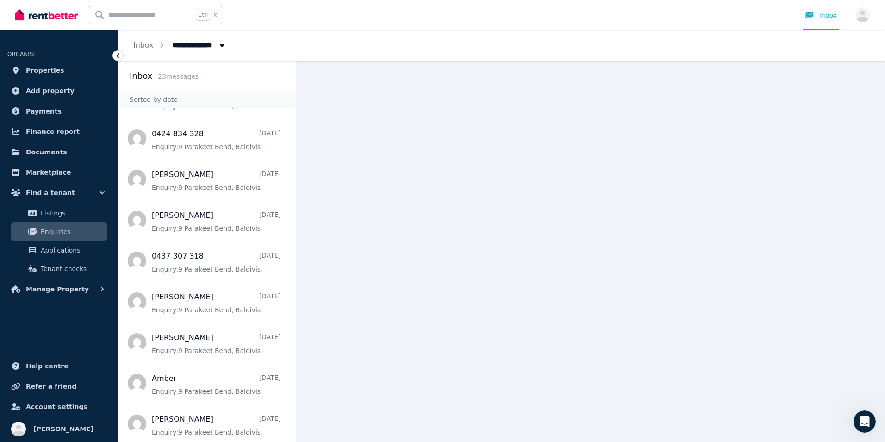
scroll to position [608, 0]
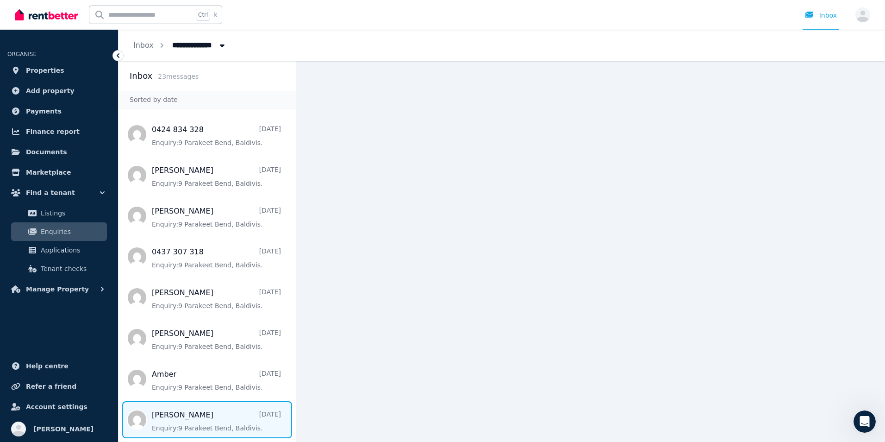
click at [185, 415] on span "Message list" at bounding box center [207, 419] width 177 height 37
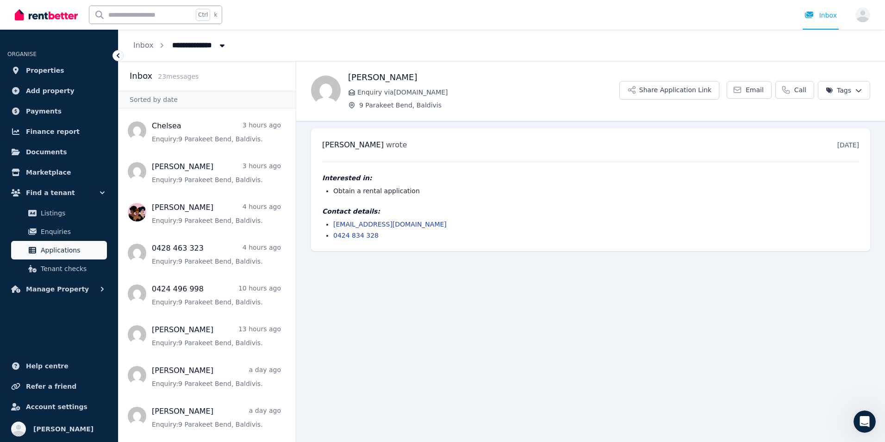
click at [68, 249] on span "Applications" at bounding box center [72, 249] width 63 height 11
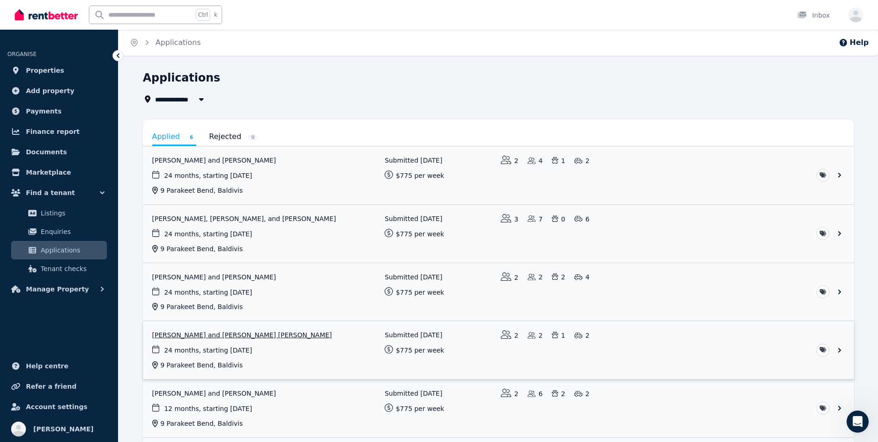
click at [241, 339] on link "View application: Fiona Elliot and ROSS MACGREGOR ELLIOT" at bounding box center [498, 350] width 711 height 58
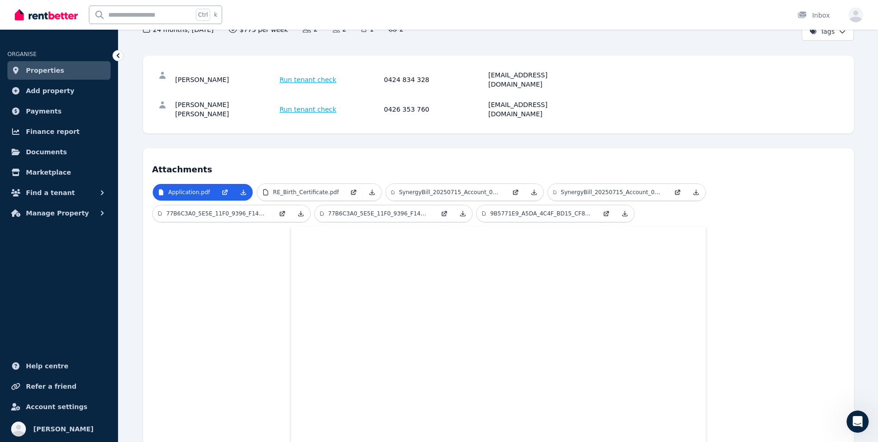
scroll to position [34, 0]
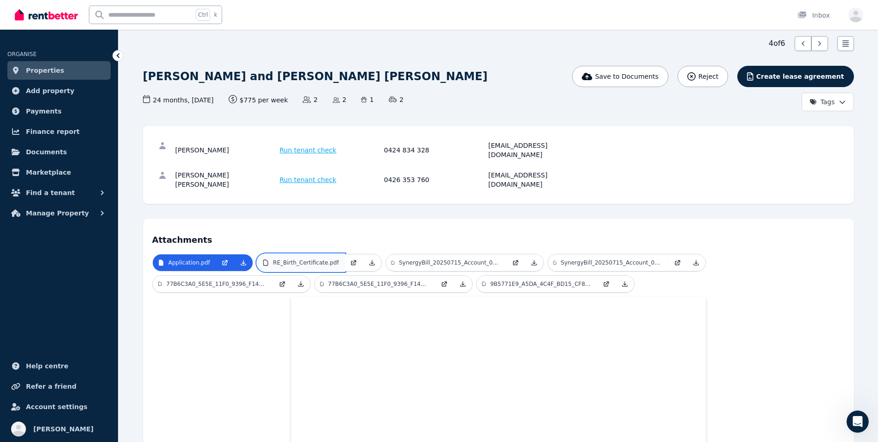
click at [311, 254] on link "RE_Birth_Certificate.pdf" at bounding box center [300, 262] width 87 height 17
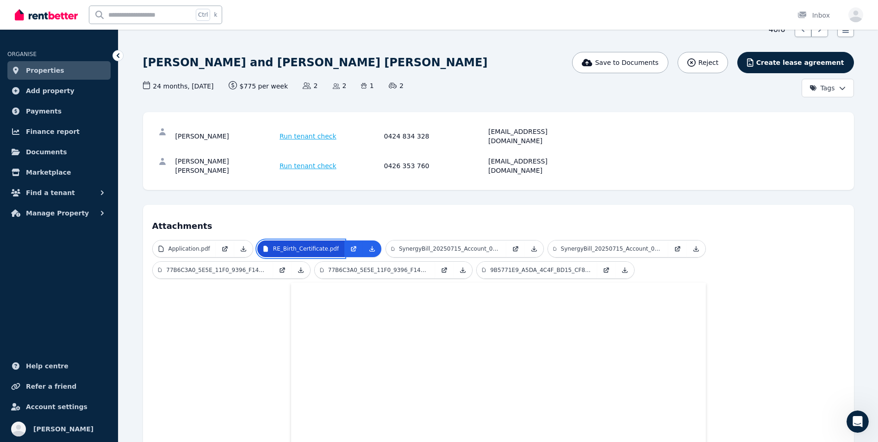
scroll to position [53, 0]
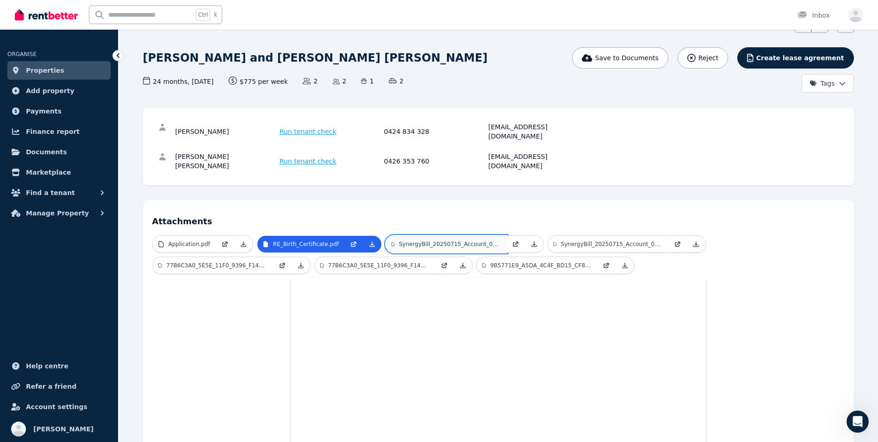
click at [419, 240] on p "SynergyBill_20250715_Account_000441463700_029603.pdf" at bounding box center [450, 243] width 102 height 7
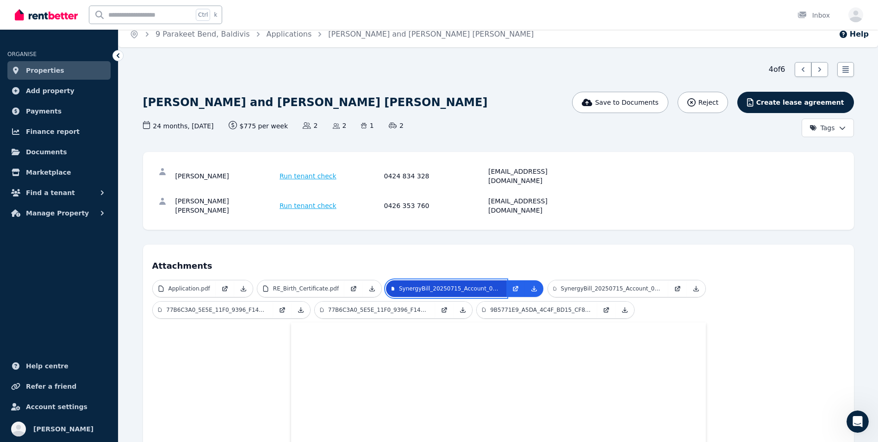
scroll to position [0, 0]
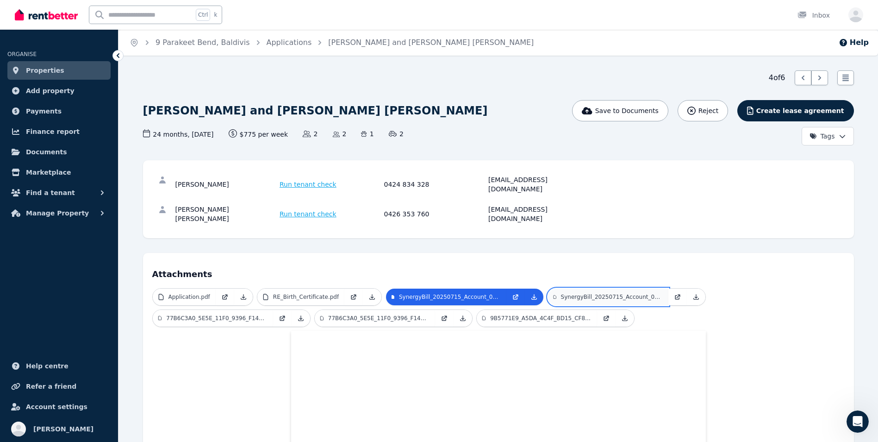
click at [569, 293] on p "SynergyBill_20250715_Account_000441463700_029603_1.pdf" at bounding box center [612, 296] width 102 height 7
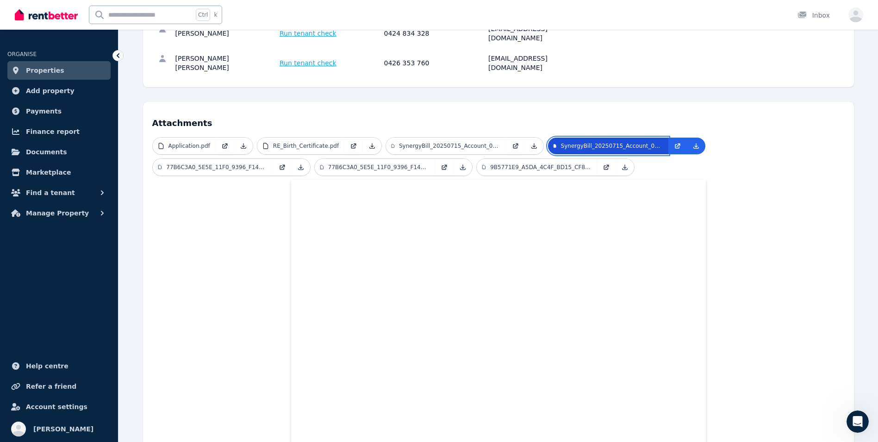
scroll to position [130, 0]
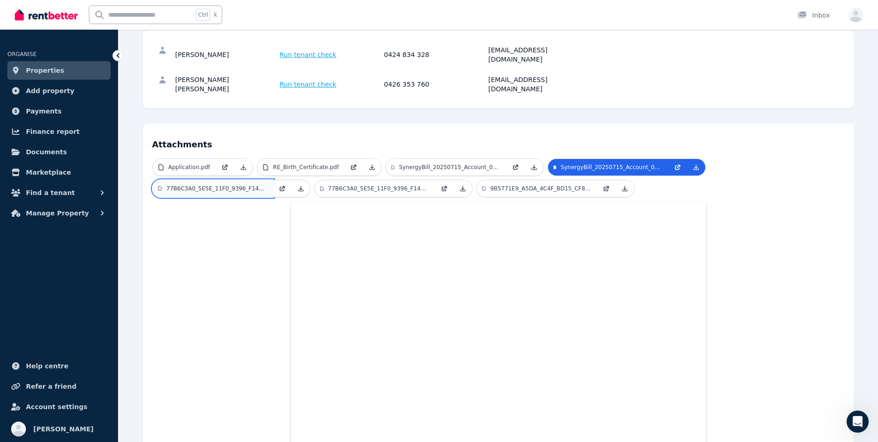
click at [198, 185] on p "77B6C3A0_5E5E_11F0_9396_F14A6D1C741B.pdf" at bounding box center [216, 188] width 101 height 7
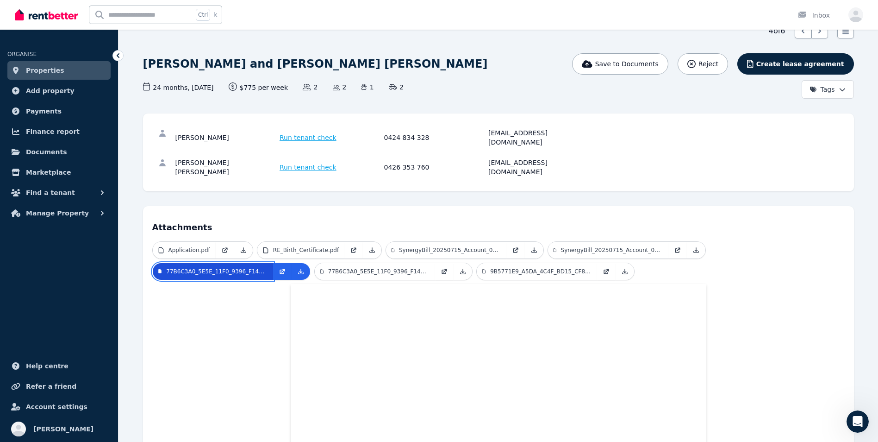
scroll to position [37, 0]
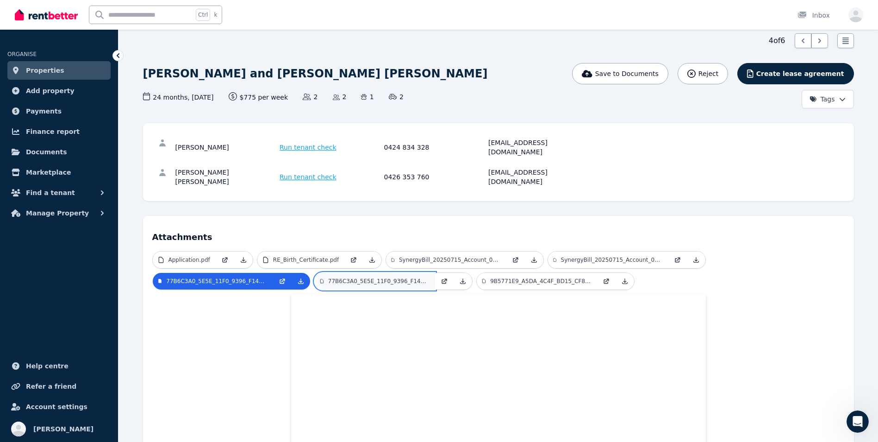
click at [385, 277] on p "77B6C3A0_5E5E_11F0_9396_F14A6D1C741B_1.pdf" at bounding box center [378, 280] width 101 height 7
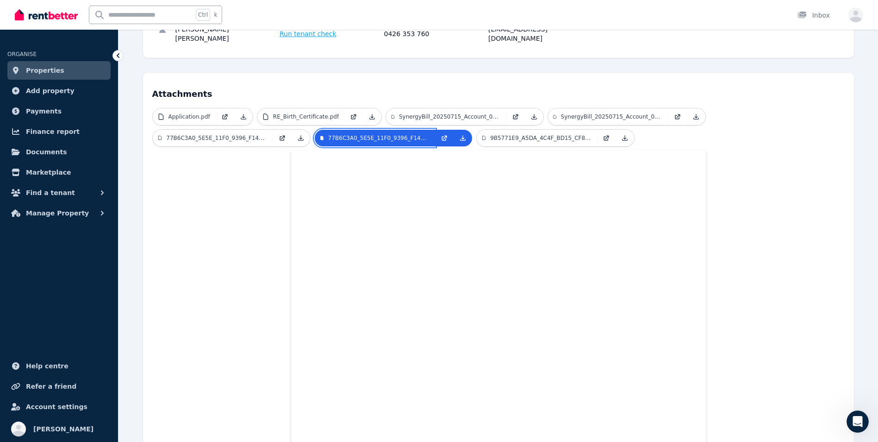
scroll to position [185, 0]
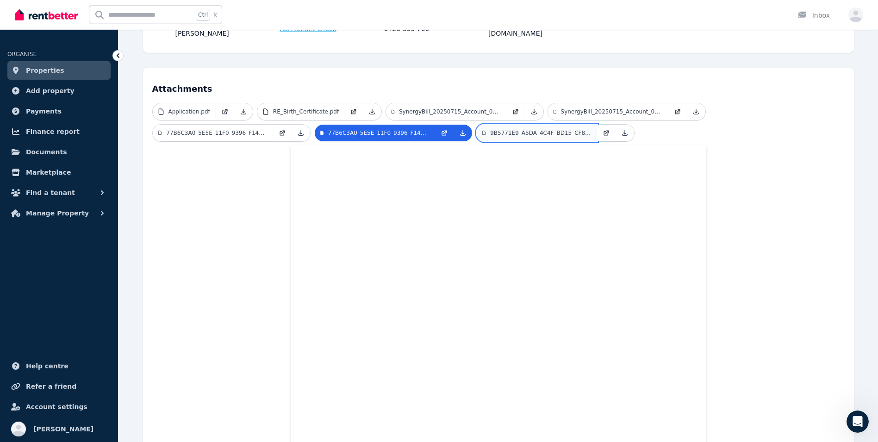
click at [547, 129] on p "9B5771E9_A5DA_4C4F_BD15_CF80F9A4B4D0.pdf" at bounding box center [540, 132] width 101 height 7
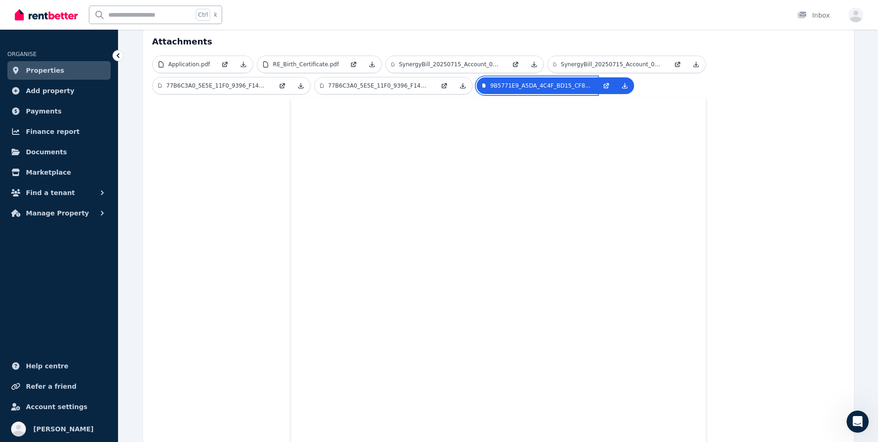
scroll to position [0, 0]
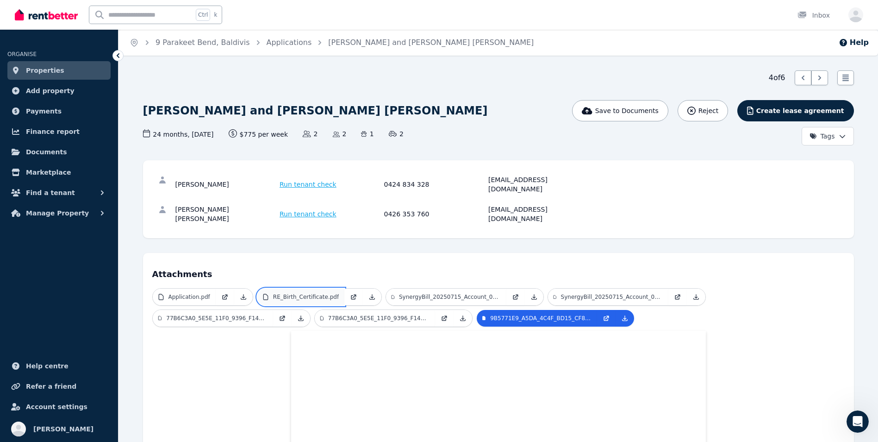
click at [307, 293] on p "RE_Birth_Certificate.pdf" at bounding box center [306, 296] width 66 height 7
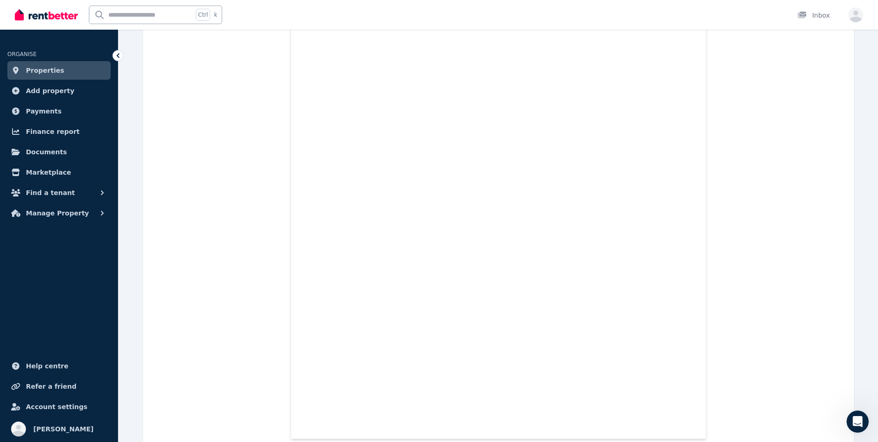
scroll to position [530, 0]
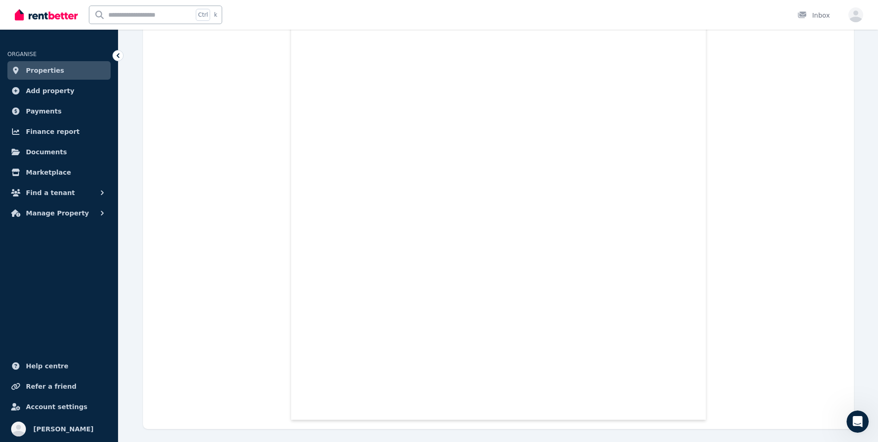
click at [115, 59] on icon at bounding box center [117, 55] width 9 height 9
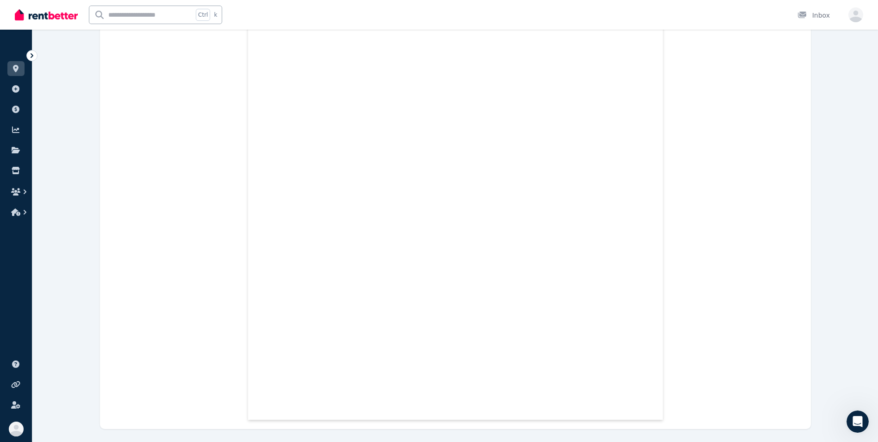
click at [32, 53] on icon at bounding box center [31, 55] width 9 height 9
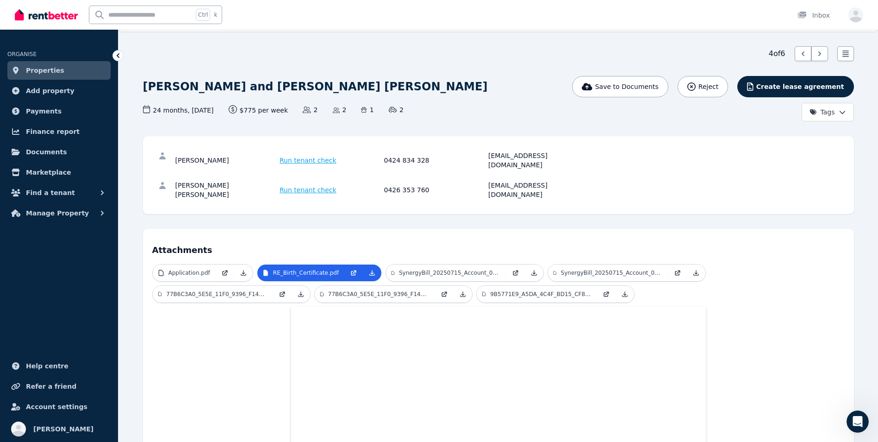
scroll to position [0, 0]
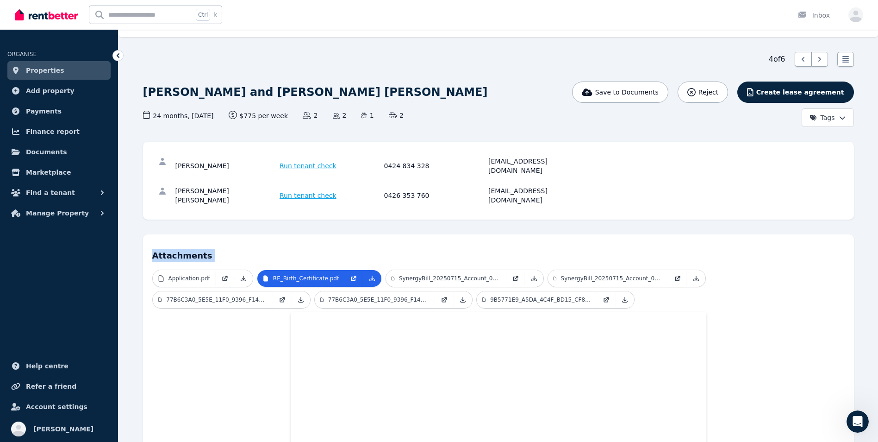
click at [461, 244] on h4 "Attachments" at bounding box center [498, 253] width 693 height 19
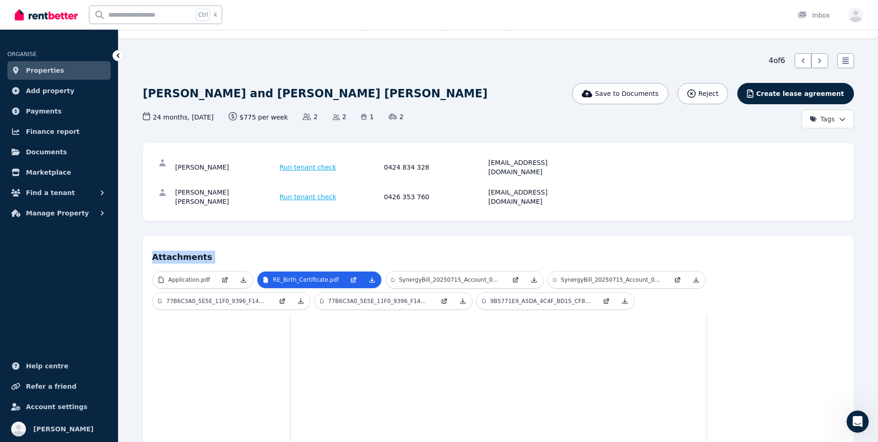
scroll to position [0, 0]
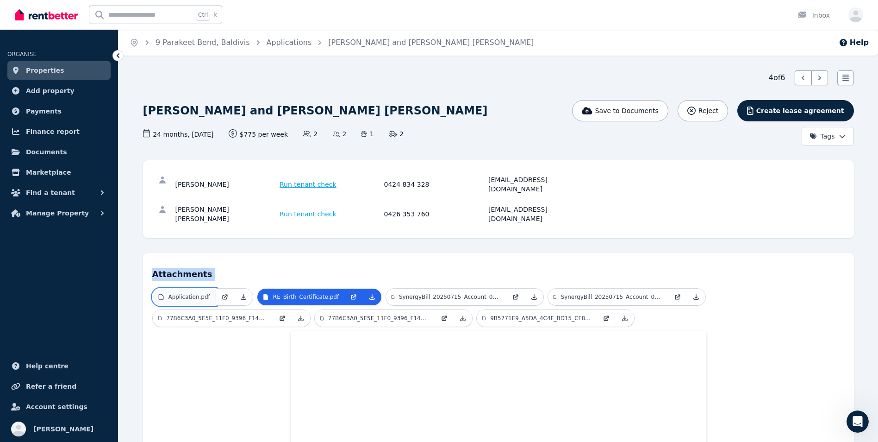
click at [183, 293] on p "Application.pdf" at bounding box center [190, 296] width 42 height 7
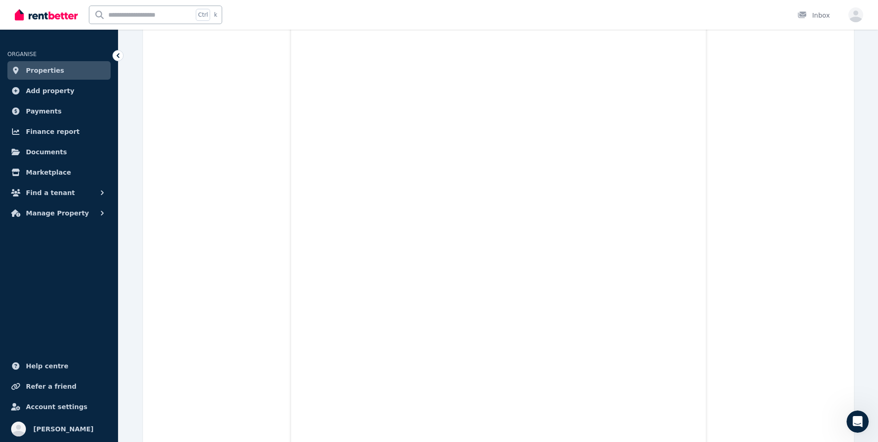
scroll to position [144, 0]
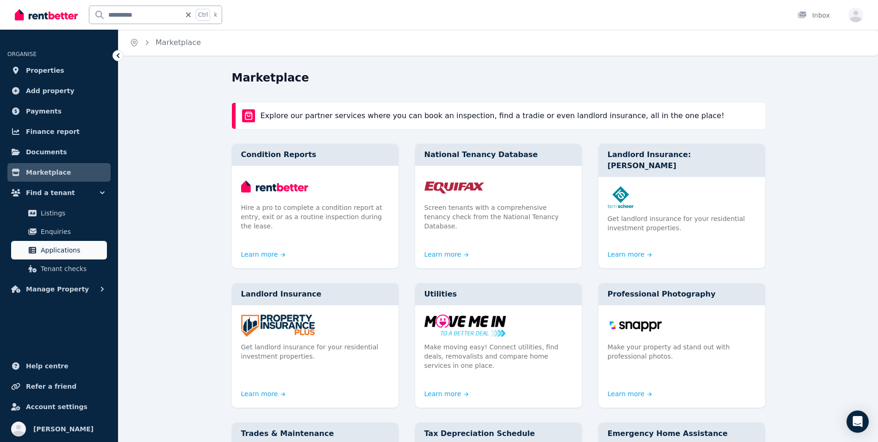
click at [68, 252] on span "Applications" at bounding box center [72, 249] width 63 height 11
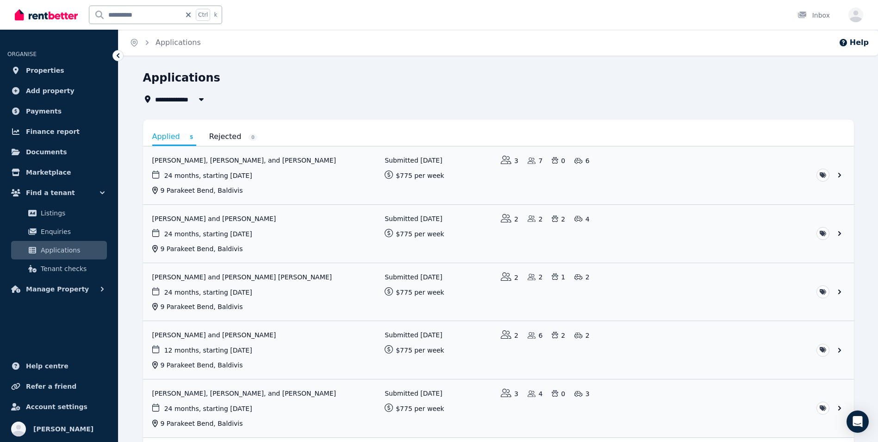
click at [63, 252] on span "Applications" at bounding box center [72, 249] width 63 height 11
click at [313, 99] on div "**********" at bounding box center [496, 99] width 706 height 11
click at [497, 75] on div "Applications" at bounding box center [496, 79] width 706 height 18
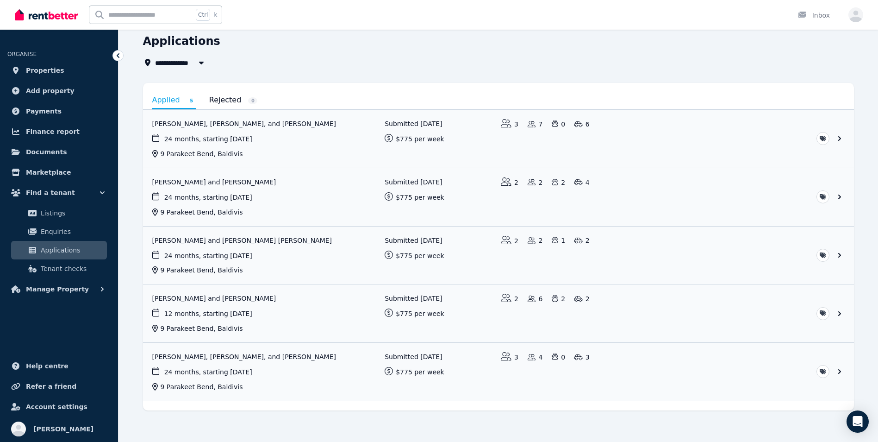
scroll to position [44, 0]
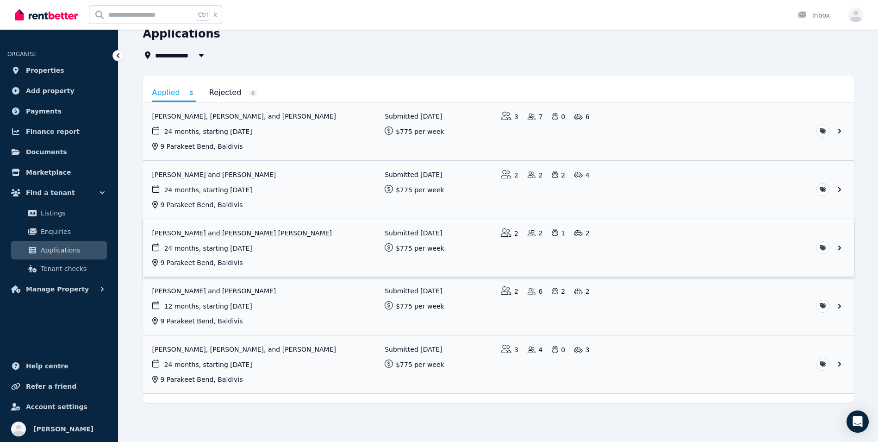
click at [229, 234] on link "View application: Fiona Elliot and ROSS MACGREGOR ELLIOT" at bounding box center [498, 248] width 711 height 58
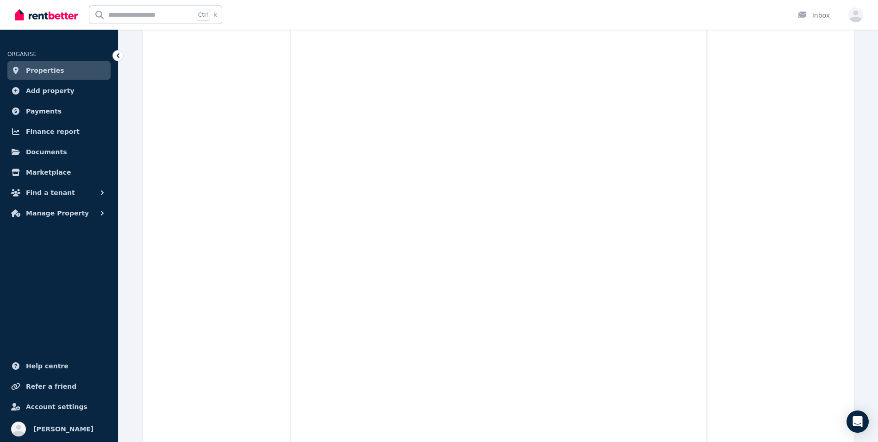
scroll to position [5192, 0]
click at [78, 191] on button "Find a tenant" at bounding box center [58, 192] width 103 height 19
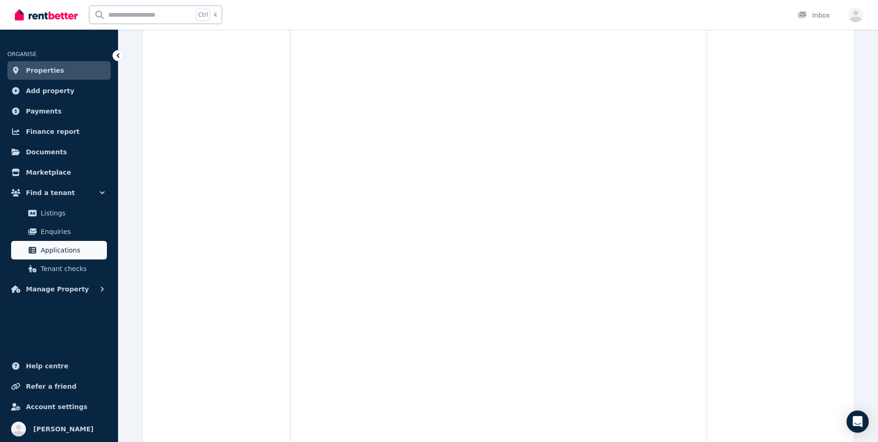
click at [79, 245] on span "Applications" at bounding box center [72, 249] width 63 height 11
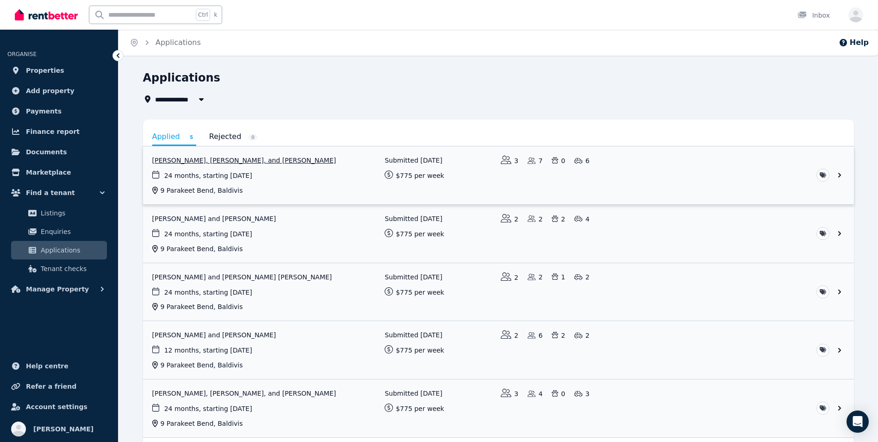
click at [230, 168] on link "View application: Kelly Marie Johansson, Chelsea Moriarty, and Mason Haynes" at bounding box center [498, 175] width 711 height 58
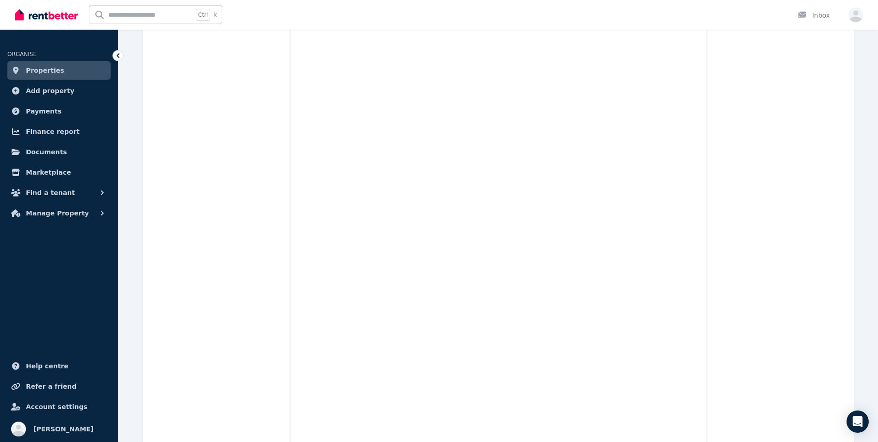
scroll to position [7613, 0]
click at [54, 189] on span "Find a tenant" at bounding box center [50, 192] width 49 height 11
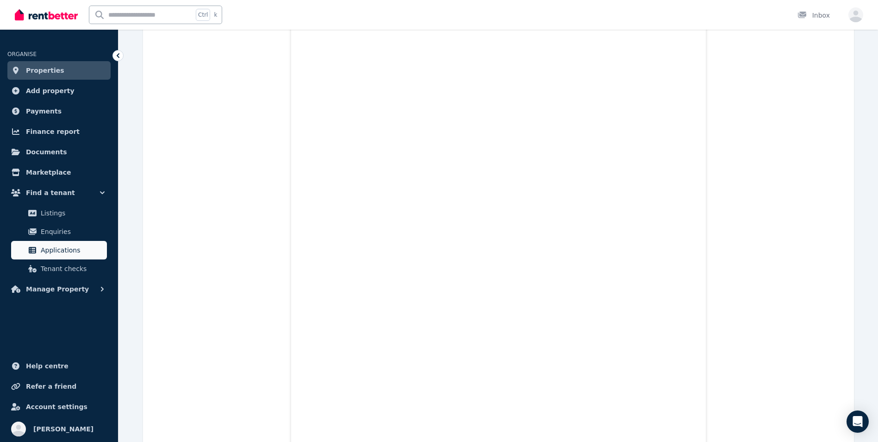
click at [54, 248] on span "Applications" at bounding box center [72, 249] width 63 height 11
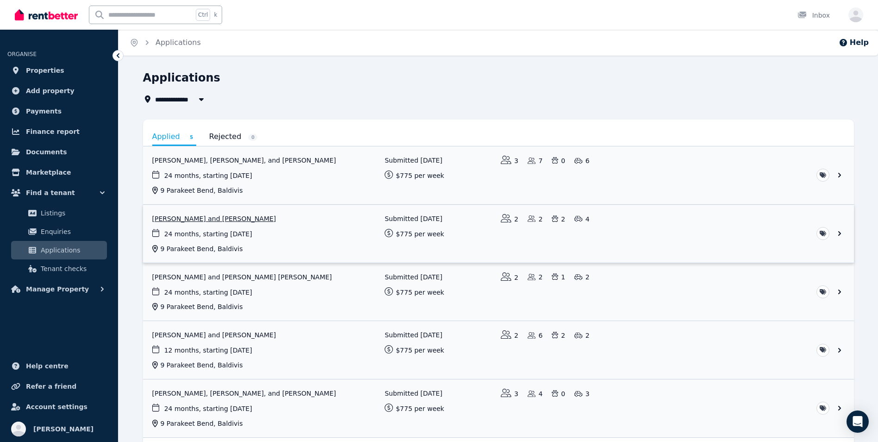
click at [215, 222] on link "View application: Amber Hicks and Brayden King" at bounding box center [498, 234] width 711 height 58
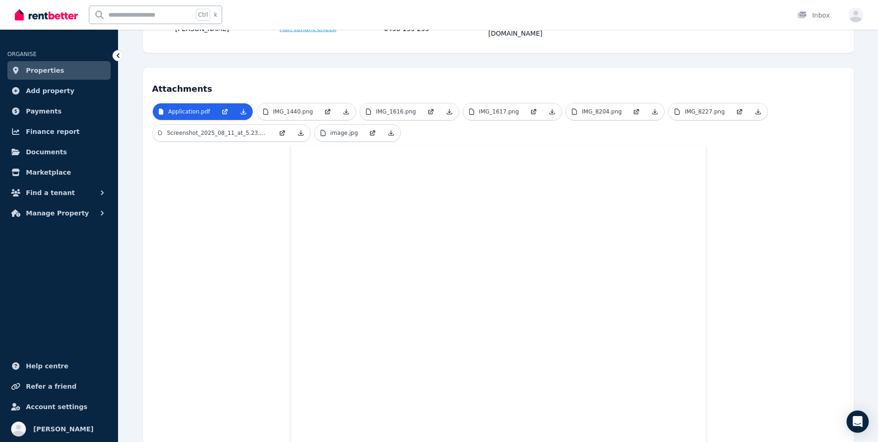
scroll to position [204, 0]
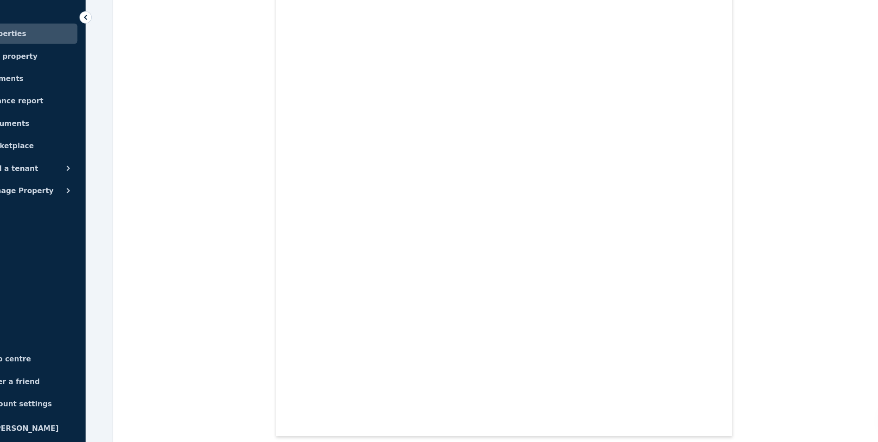
scroll to position [15384, 0]
click at [68, 72] on link "Properties" at bounding box center [58, 70] width 103 height 19
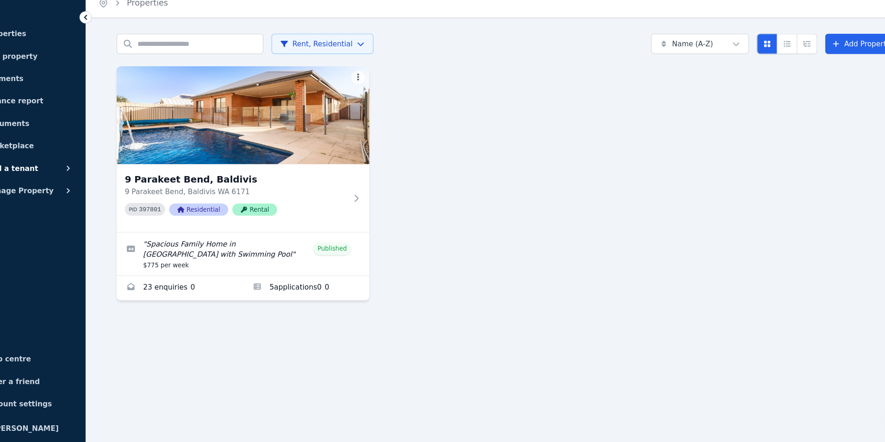
click at [61, 191] on span "Find a tenant" at bounding box center [50, 192] width 49 height 11
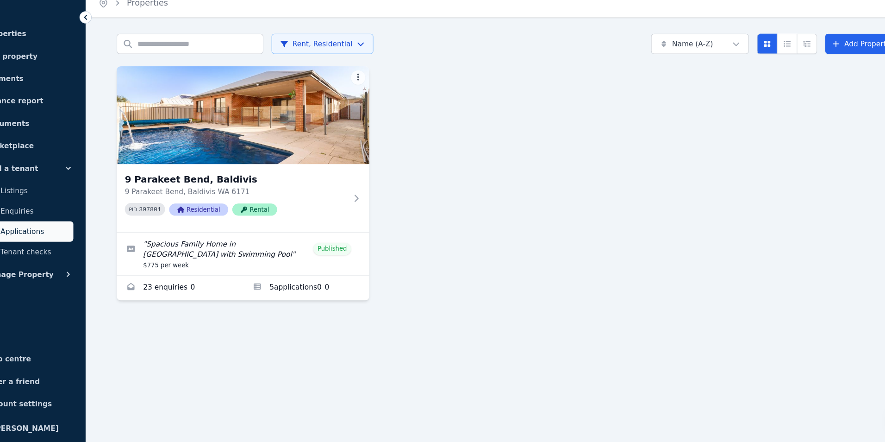
click at [54, 250] on span "Applications" at bounding box center [72, 249] width 63 height 11
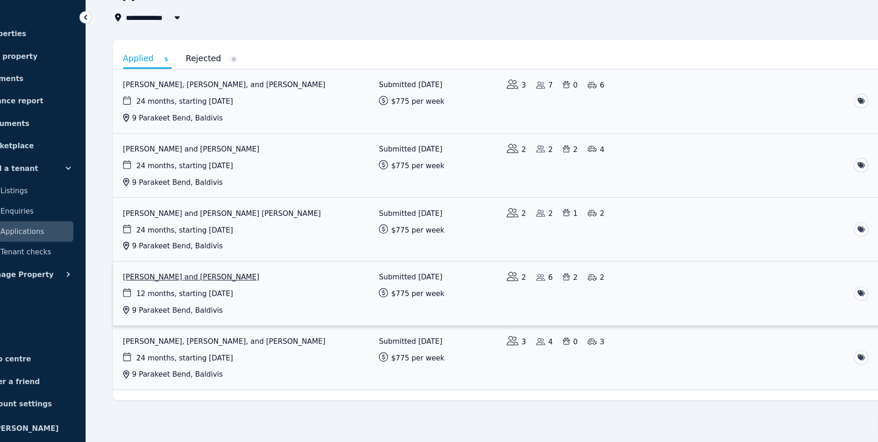
scroll to position [44, 0]
click at [226, 233] on link "View application: Fiona Elliot and ROSS MACGREGOR ELLIOT" at bounding box center [498, 248] width 711 height 58
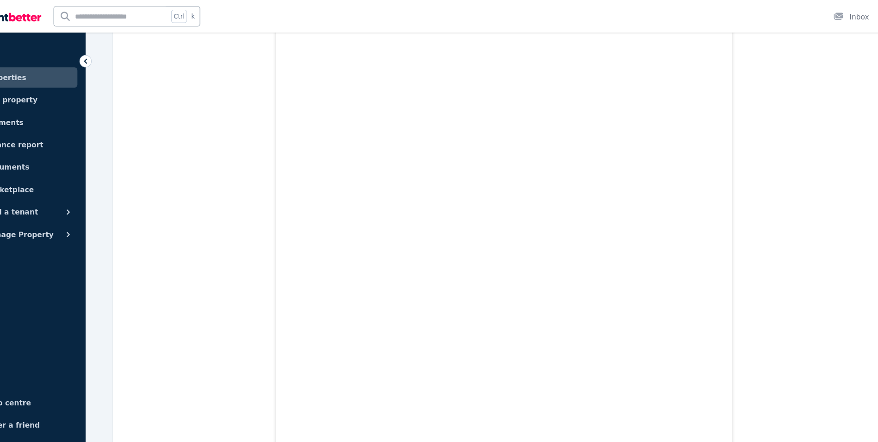
scroll to position [5178, 0]
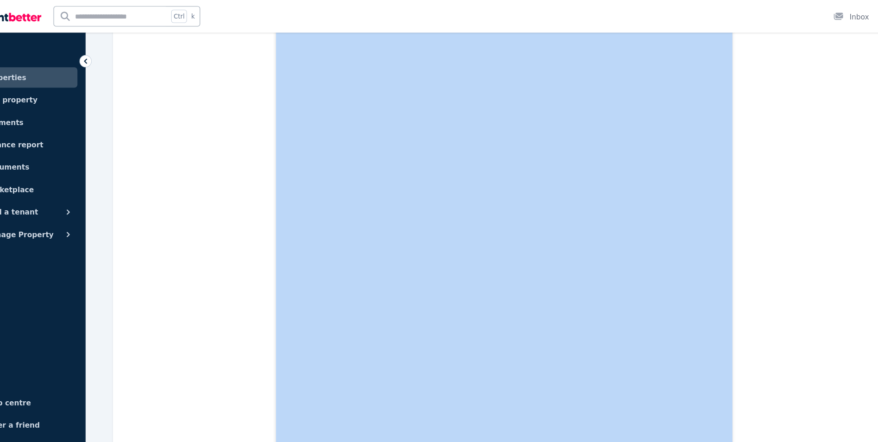
drag, startPoint x: 181, startPoint y: 63, endPoint x: 119, endPoint y: 58, distance: 61.3
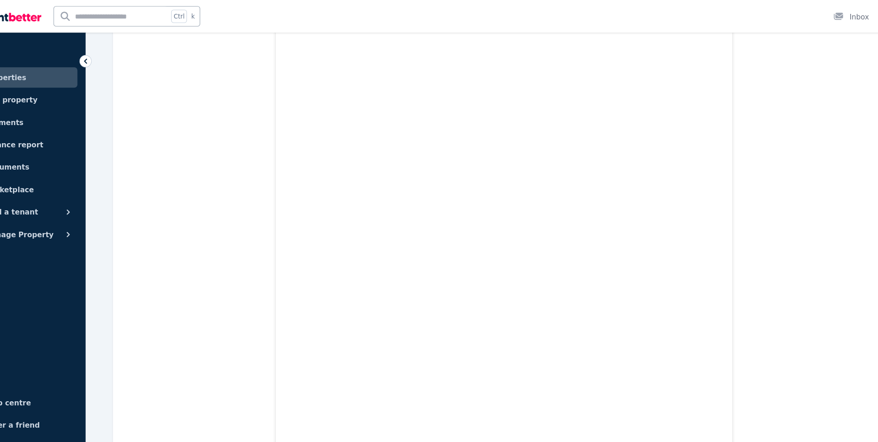
click at [119, 58] on icon at bounding box center [117, 55] width 9 height 9
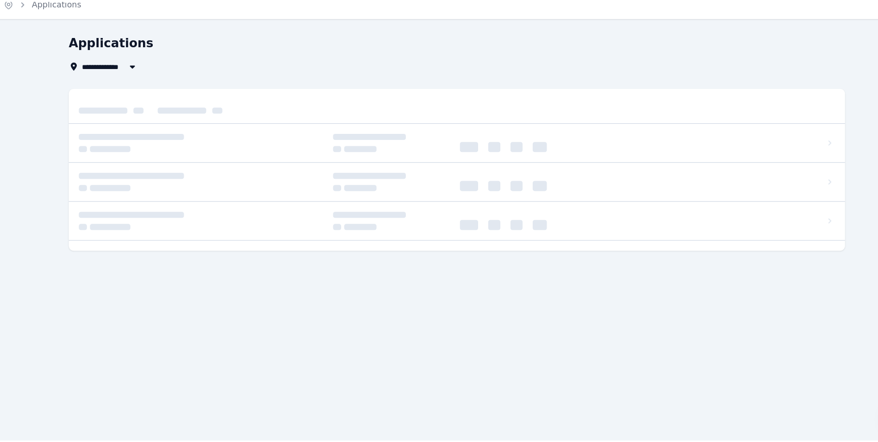
scroll to position [44, 0]
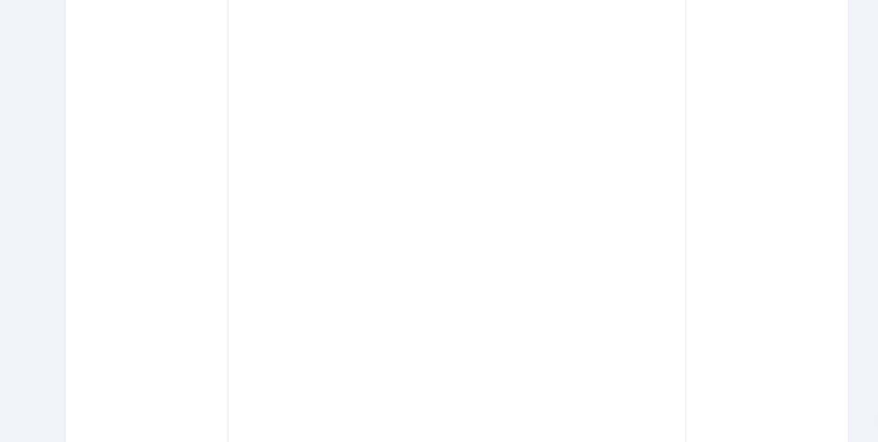
scroll to position [312, 0]
